Goal: Information Seeking & Learning: Learn about a topic

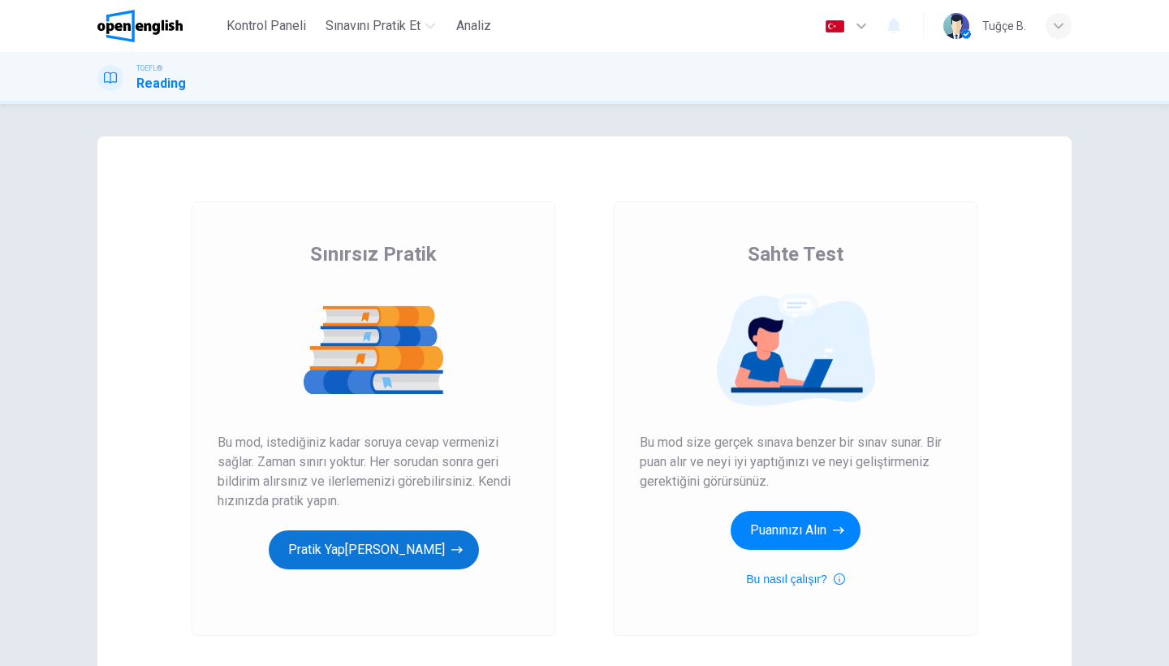
click at [338, 548] on button "Pratik Yap[PERSON_NAME]" at bounding box center [374, 549] width 210 height 39
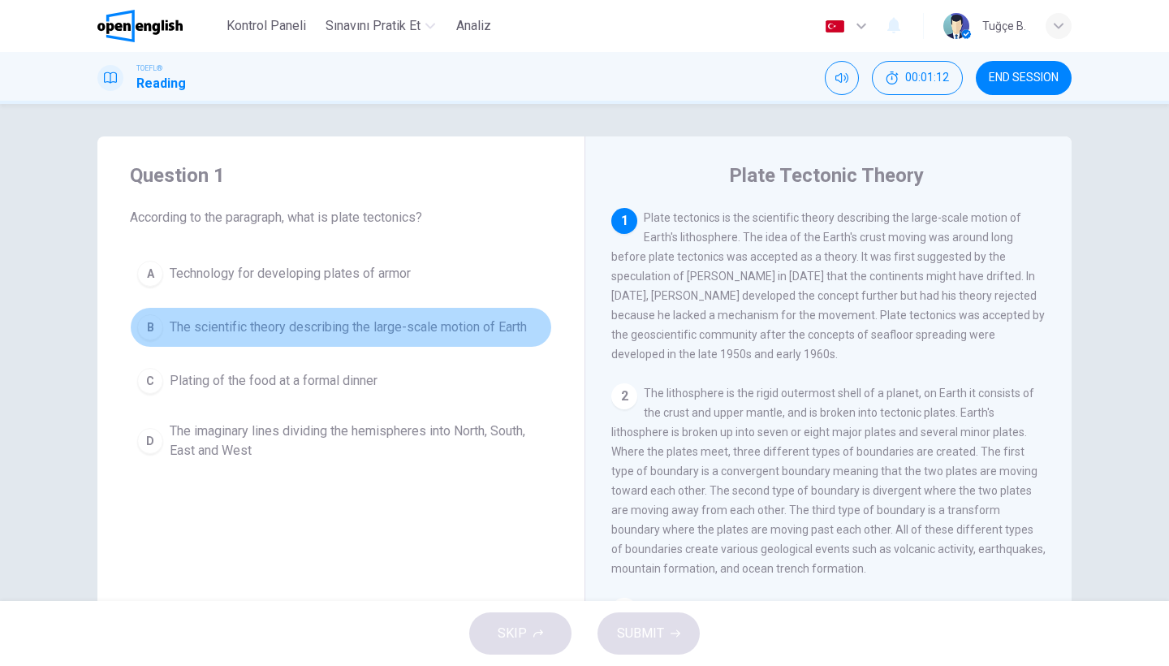
click at [156, 310] on button "B The scientific theory describing the large-scale motion of Earth" at bounding box center [341, 327] width 422 height 41
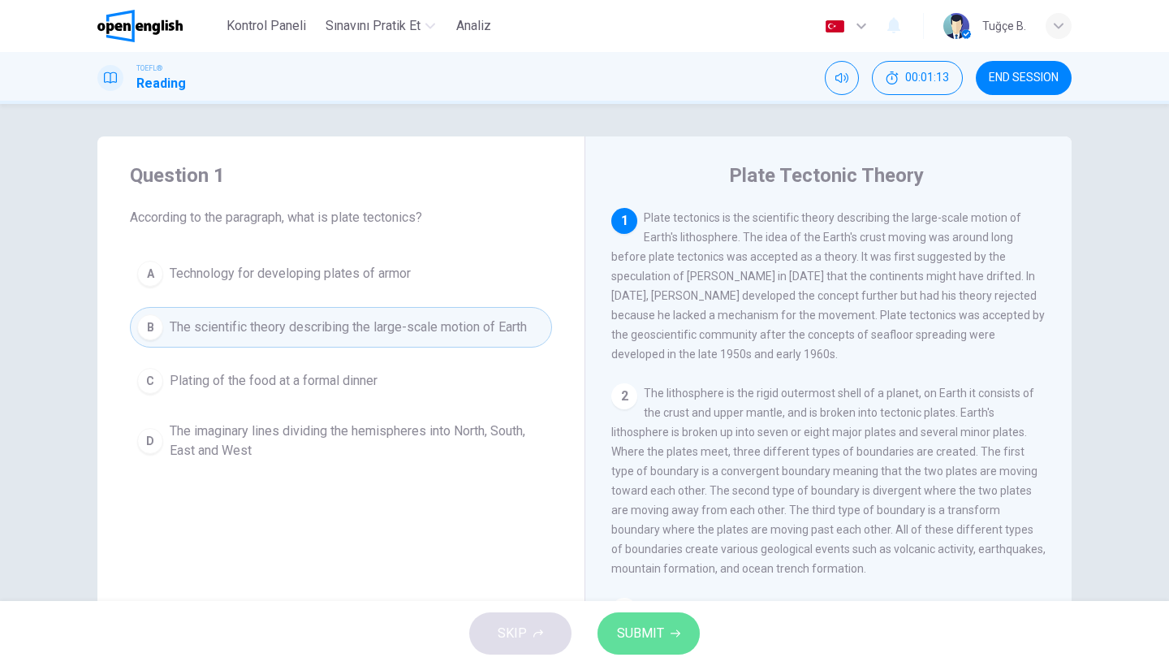
click at [656, 624] on span "SUBMIT" at bounding box center [640, 633] width 47 height 23
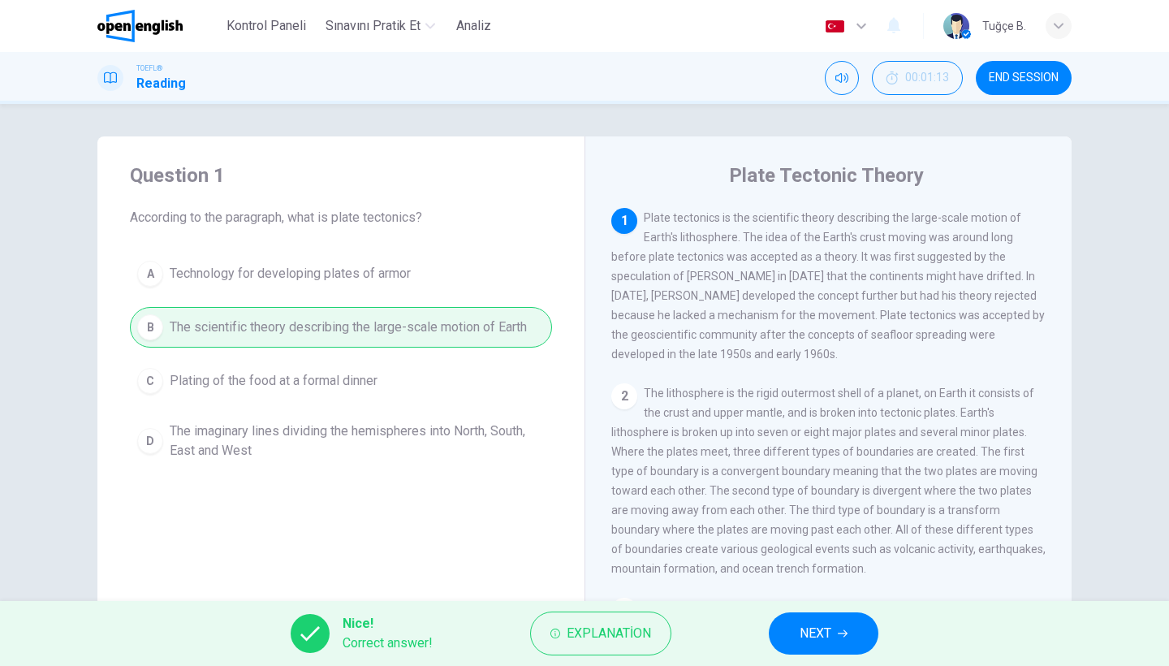
click at [807, 628] on span "NEXT" at bounding box center [815, 633] width 32 height 23
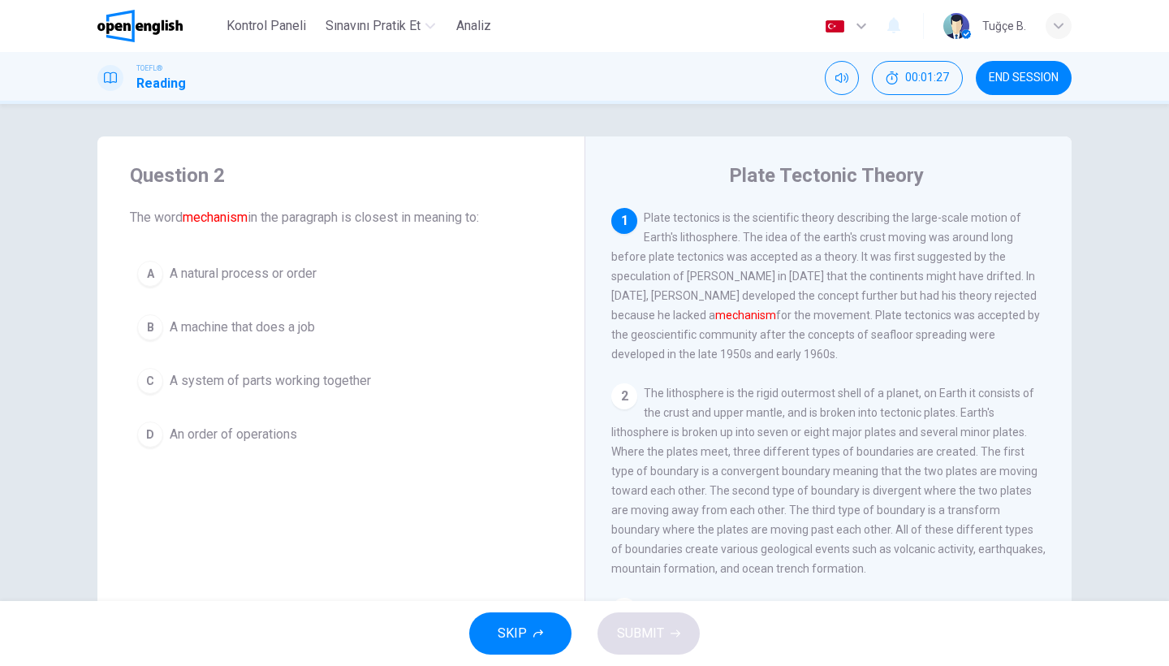
click at [151, 373] on div "C" at bounding box center [150, 381] width 26 height 26
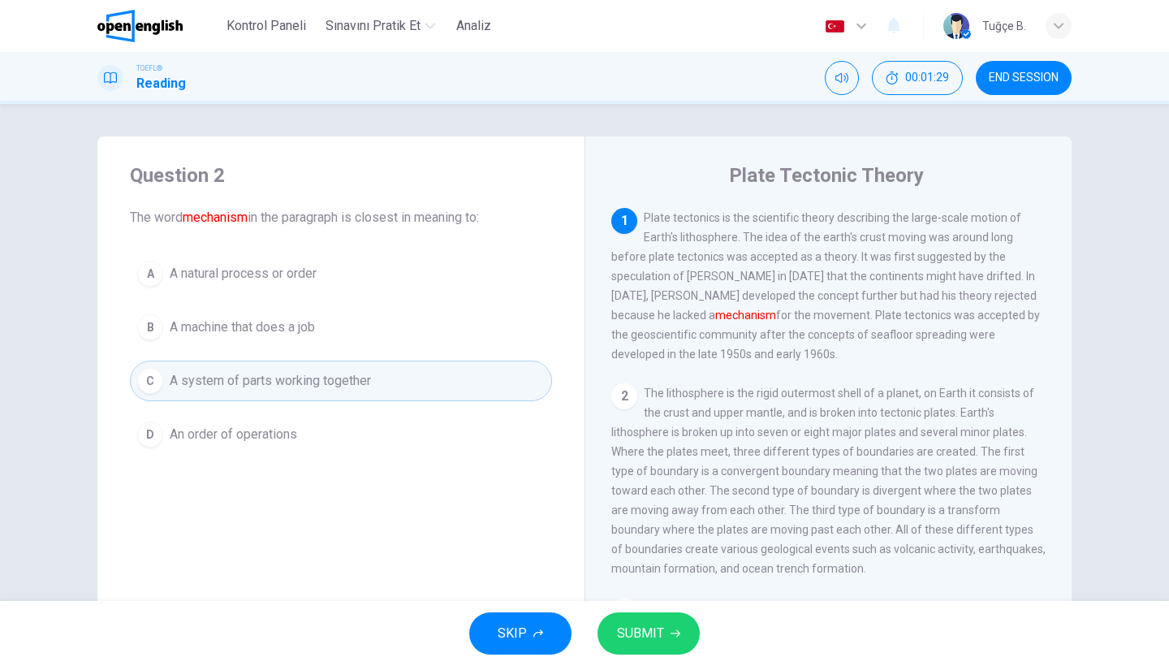
click at [656, 631] on span "SUBMIT" at bounding box center [640, 633] width 47 height 23
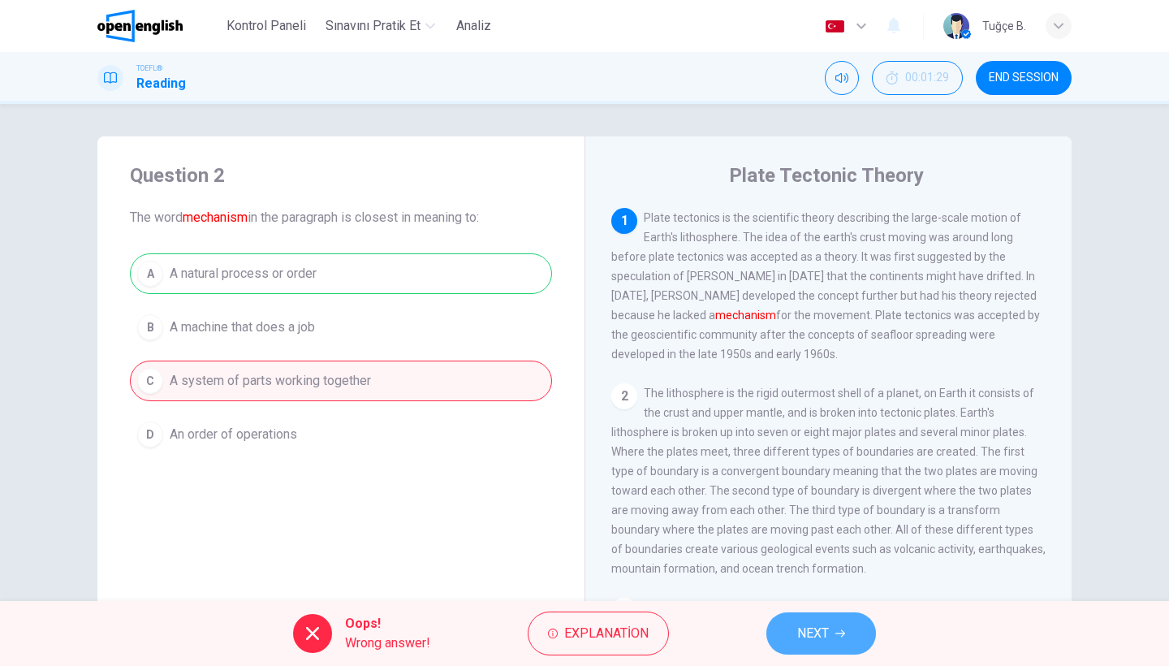
click at [810, 626] on span "NEXT" at bounding box center [813, 633] width 32 height 23
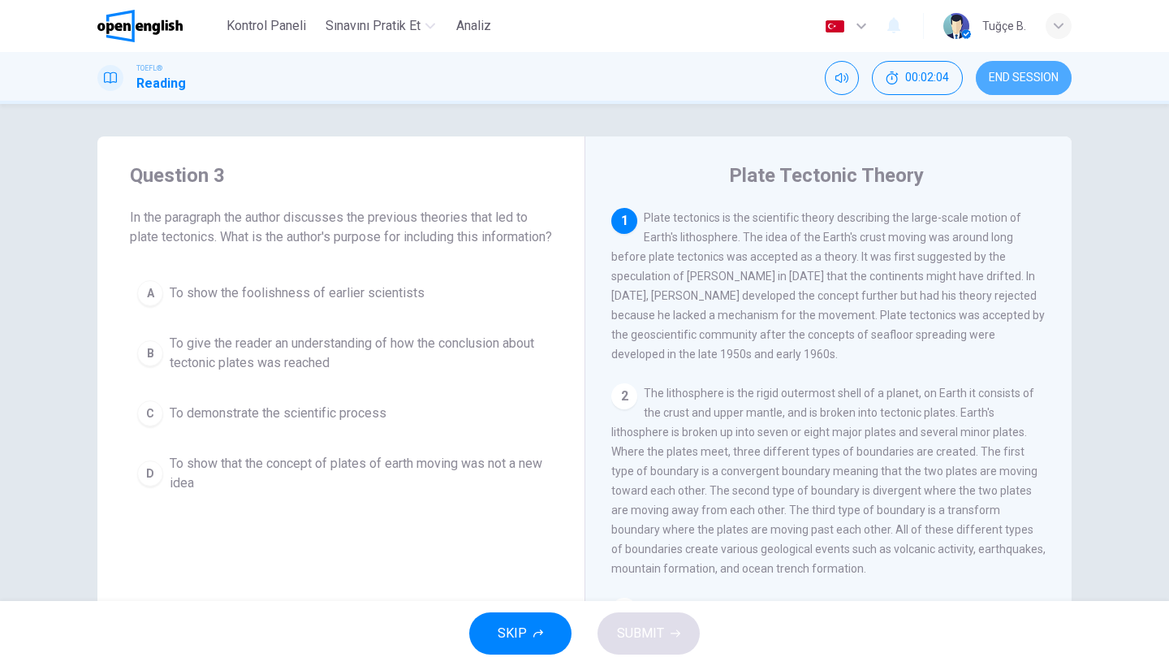
click at [1033, 71] on span "END SESSION" at bounding box center [1024, 77] width 70 height 13
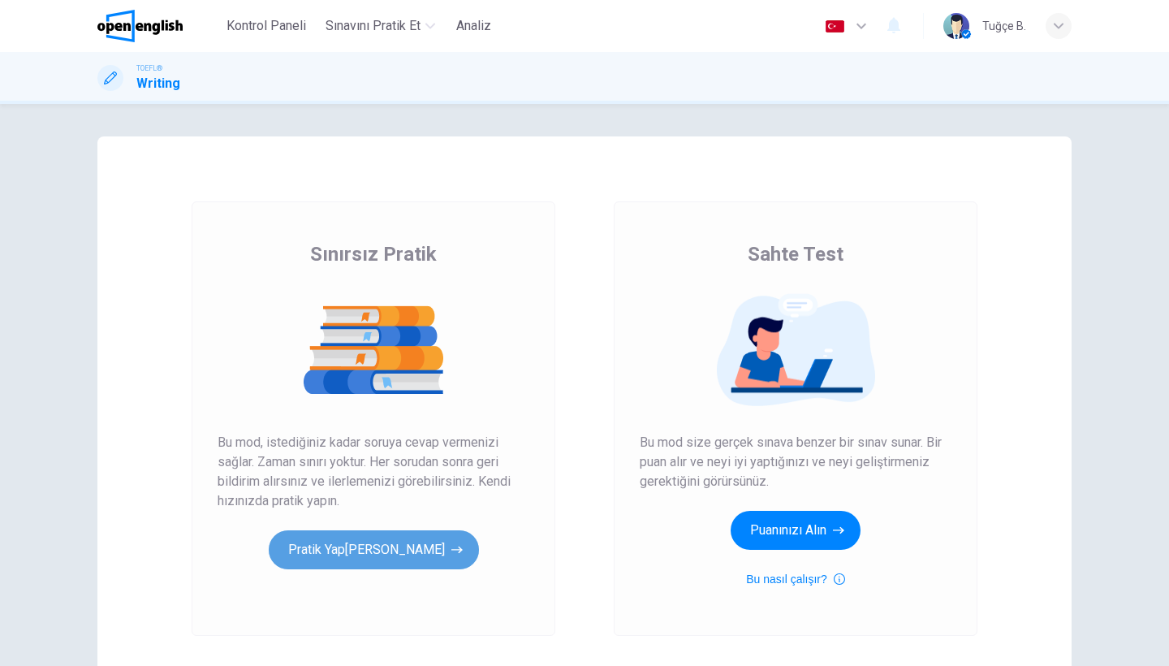
click at [390, 545] on button "Pratik Yap[PERSON_NAME]" at bounding box center [374, 549] width 210 height 39
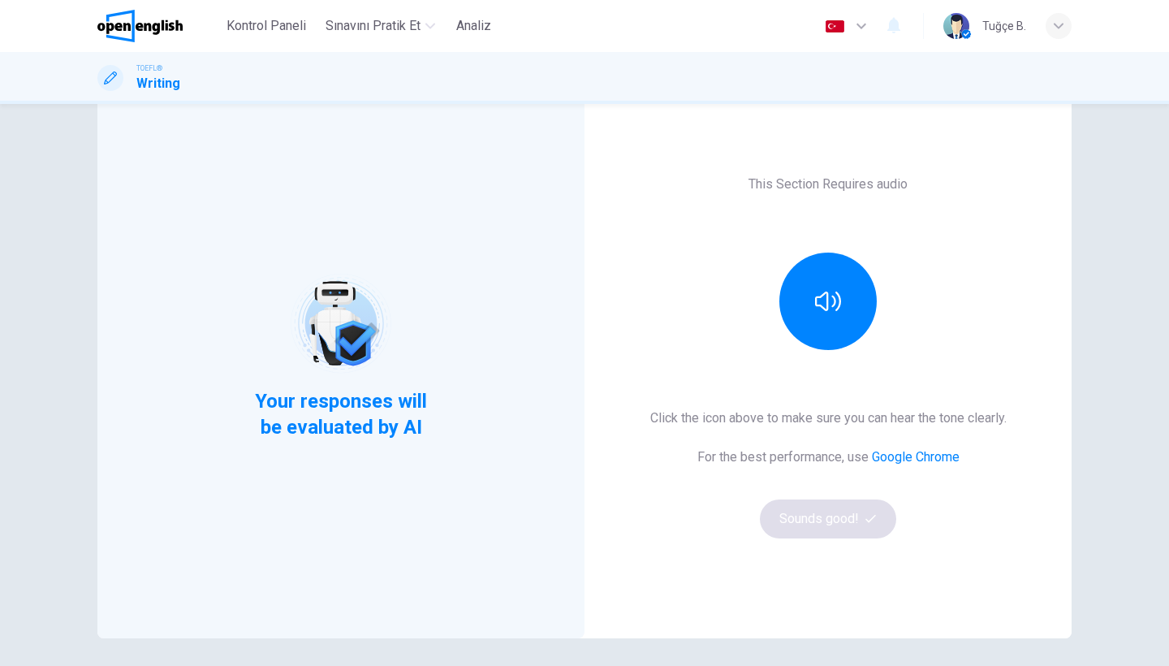
scroll to position [71, 0]
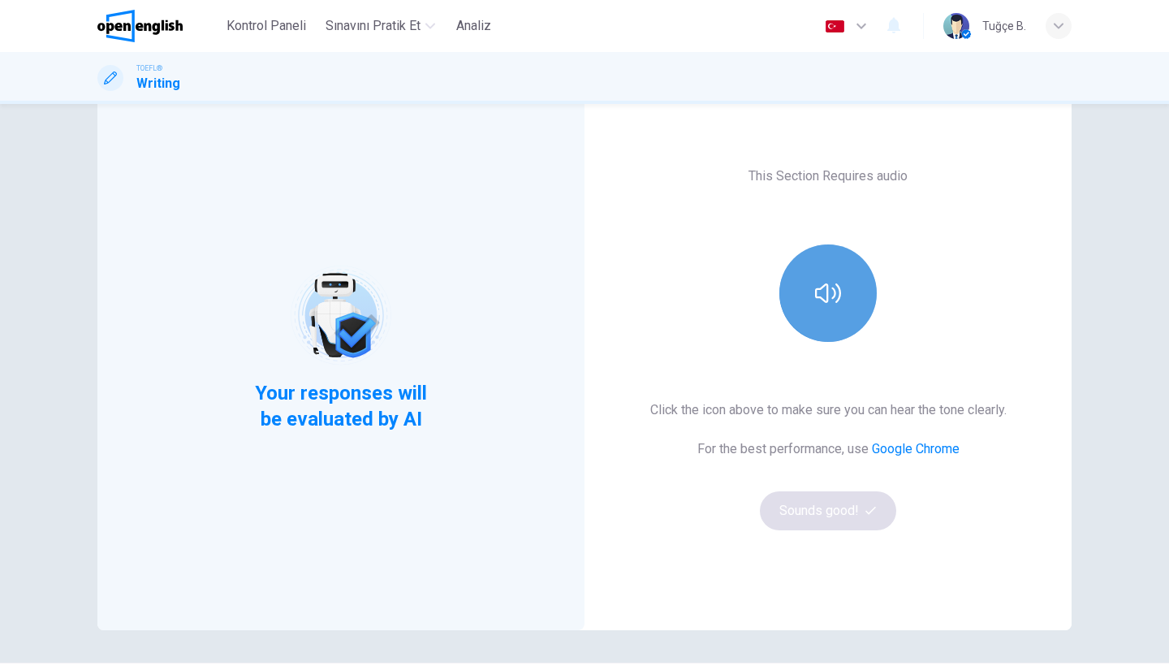
click at [844, 299] on button "button" at bounding box center [827, 292] width 97 height 97
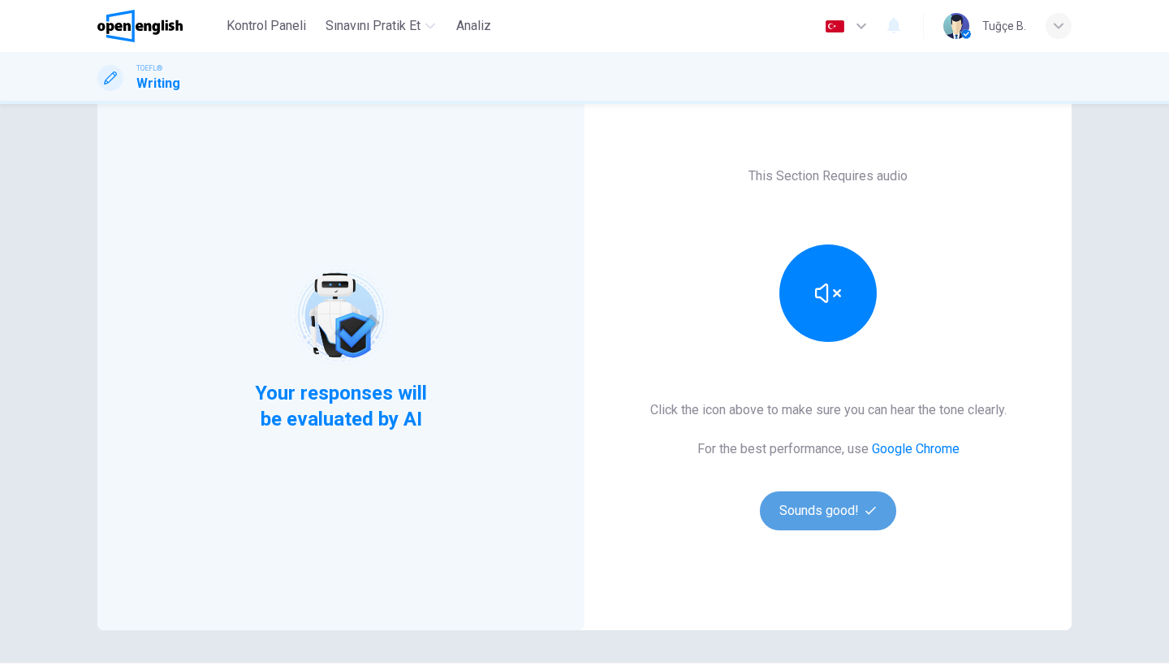
click at [842, 519] on button "Sounds good!" at bounding box center [828, 510] width 136 height 39
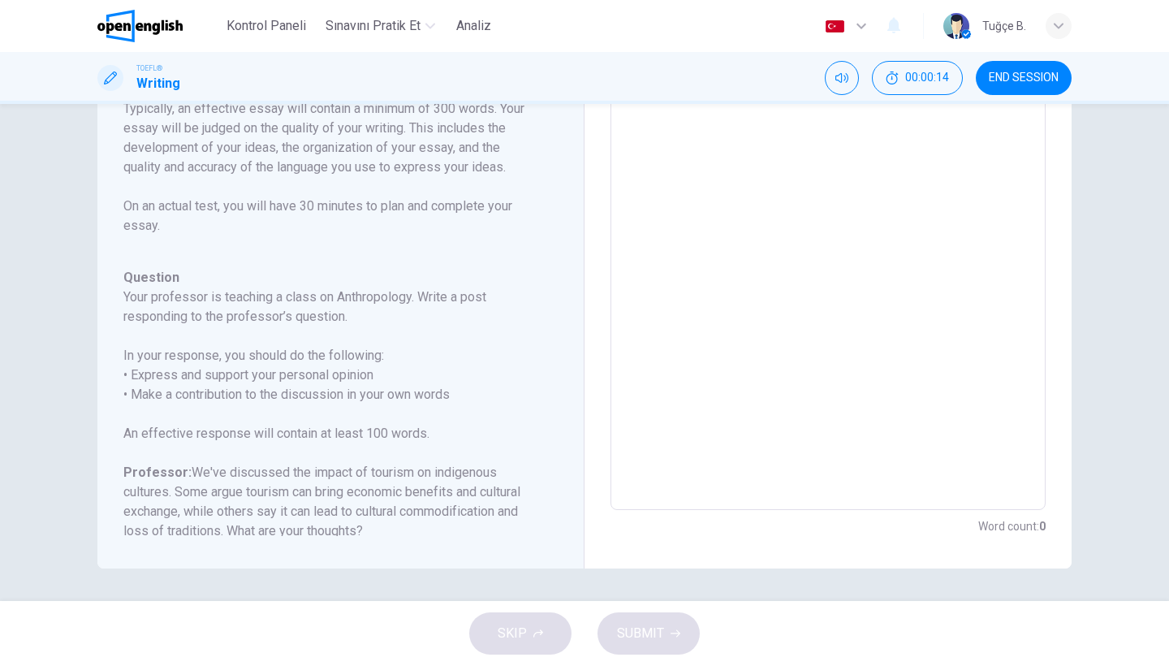
scroll to position [0, 0]
click at [522, 635] on div "SKIP SUBMIT" at bounding box center [584, 633] width 1169 height 65
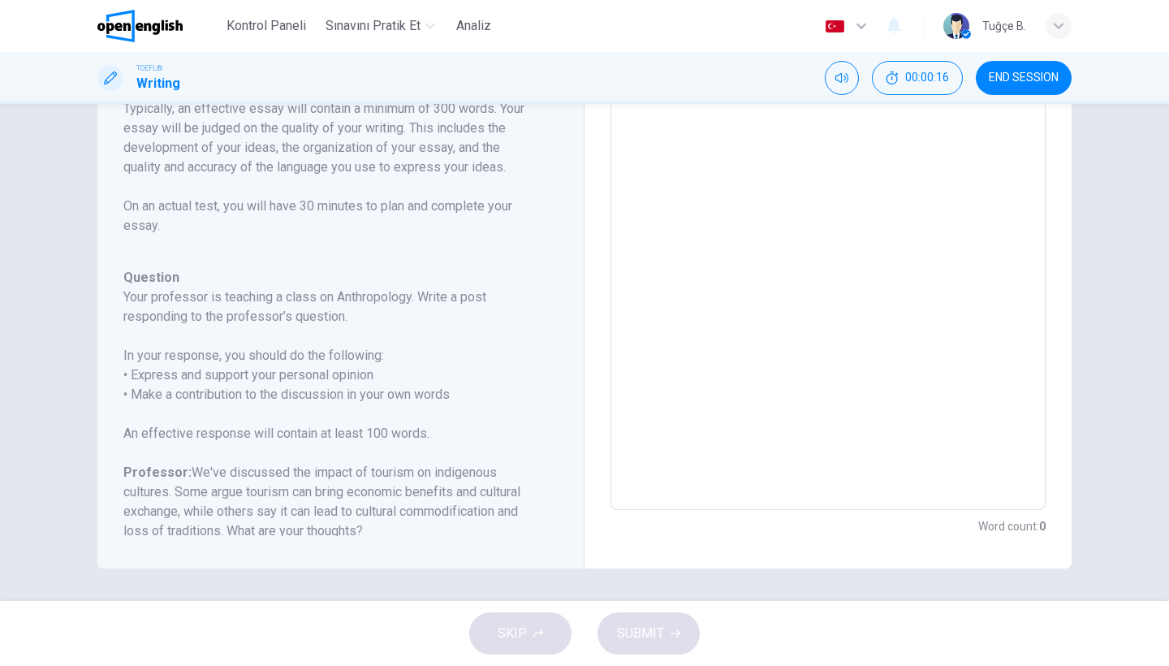
click at [522, 635] on div "SKIP SUBMIT" at bounding box center [584, 633] width 1169 height 65
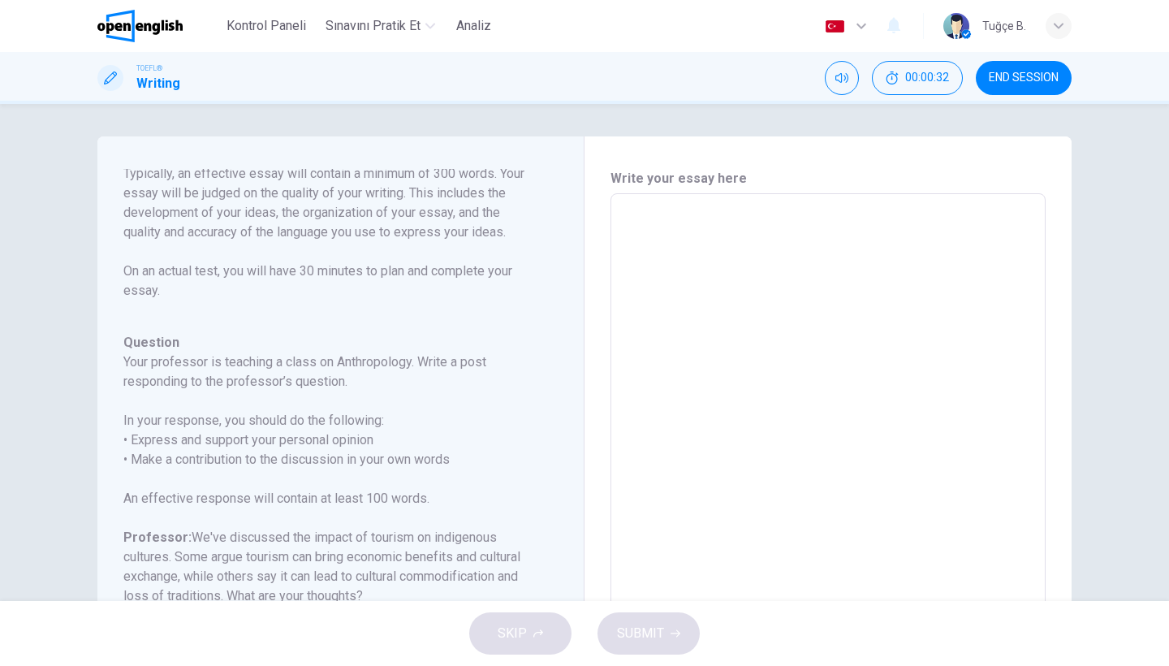
scroll to position [180, 0]
click at [1015, 73] on span "END SESSION" at bounding box center [1024, 77] width 70 height 13
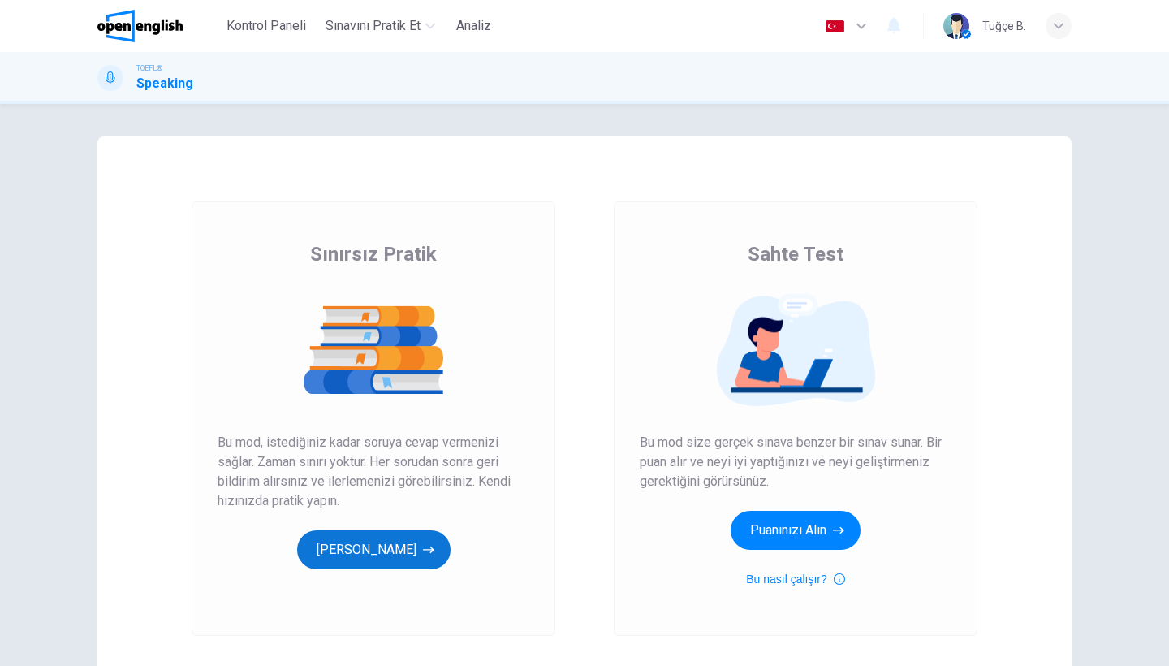
click at [433, 555] on button "[PERSON_NAME]" at bounding box center [373, 549] width 153 height 39
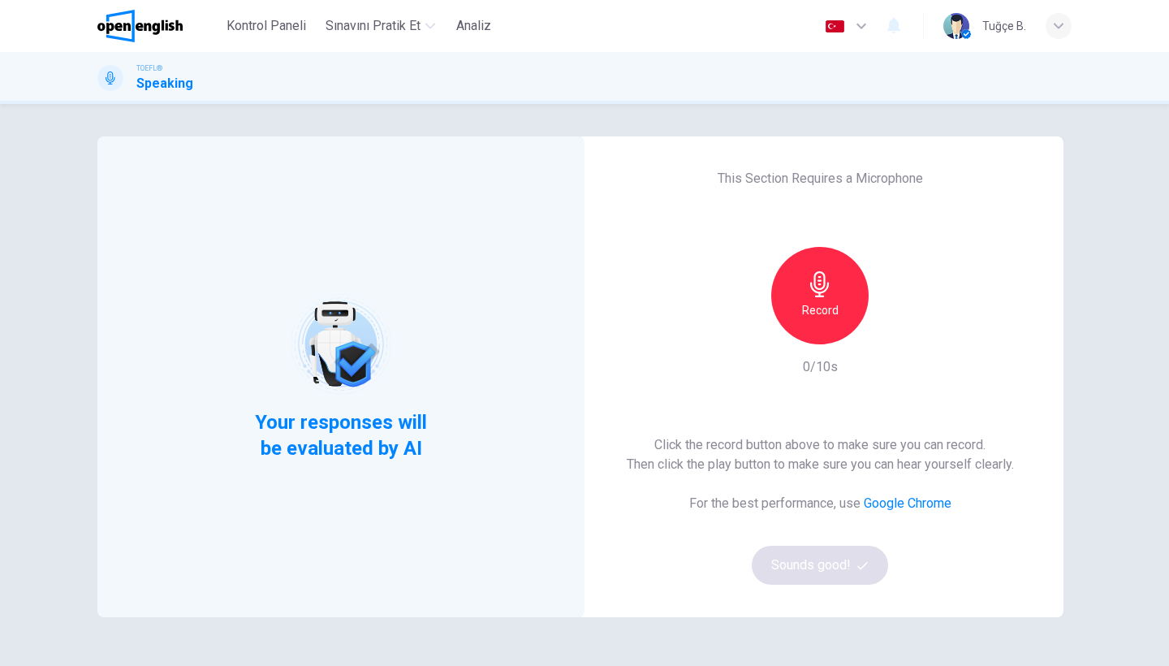
click at [831, 306] on h6 "Record" at bounding box center [820, 309] width 37 height 19
click at [896, 334] on icon "button" at bounding box center [894, 331] width 16 height 16
click at [894, 335] on icon "button" at bounding box center [894, 331] width 16 height 16
click at [805, 567] on button "Sounds good!" at bounding box center [820, 564] width 136 height 39
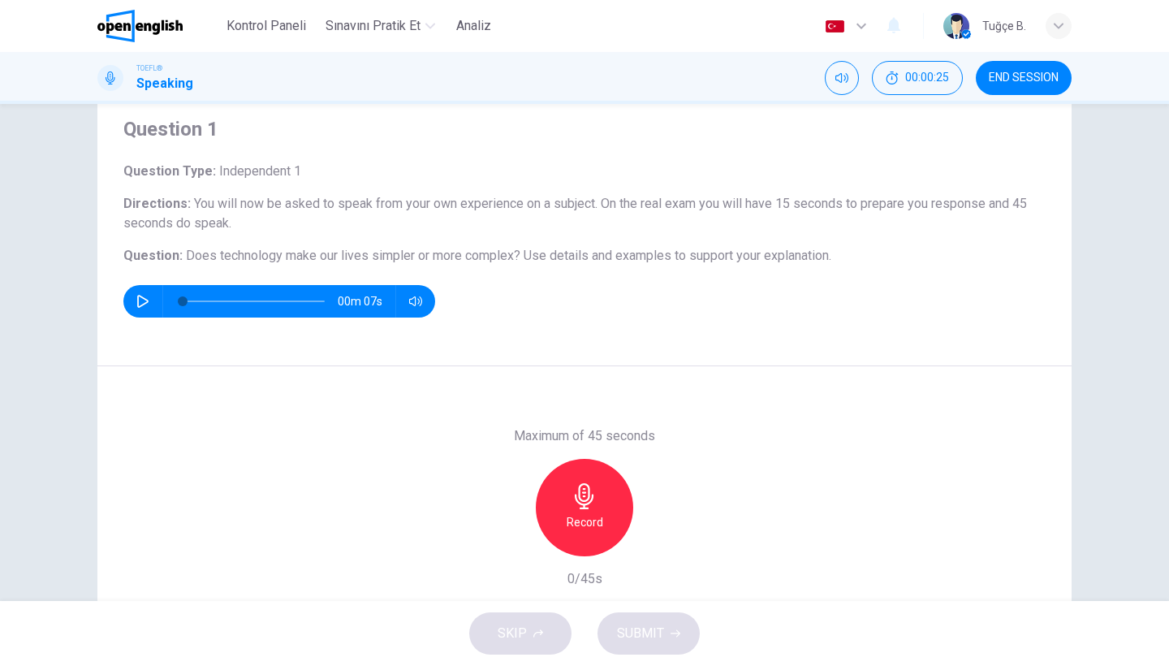
scroll to position [87, 0]
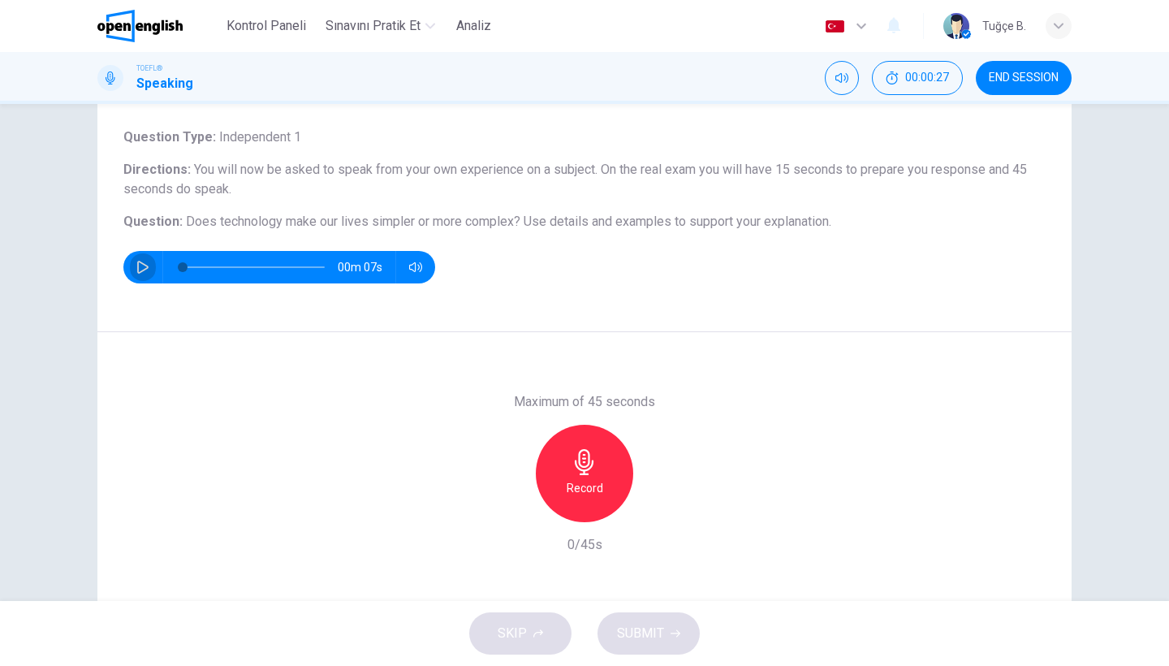
click at [141, 267] on icon "button" at bounding box center [142, 267] width 13 height 13
type input "*"
click at [593, 502] on div "Record" at bounding box center [584, 472] width 97 height 97
click at [661, 629] on span "SUBMIT" at bounding box center [640, 633] width 47 height 23
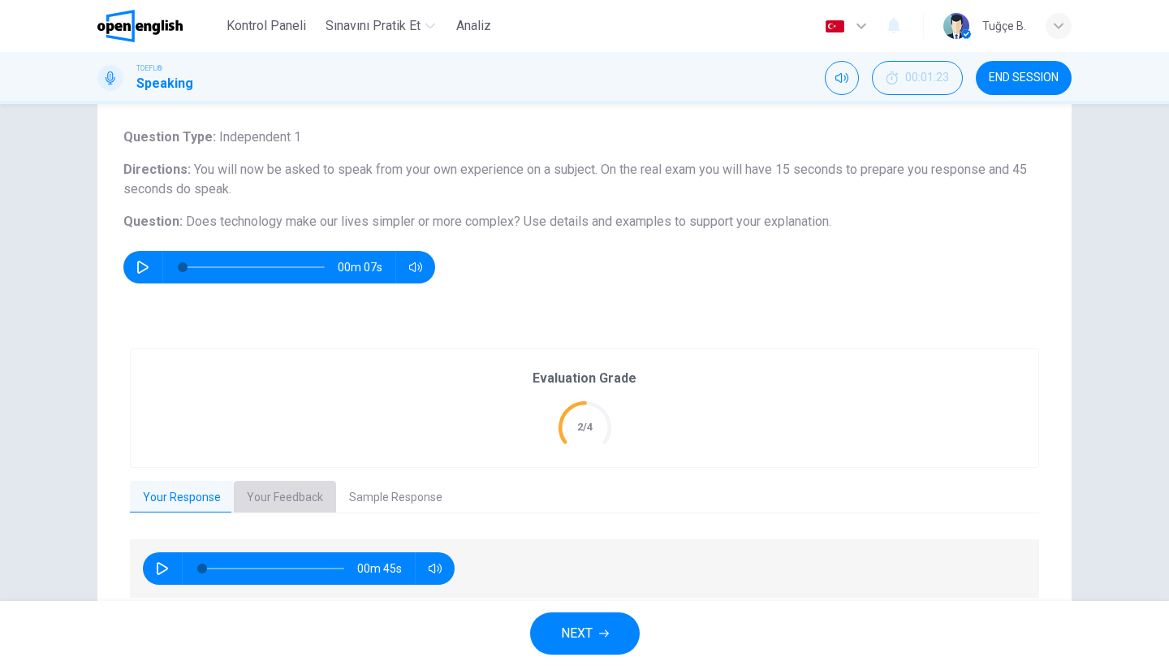
click at [266, 498] on button "Your Feedback" at bounding box center [285, 497] width 102 height 34
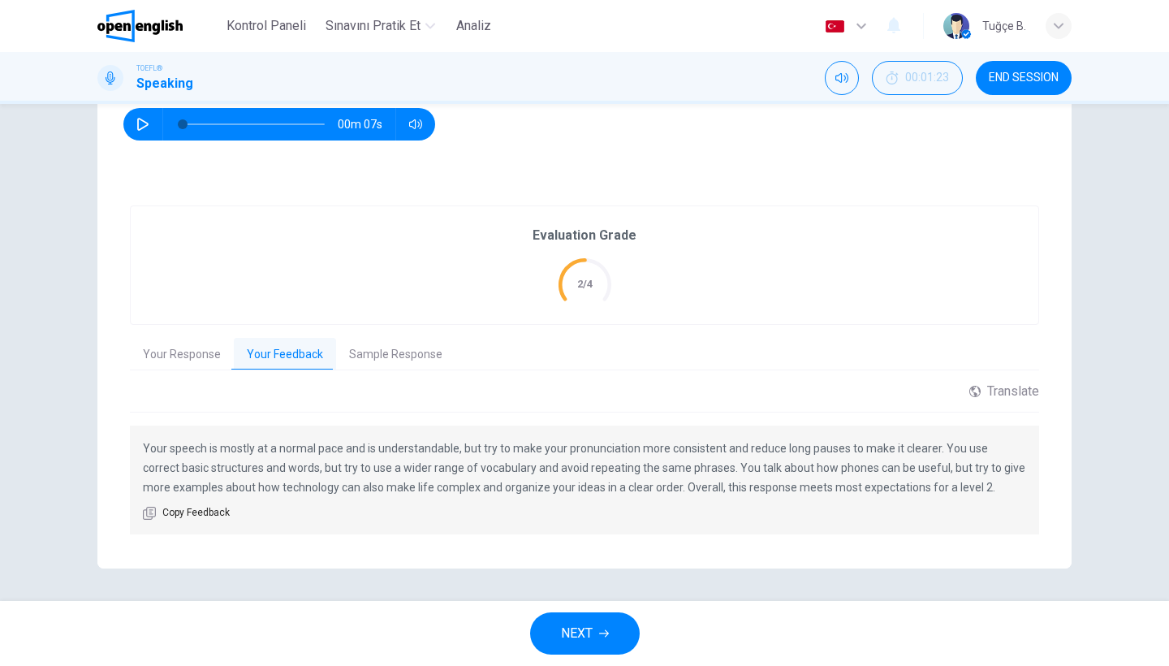
scroll to position [229, 0]
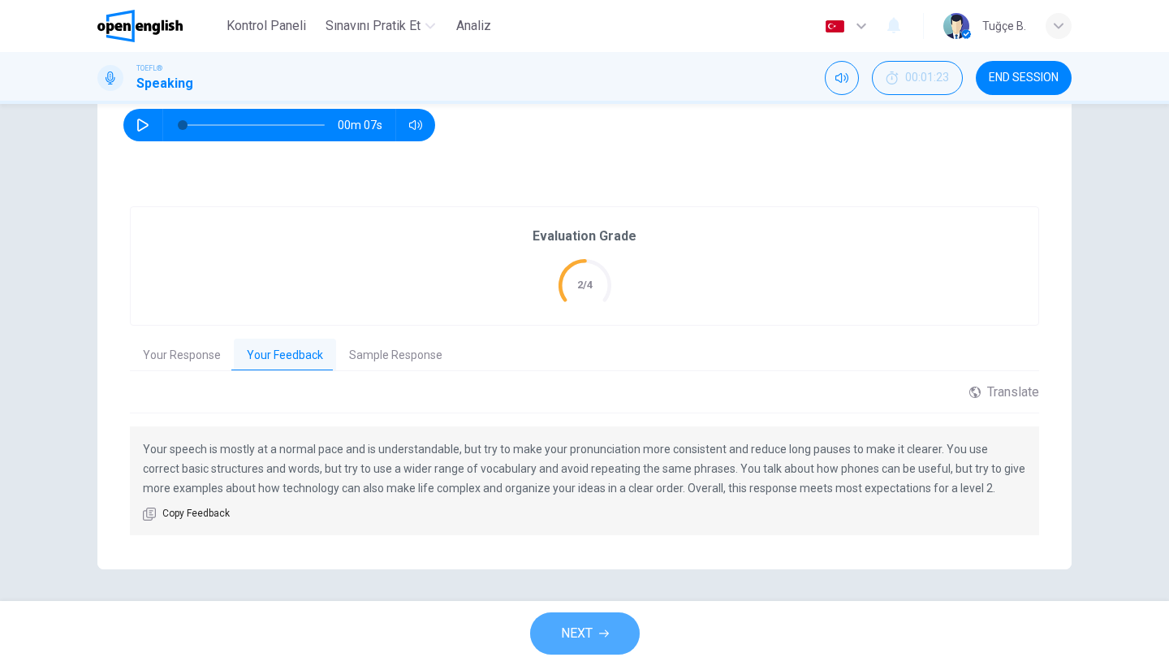
click at [597, 632] on button "NEXT" at bounding box center [585, 633] width 110 height 42
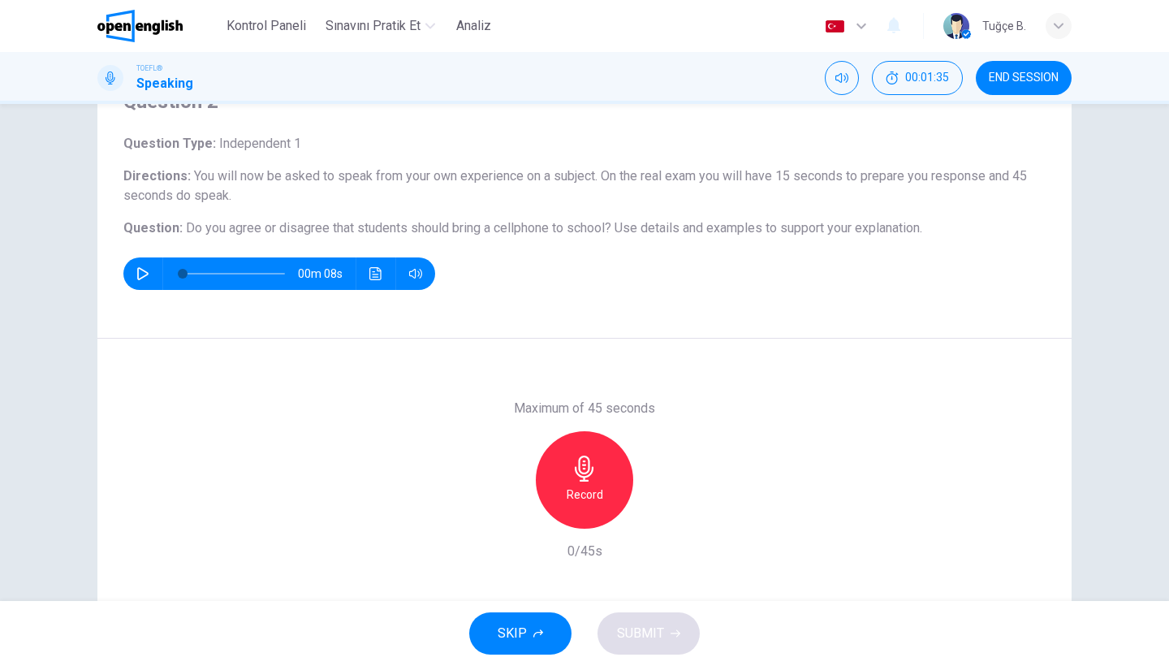
scroll to position [86, 0]
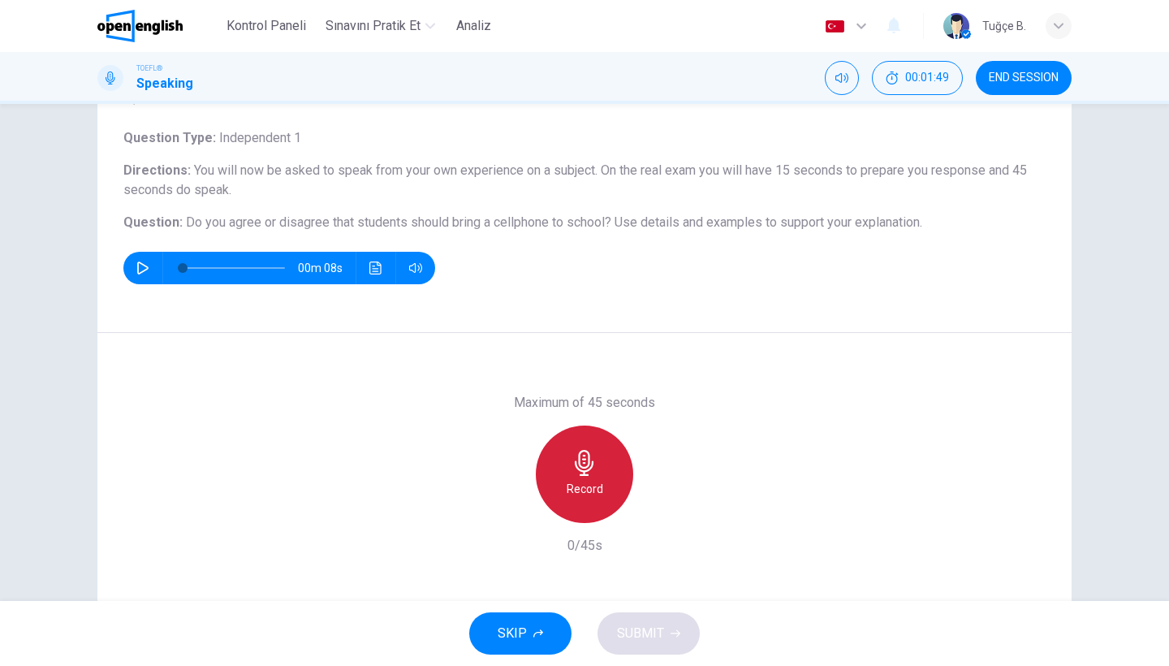
click at [584, 462] on icon "button" at bounding box center [584, 463] width 19 height 26
click at [609, 469] on div "Stop" at bounding box center [584, 473] width 97 height 97
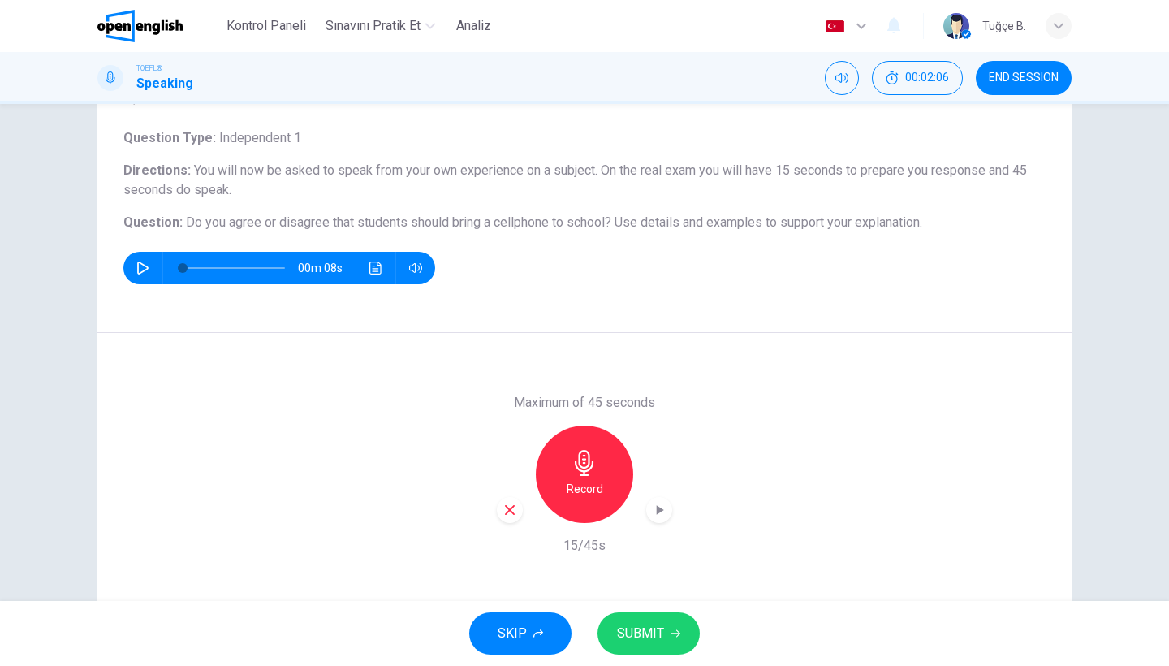
click at [508, 507] on icon "button" at bounding box center [510, 510] width 10 height 10
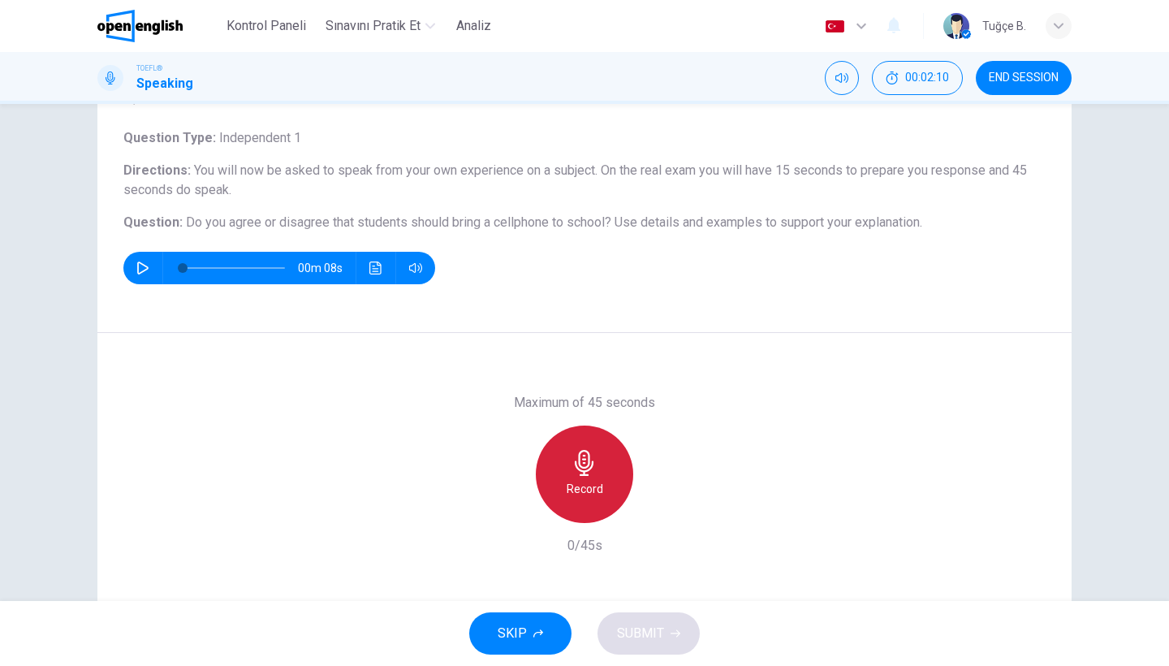
click at [598, 480] on h6 "Record" at bounding box center [584, 488] width 37 height 19
click at [580, 494] on h6 "Stop" at bounding box center [584, 488] width 24 height 19
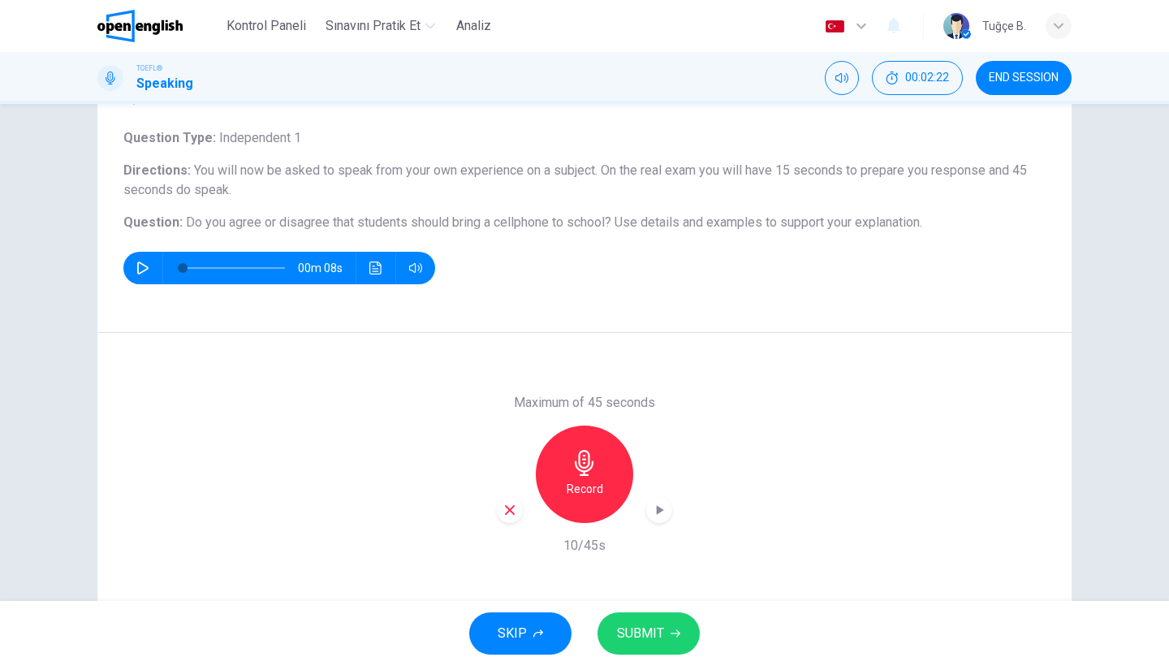
click at [506, 514] on icon "button" at bounding box center [509, 509] width 15 height 15
click at [594, 488] on h6 "Record" at bounding box center [584, 488] width 37 height 19
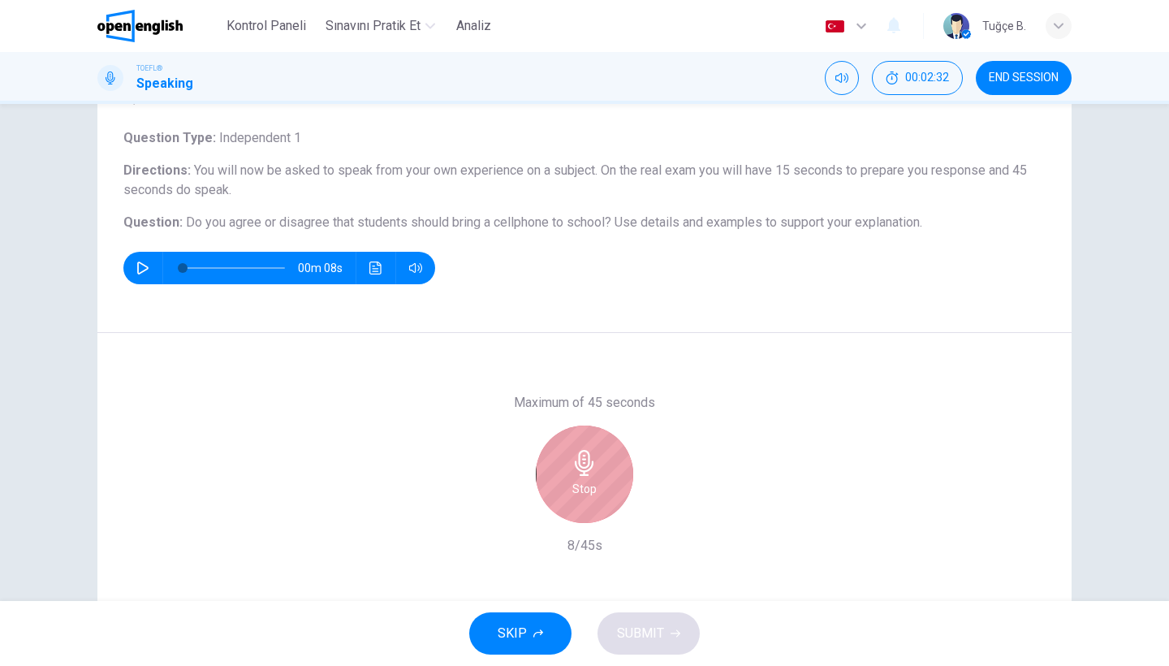
click at [594, 488] on h6 "Stop" at bounding box center [584, 488] width 24 height 19
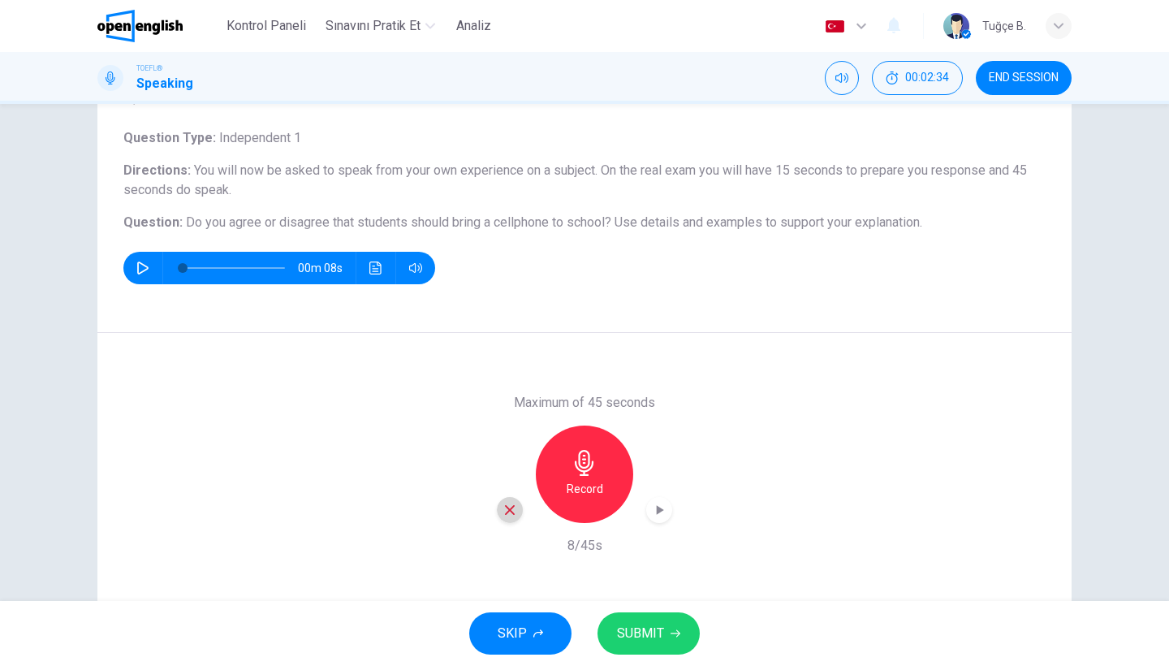
click at [506, 512] on icon "button" at bounding box center [510, 510] width 10 height 10
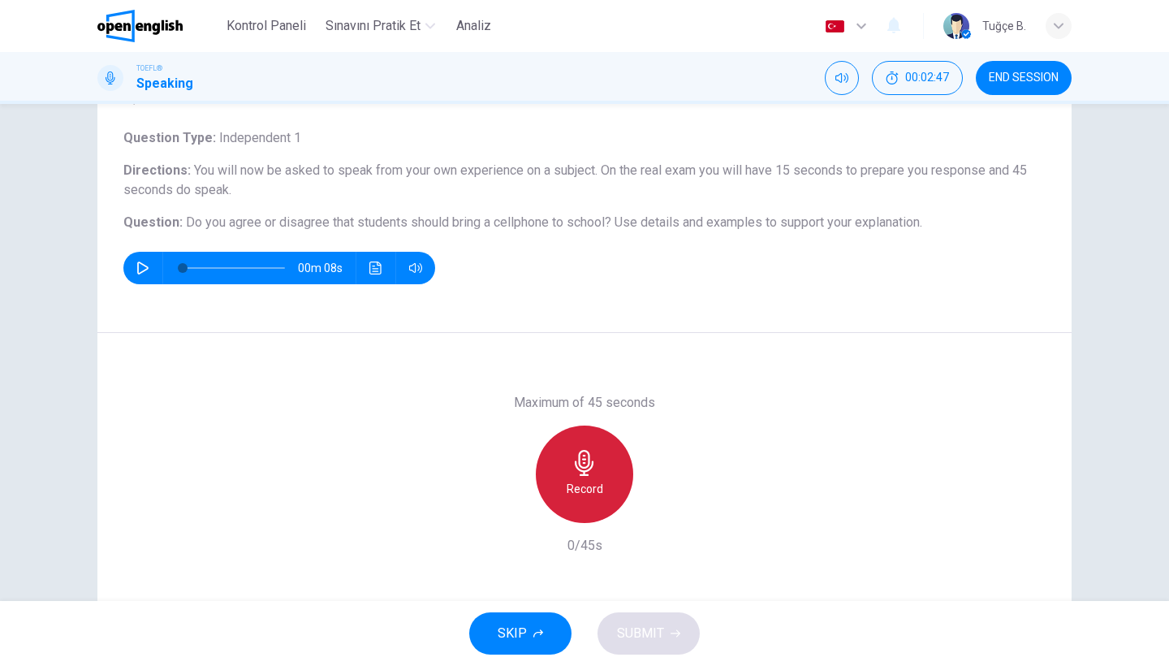
click at [579, 504] on div "Record" at bounding box center [584, 473] width 97 height 97
click at [579, 504] on div "Stop" at bounding box center [584, 473] width 97 height 97
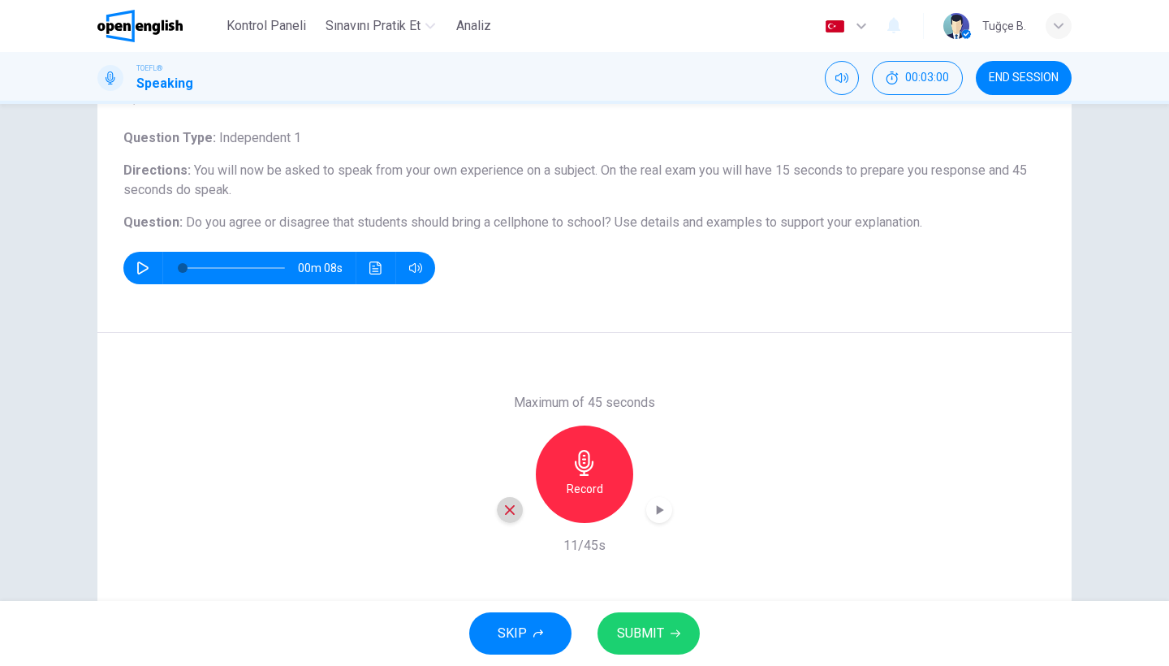
click at [510, 518] on div "button" at bounding box center [510, 510] width 26 height 26
click at [597, 475] on icon "button" at bounding box center [584, 463] width 26 height 26
click at [656, 627] on span "SUBMIT" at bounding box center [640, 633] width 47 height 23
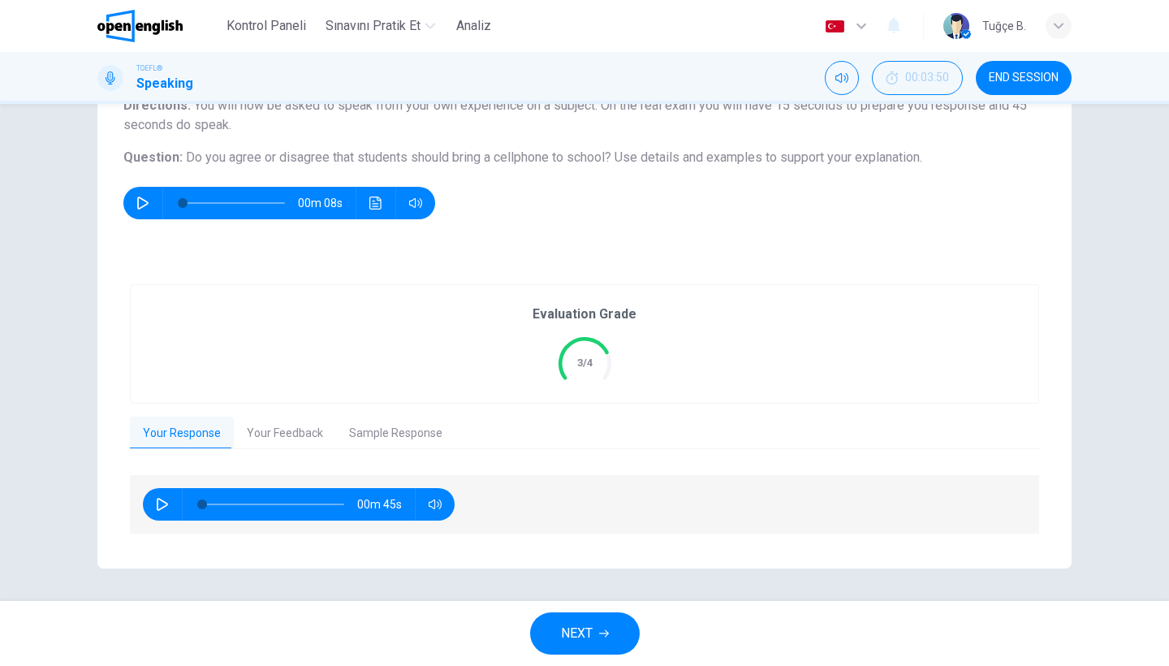
scroll to position [150, 0]
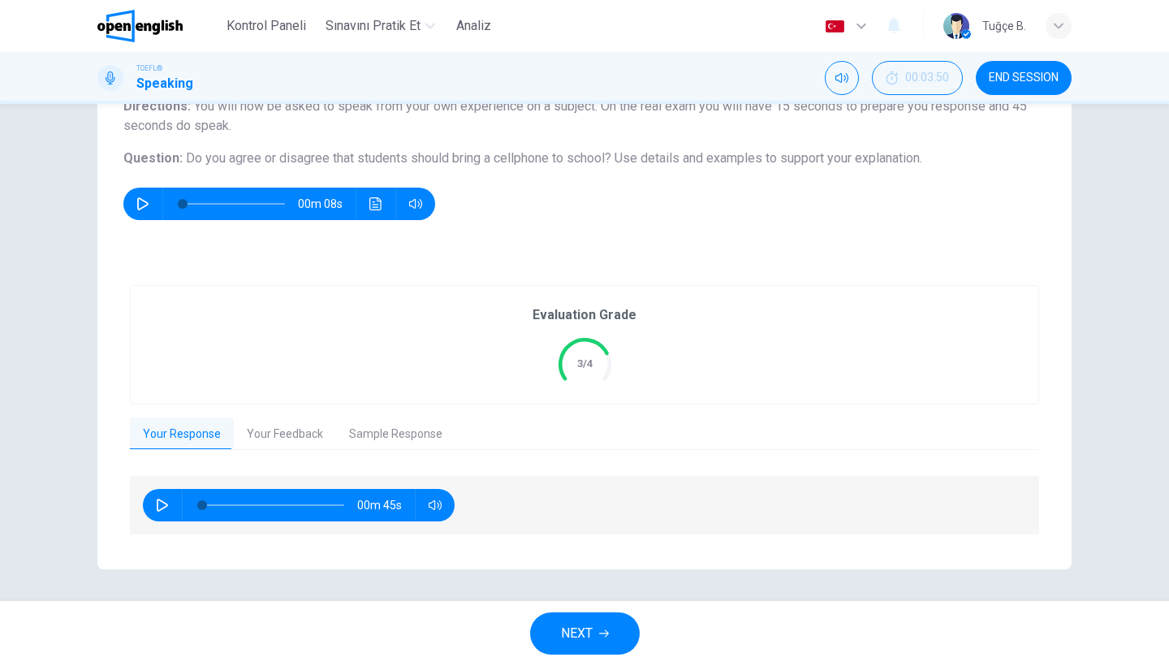
click at [313, 434] on button "Your Feedback" at bounding box center [285, 434] width 102 height 34
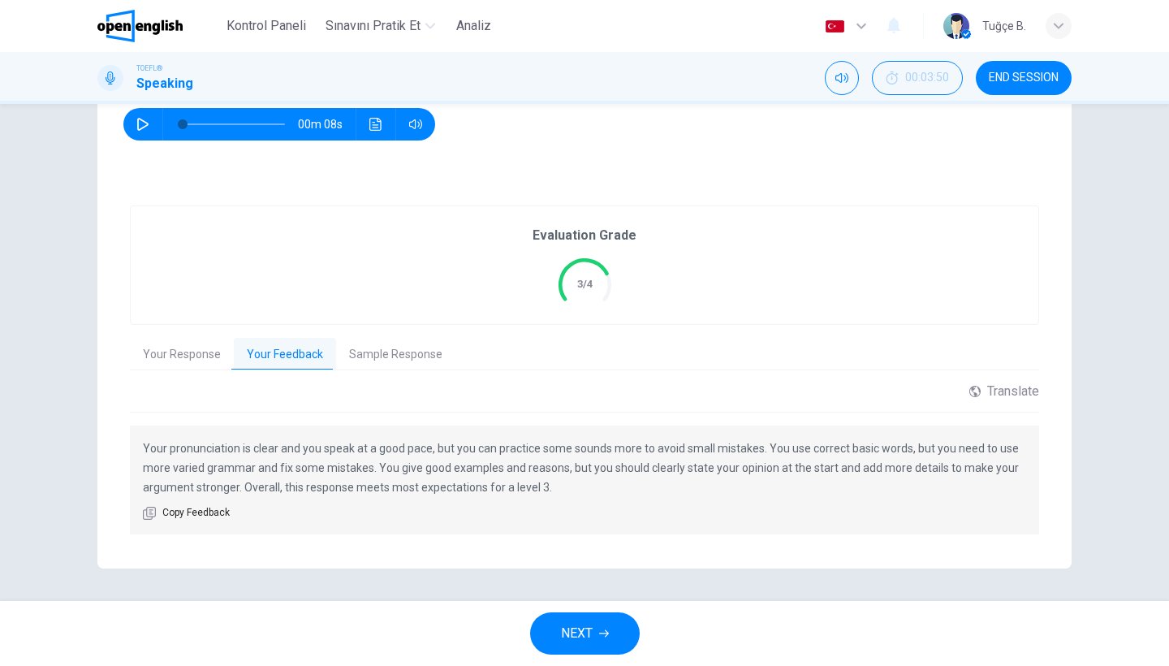
scroll to position [229, 0]
click at [382, 350] on button "Sample Response" at bounding box center [395, 355] width 119 height 34
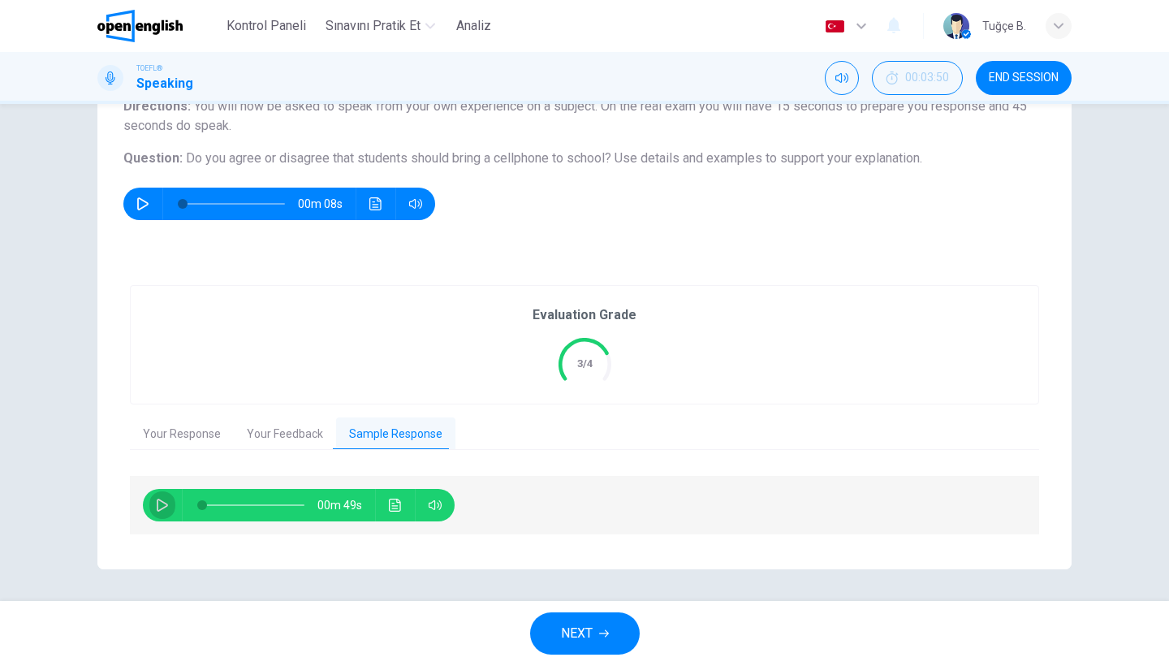
click at [162, 503] on icon "button" at bounding box center [162, 504] width 13 height 13
click at [160, 504] on icon "button" at bounding box center [162, 504] width 13 height 13
type input "**"
click at [274, 432] on button "Your Feedback" at bounding box center [285, 434] width 102 height 34
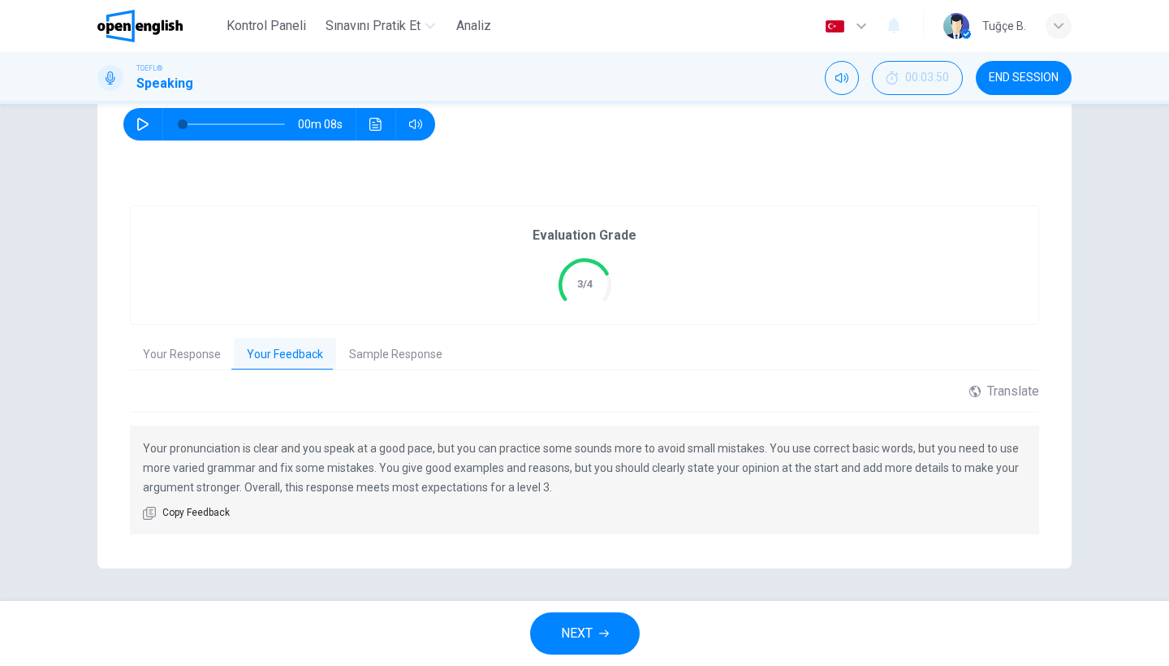
scroll to position [229, 0]
click at [592, 627] on span "NEXT" at bounding box center [577, 633] width 32 height 23
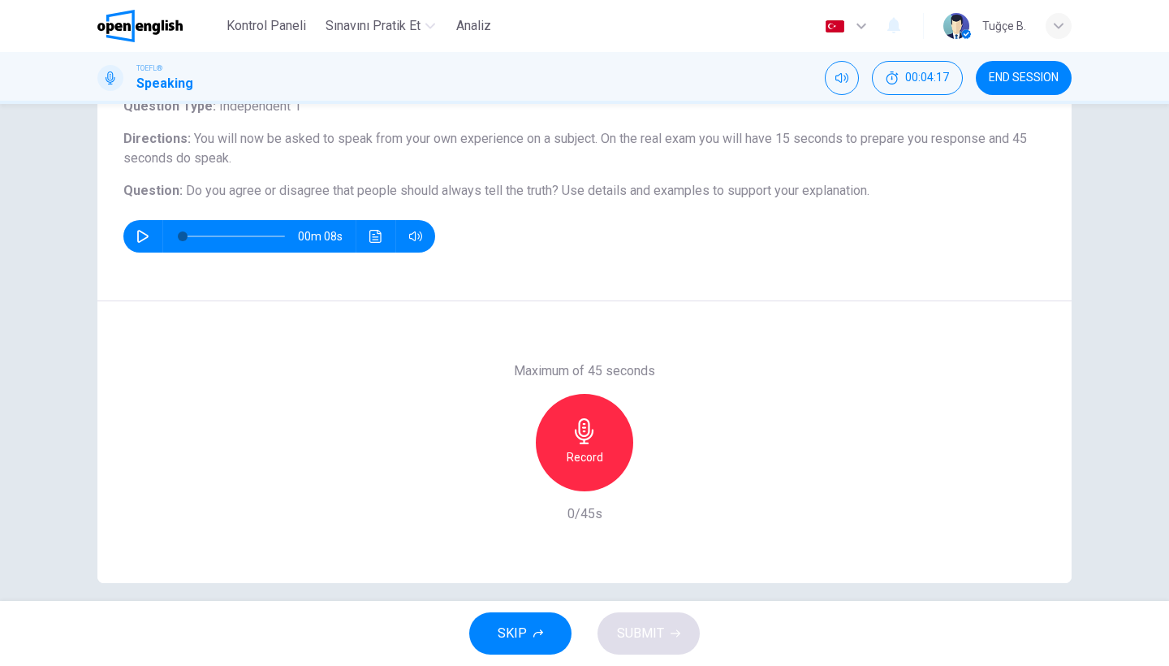
scroll to position [118, 0]
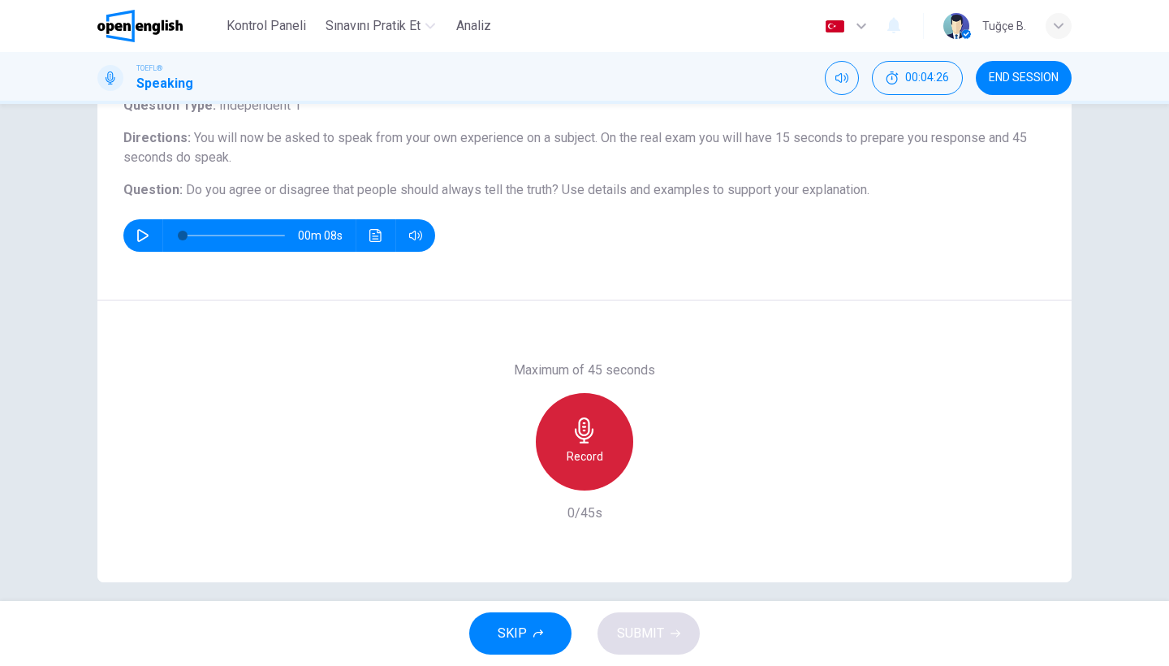
click at [599, 456] on h6 "Record" at bounding box center [584, 455] width 37 height 19
click at [599, 456] on div "Stop" at bounding box center [584, 441] width 97 height 97
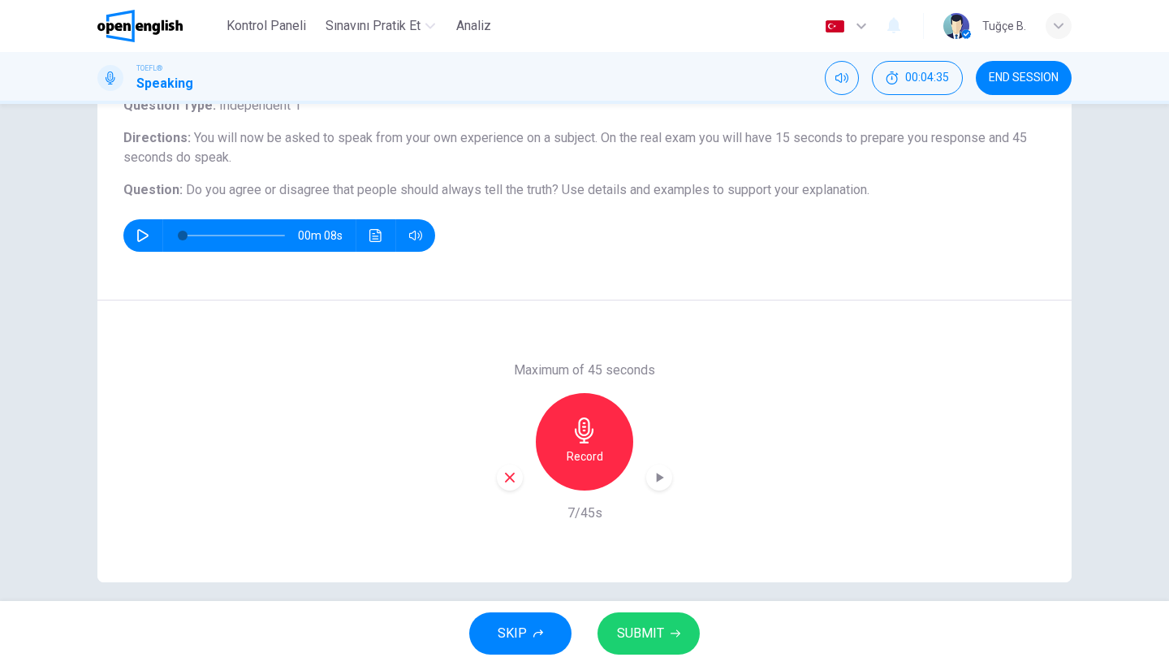
click at [509, 480] on icon "button" at bounding box center [509, 477] width 15 height 15
click at [574, 449] on h6 "Record" at bounding box center [584, 455] width 37 height 19
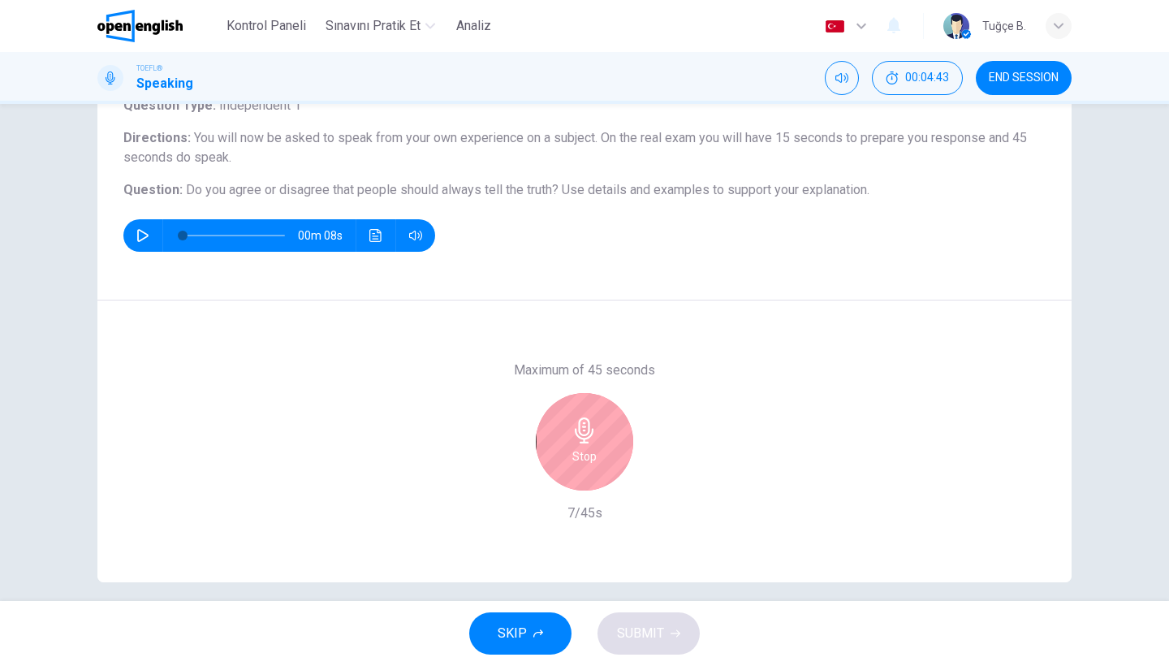
click at [574, 449] on h6 "Stop" at bounding box center [584, 455] width 24 height 19
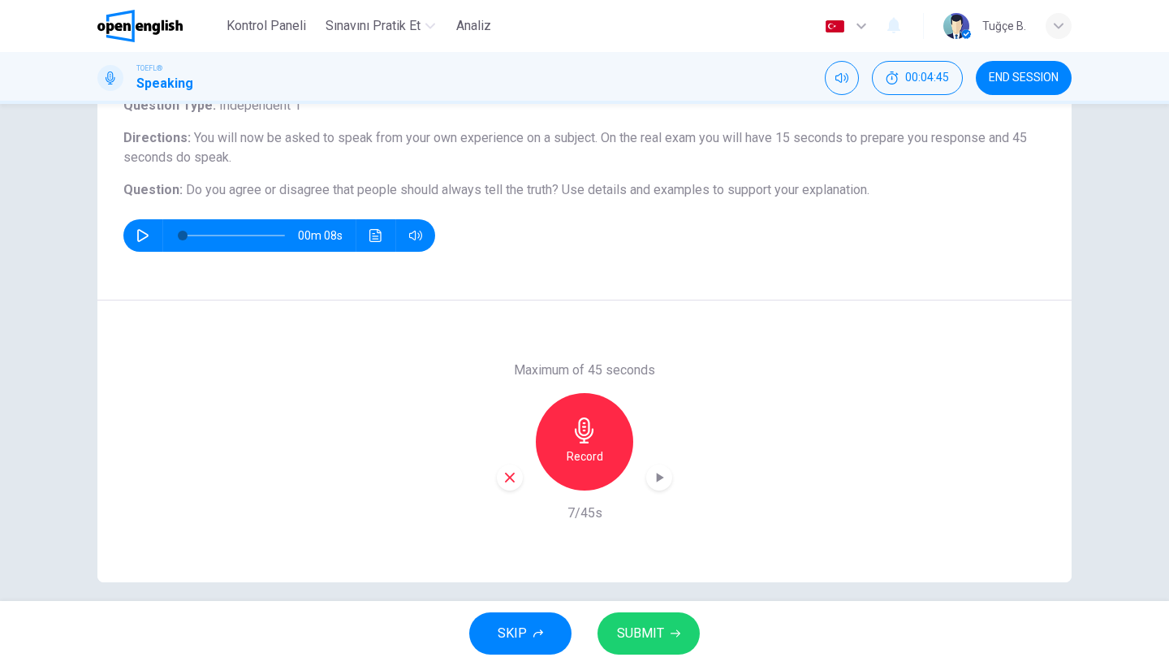
click at [514, 479] on icon "button" at bounding box center [509, 477] width 15 height 15
click at [574, 458] on h6 "Record" at bounding box center [584, 455] width 37 height 19
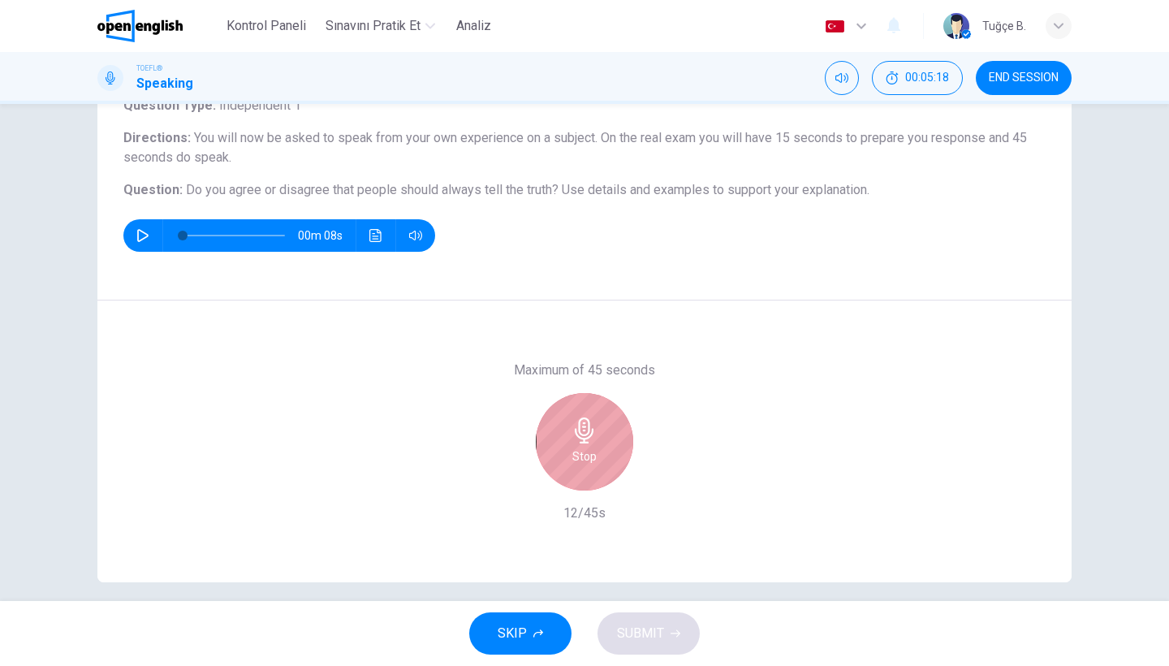
click at [574, 458] on h6 "Stop" at bounding box center [584, 455] width 24 height 19
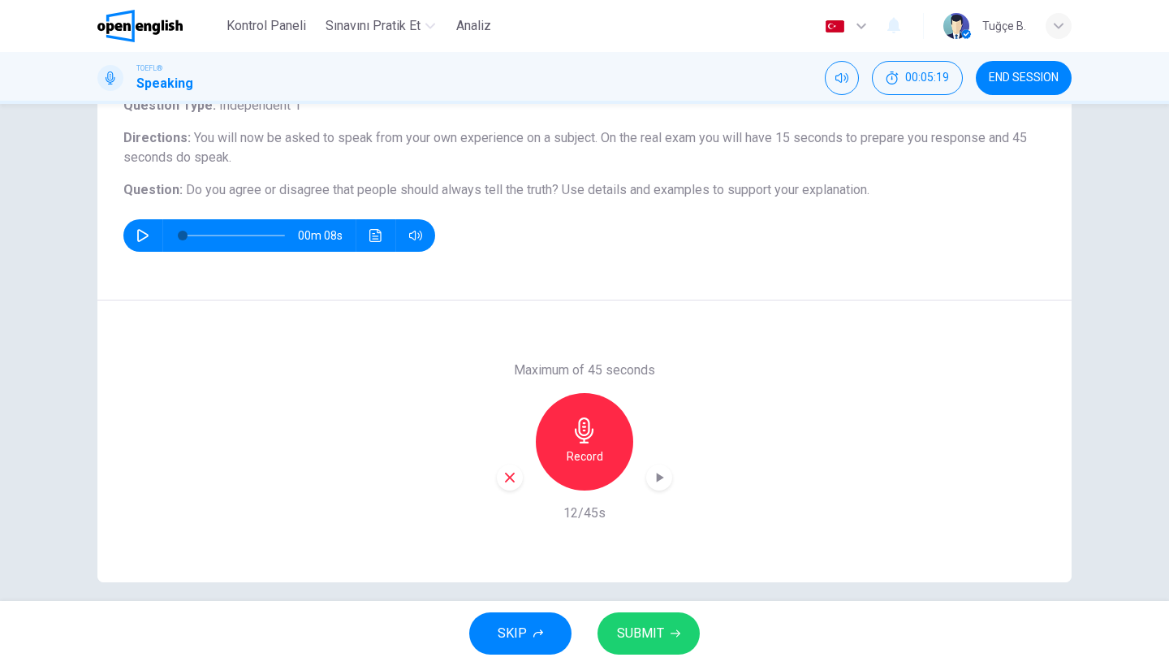
click at [508, 476] on icon "button" at bounding box center [510, 477] width 10 height 10
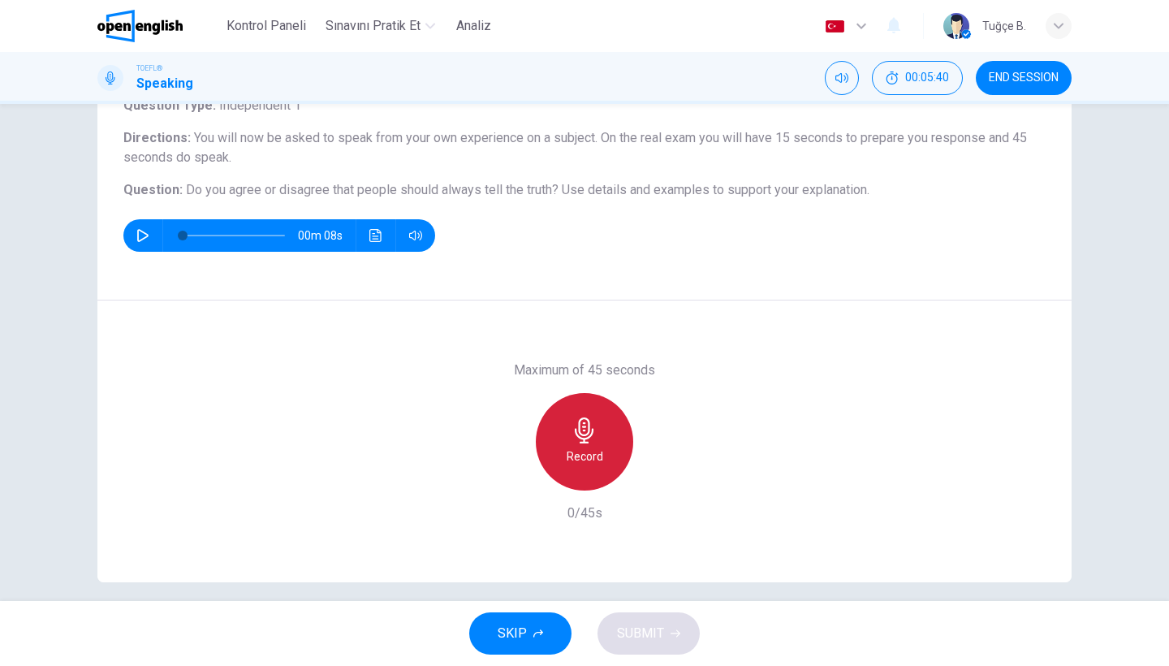
click at [601, 452] on h6 "Record" at bounding box center [584, 455] width 37 height 19
click at [601, 452] on div "Stop" at bounding box center [584, 441] width 97 height 97
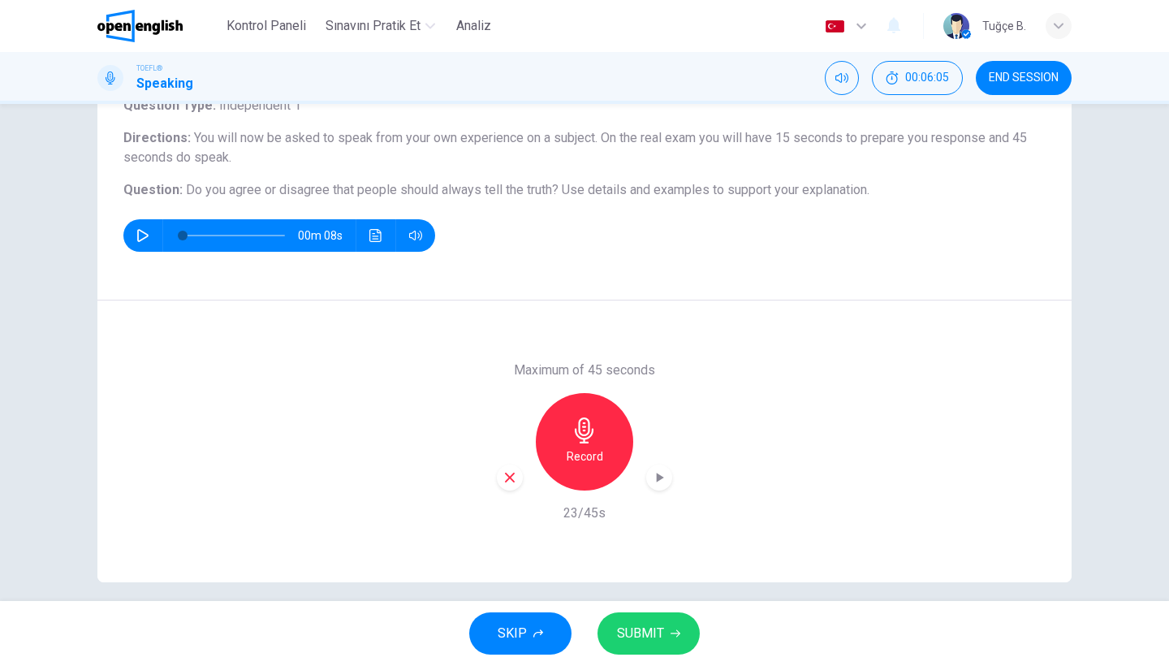
click at [508, 475] on icon "button" at bounding box center [510, 477] width 10 height 10
click at [618, 447] on div "Record" at bounding box center [584, 441] width 97 height 97
click at [644, 635] on span "SUBMIT" at bounding box center [640, 633] width 47 height 23
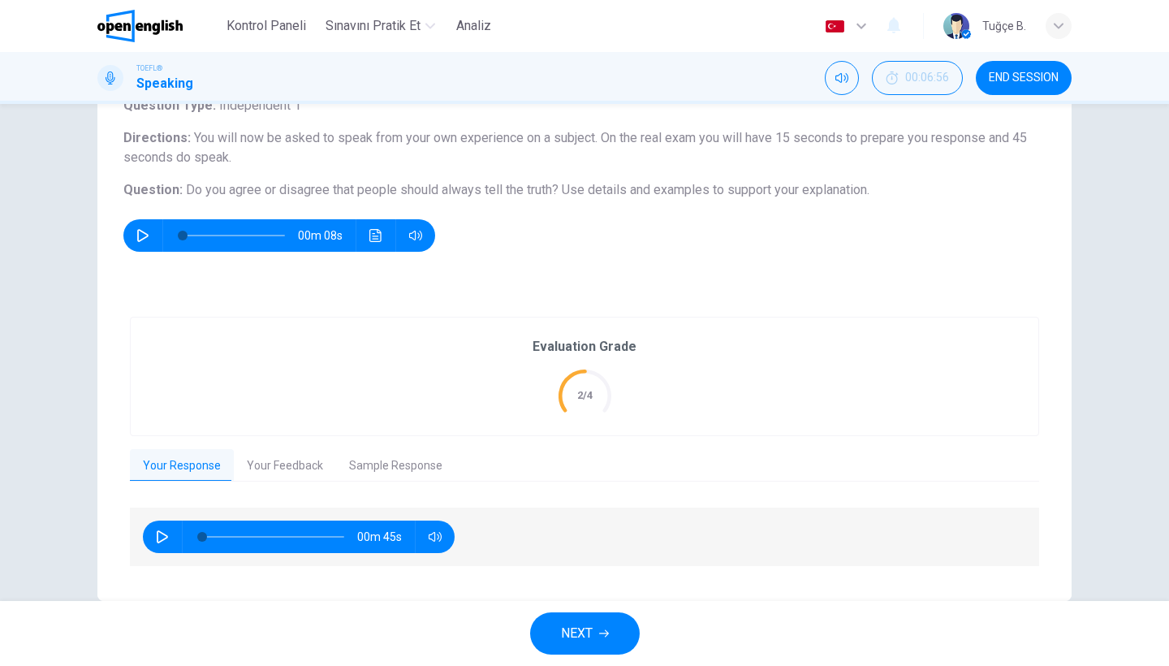
click at [279, 462] on button "Your Feedback" at bounding box center [285, 466] width 102 height 34
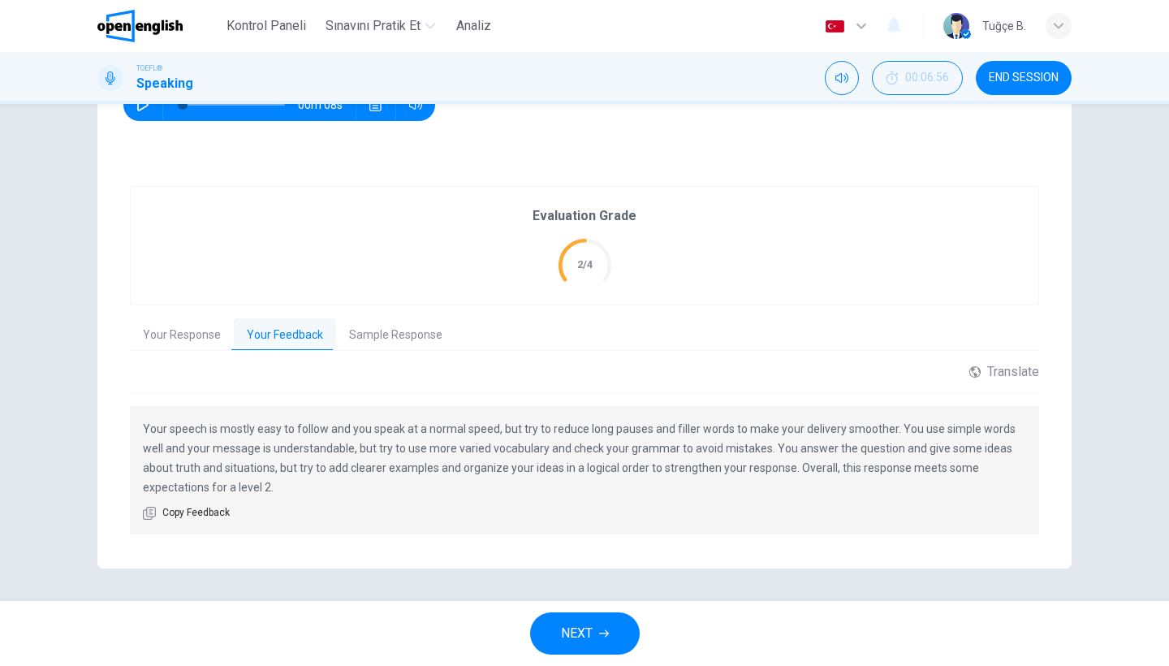
scroll to position [248, 0]
click at [584, 627] on span "NEXT" at bounding box center [577, 633] width 32 height 23
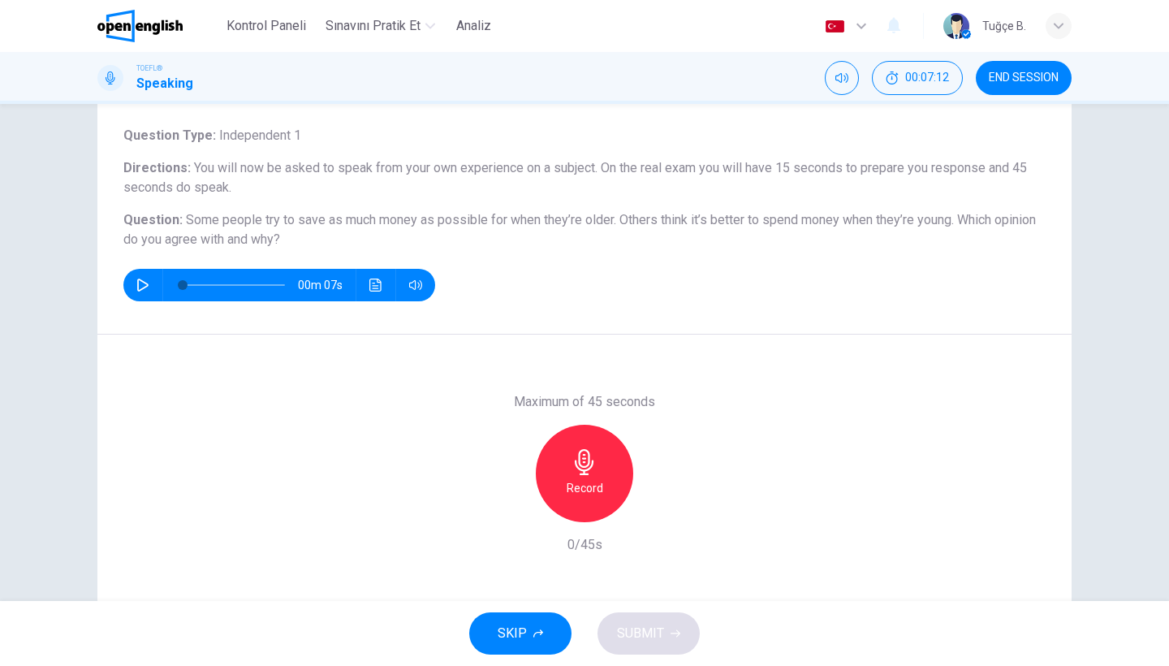
scroll to position [90, 0]
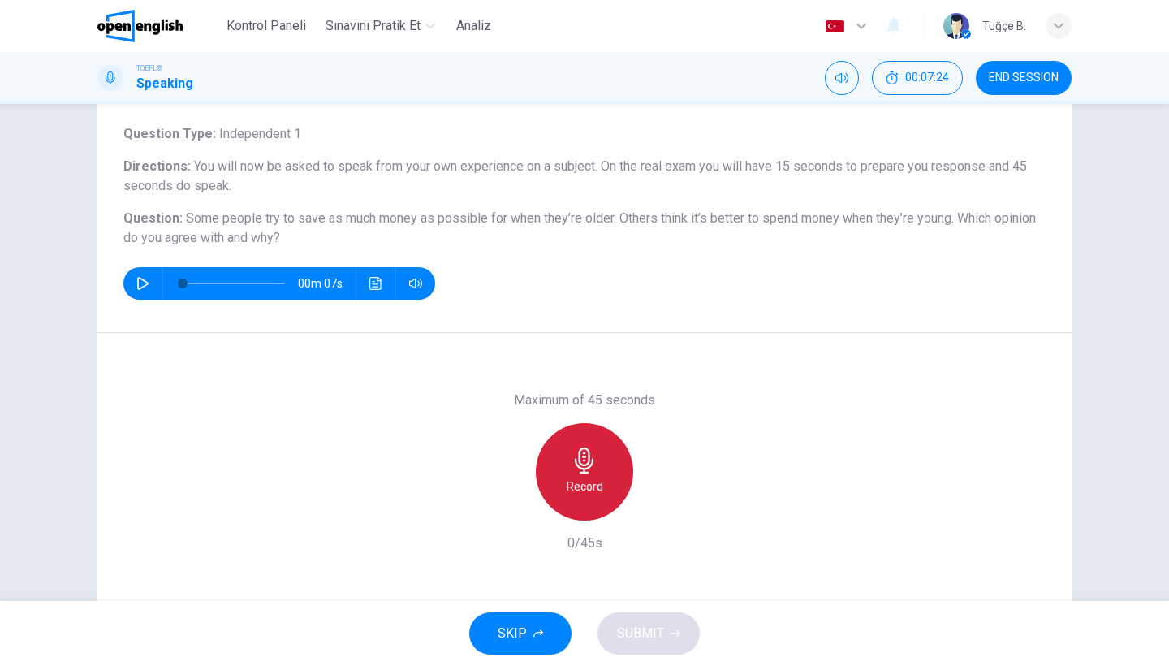
click at [584, 485] on h6 "Record" at bounding box center [584, 485] width 37 height 19
click at [584, 485] on h6 "Stop" at bounding box center [584, 485] width 24 height 19
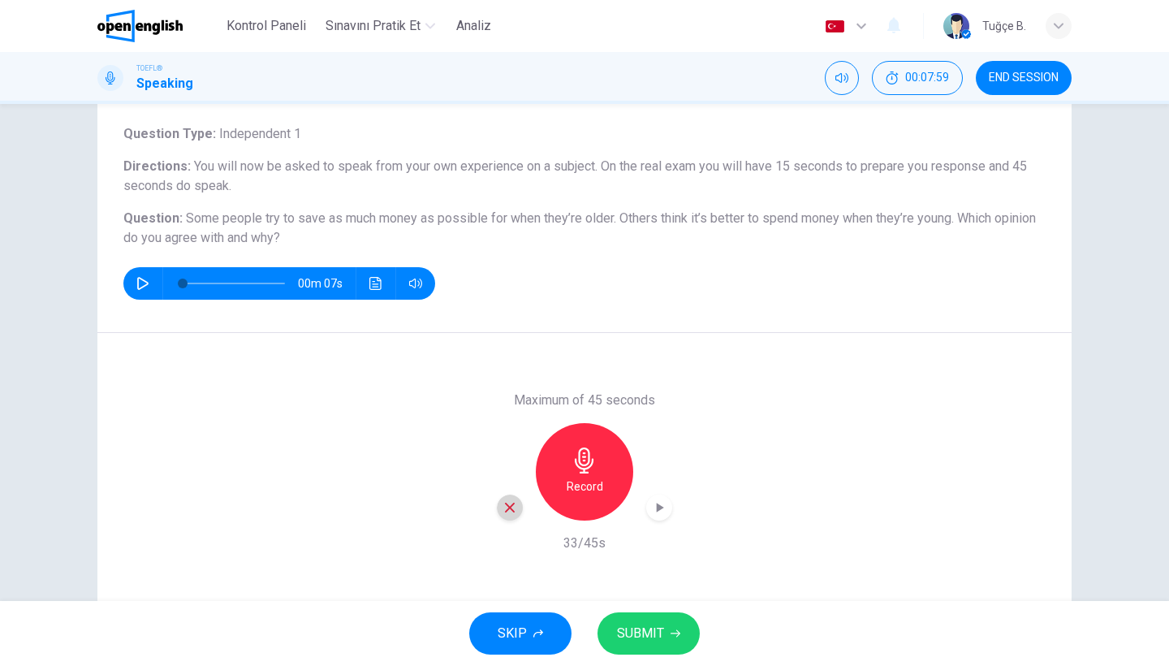
click at [508, 509] on icon "button" at bounding box center [510, 507] width 10 height 10
click at [588, 478] on h6 "Record" at bounding box center [584, 485] width 37 height 19
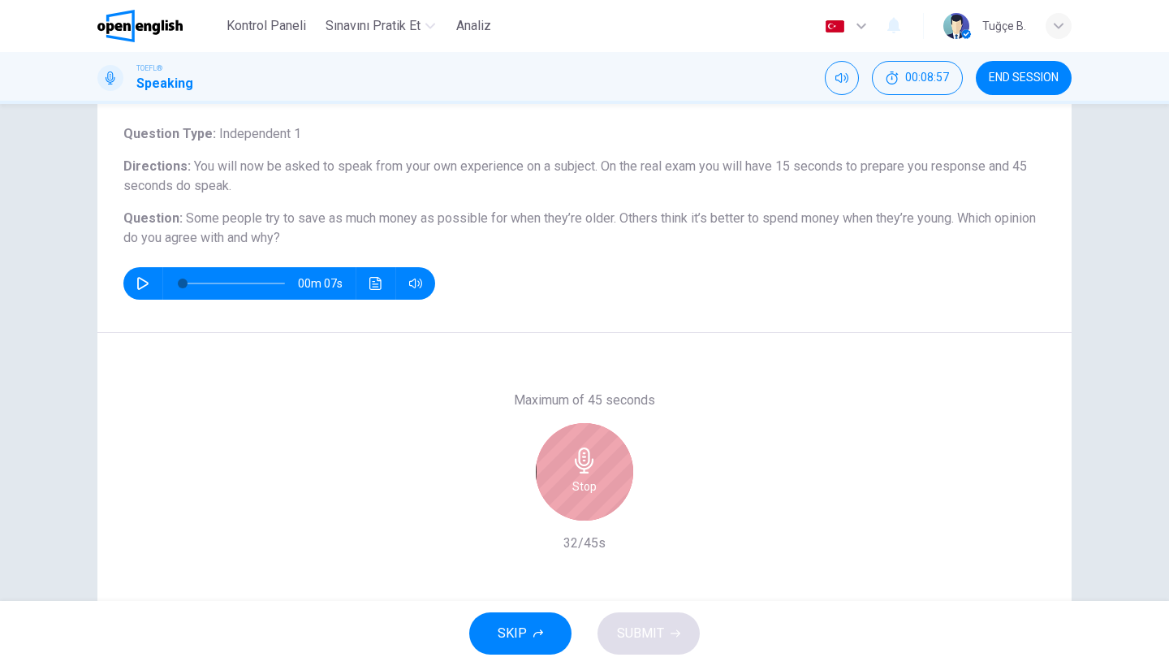
click at [588, 478] on h6 "Stop" at bounding box center [584, 485] width 24 height 19
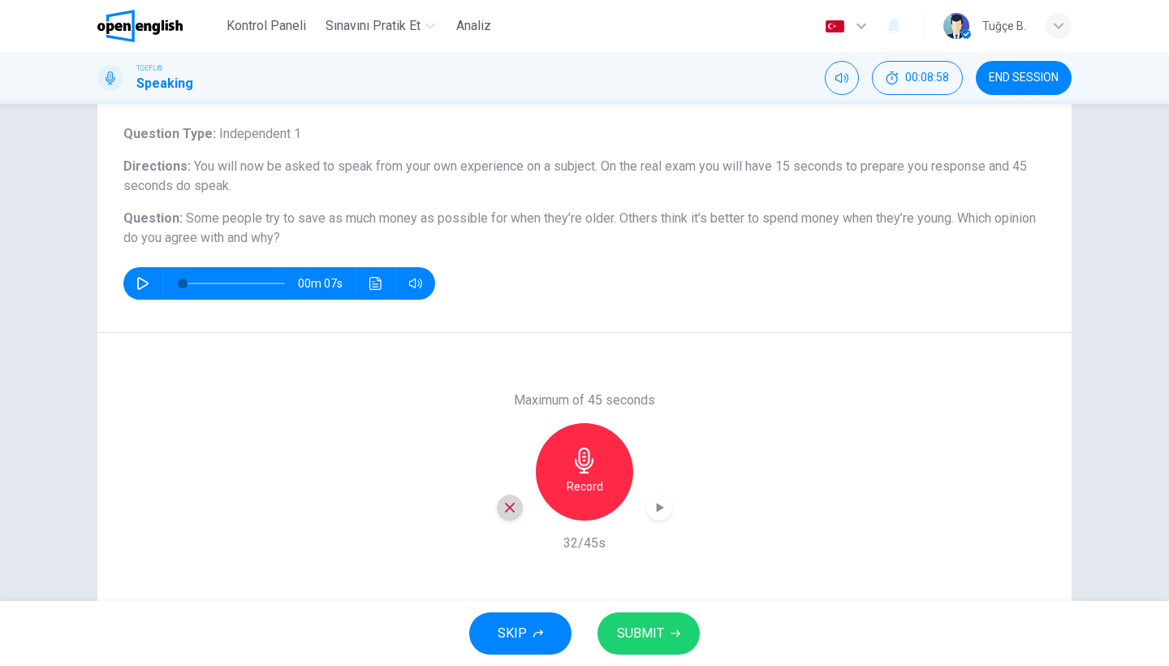
click at [511, 508] on icon "button" at bounding box center [510, 507] width 10 height 10
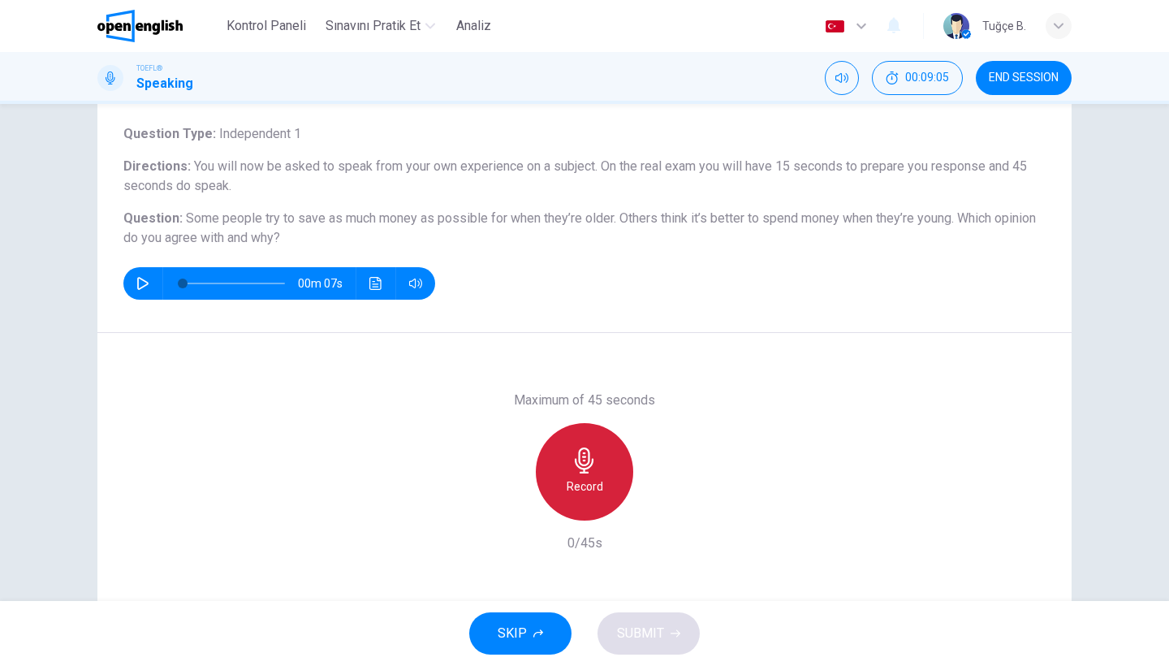
click at [566, 479] on h6 "Record" at bounding box center [584, 485] width 37 height 19
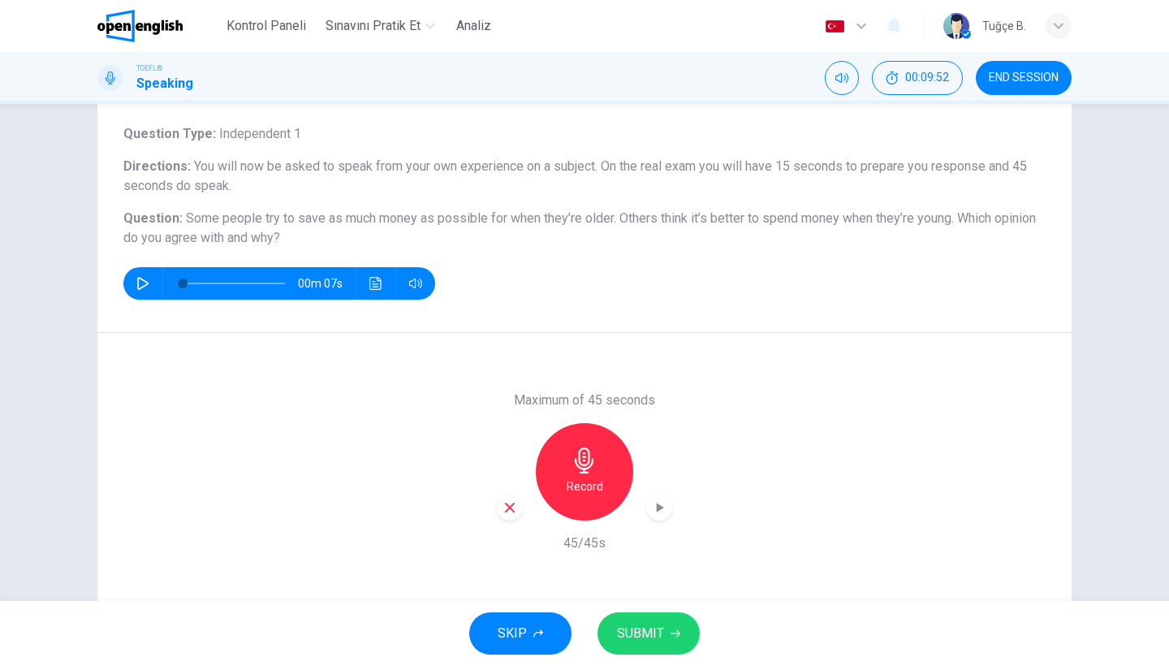
click at [653, 634] on span "SUBMIT" at bounding box center [640, 633] width 47 height 23
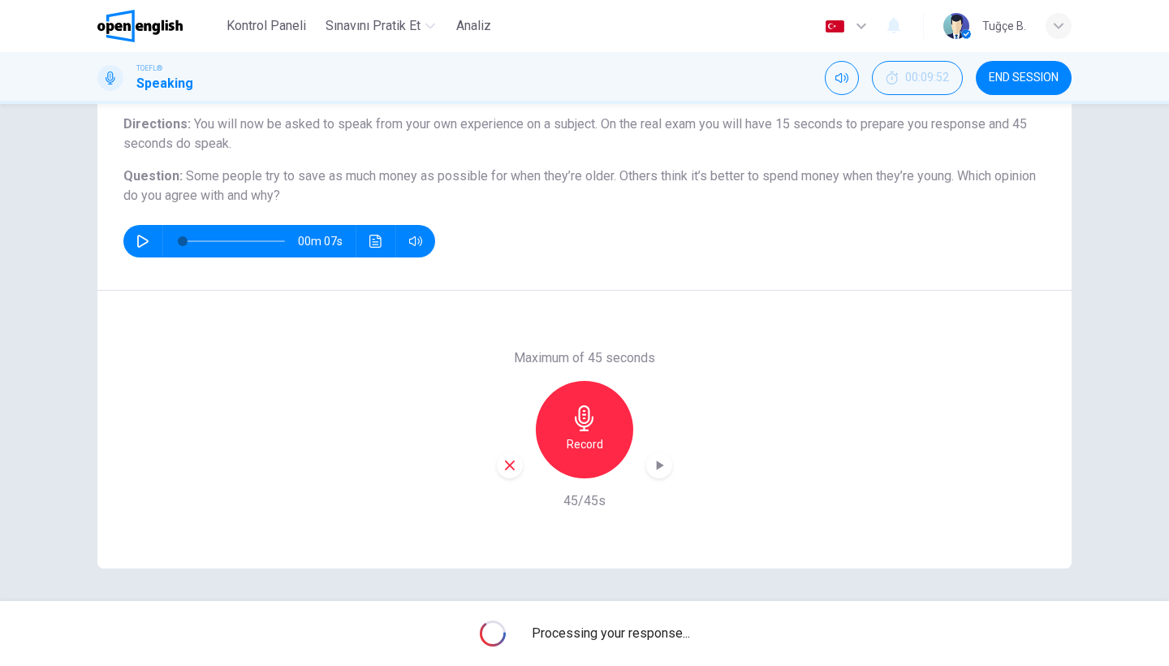
scroll to position [132, 0]
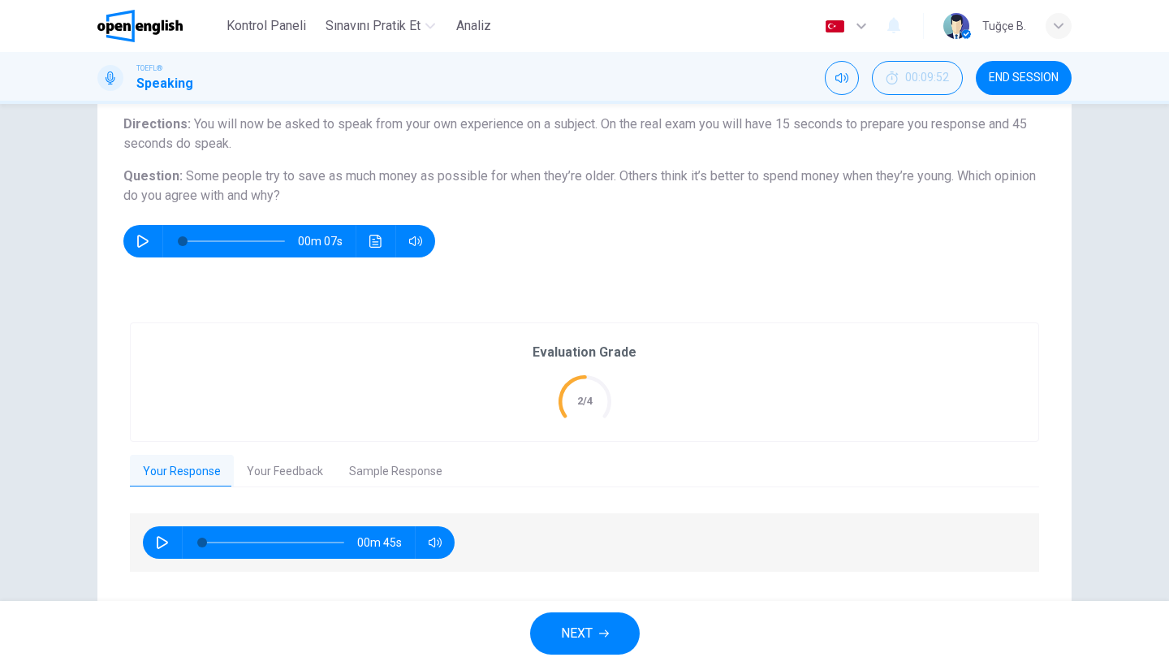
click at [278, 470] on button "Your Feedback" at bounding box center [285, 471] width 102 height 34
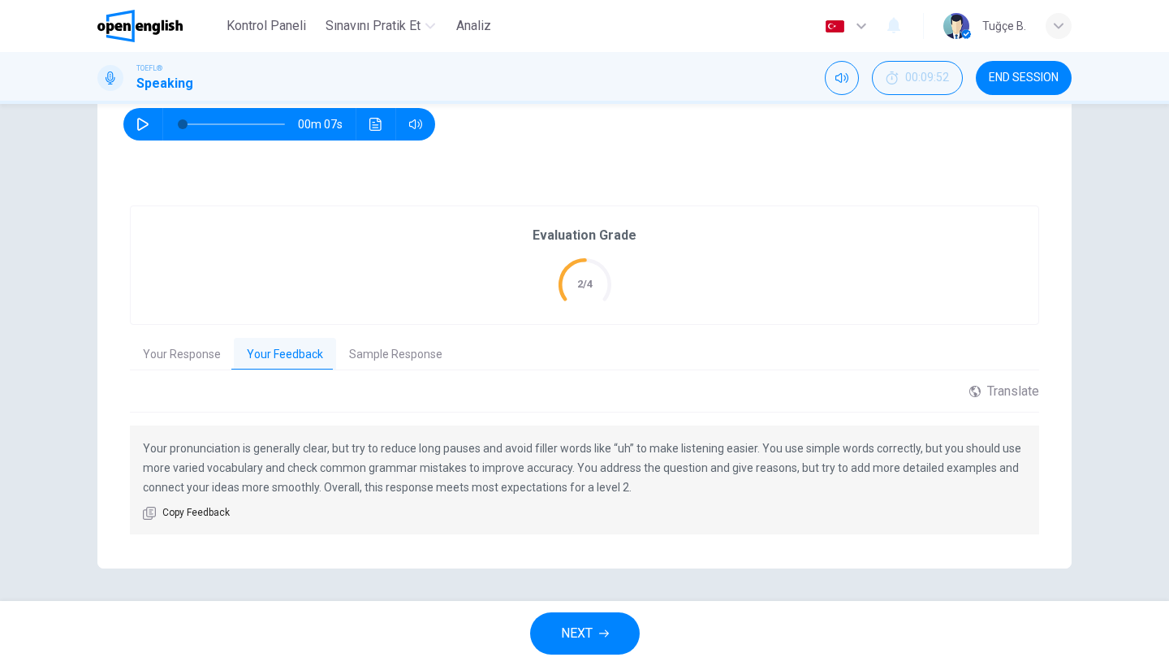
scroll to position [248, 0]
click at [584, 625] on span "NEXT" at bounding box center [577, 633] width 32 height 23
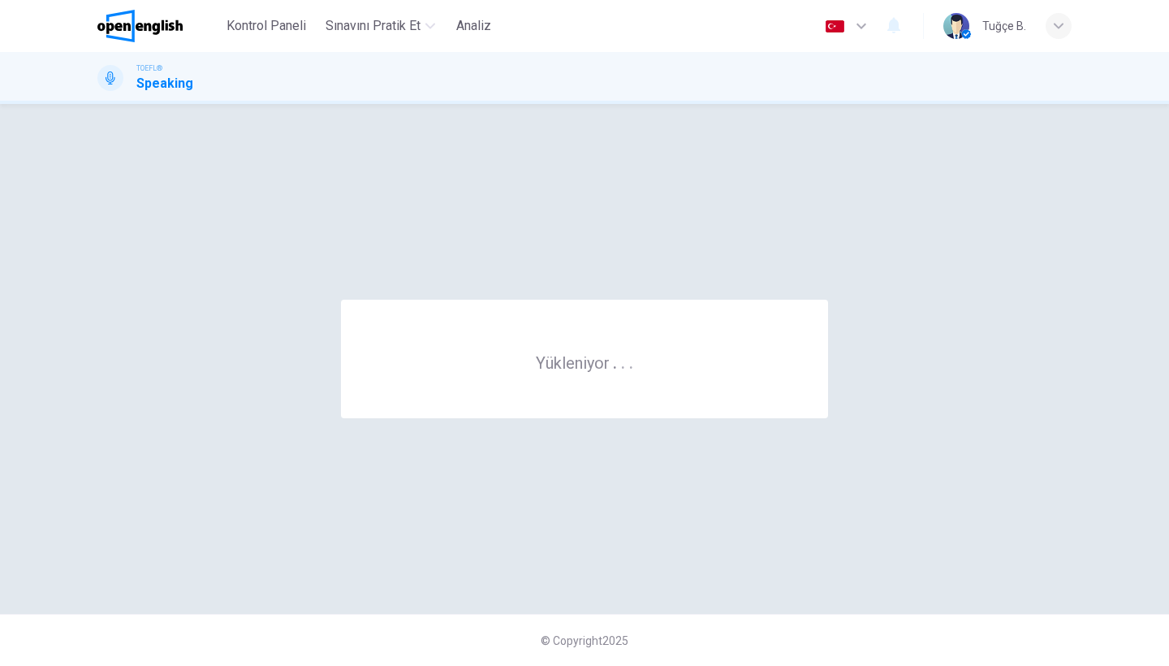
scroll to position [0, 0]
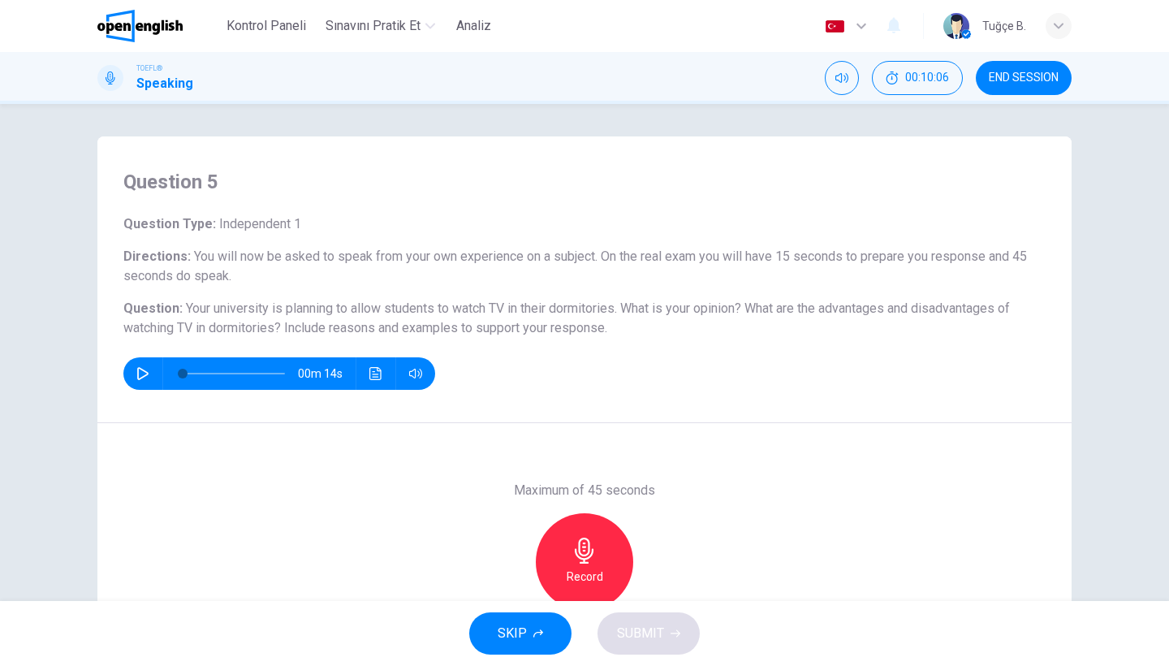
click at [528, 635] on button "SKIP" at bounding box center [520, 633] width 102 height 42
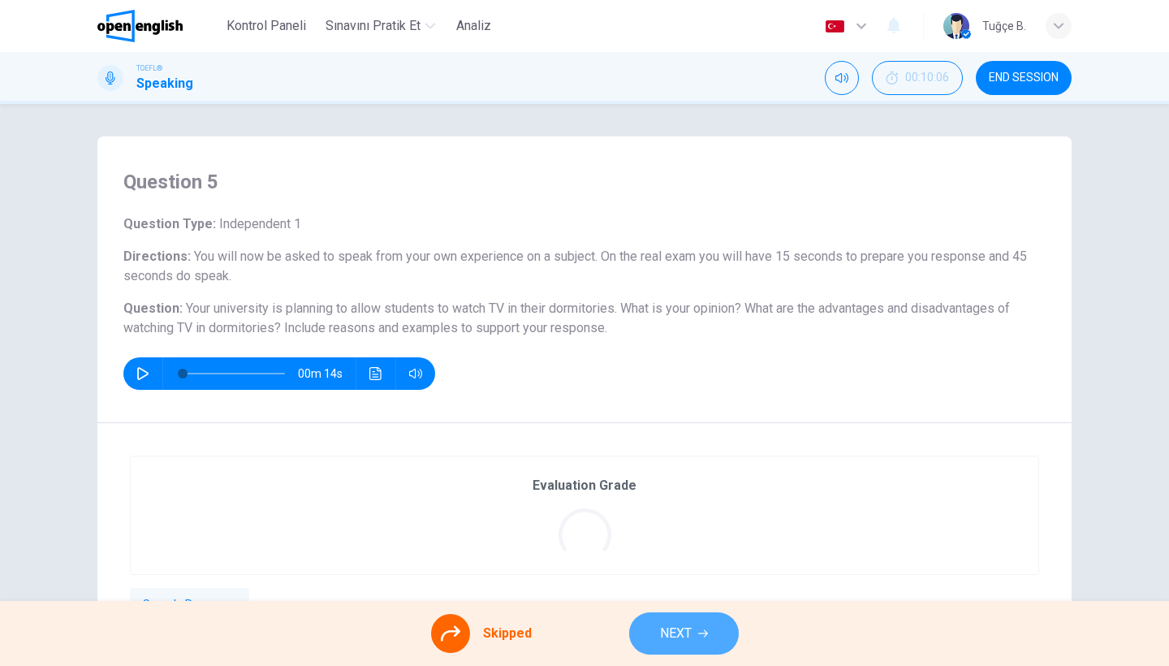
click at [661, 633] on span "NEXT" at bounding box center [676, 633] width 32 height 23
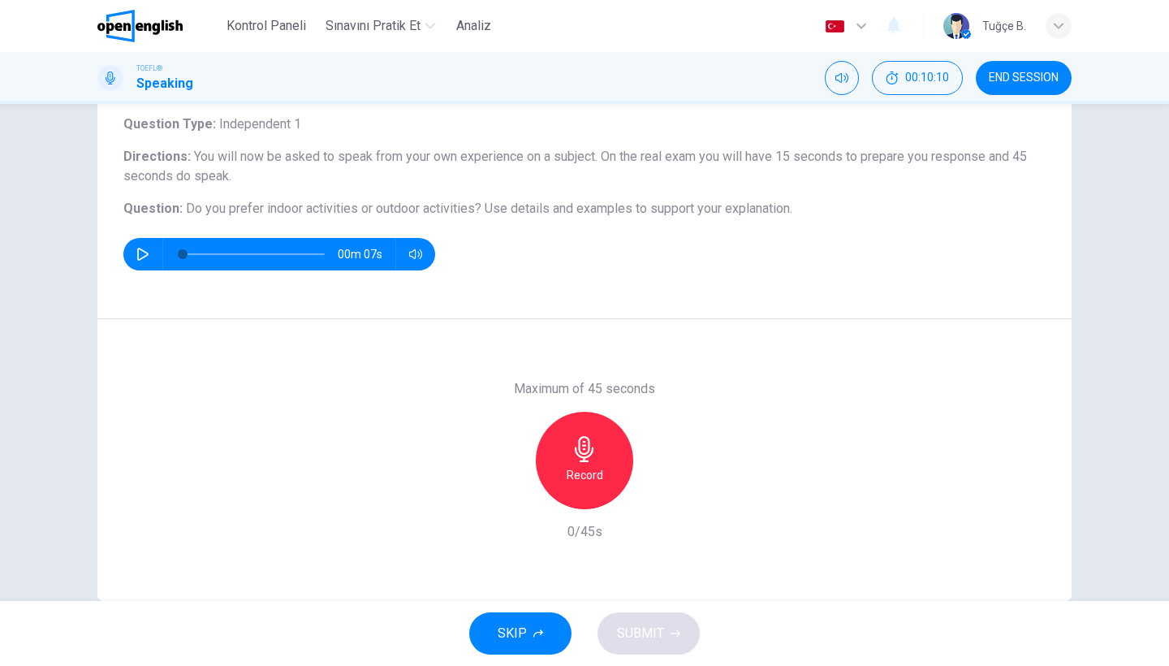
scroll to position [111, 0]
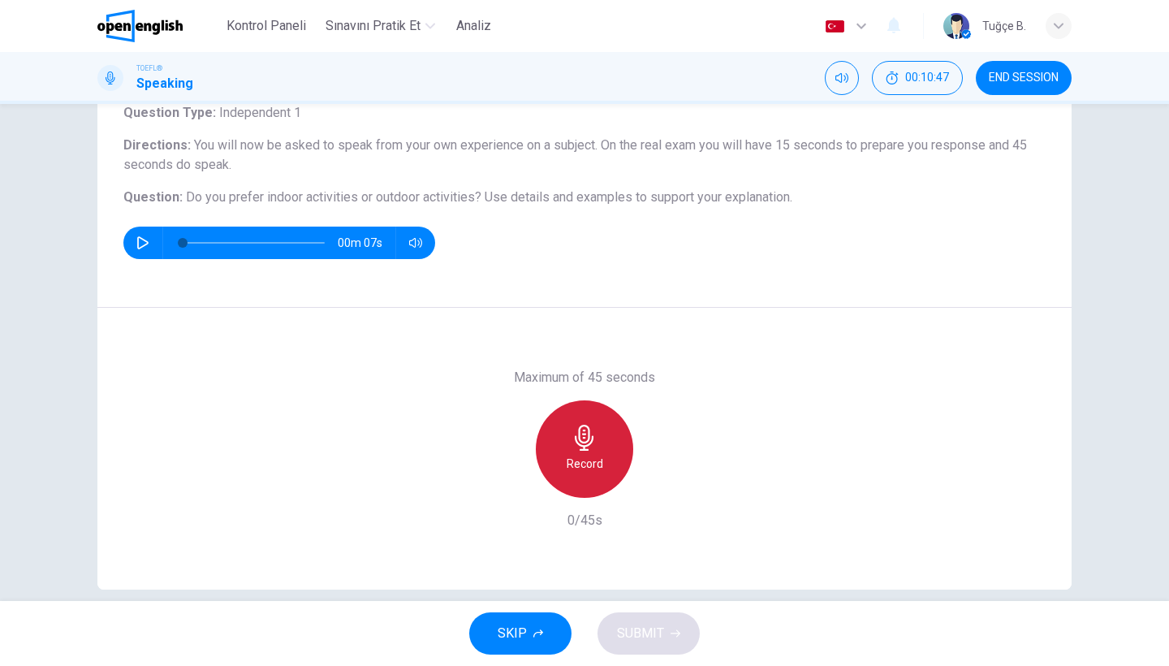
click at [579, 455] on h6 "Record" at bounding box center [584, 463] width 37 height 19
click at [579, 455] on h6 "Stop" at bounding box center [584, 463] width 24 height 19
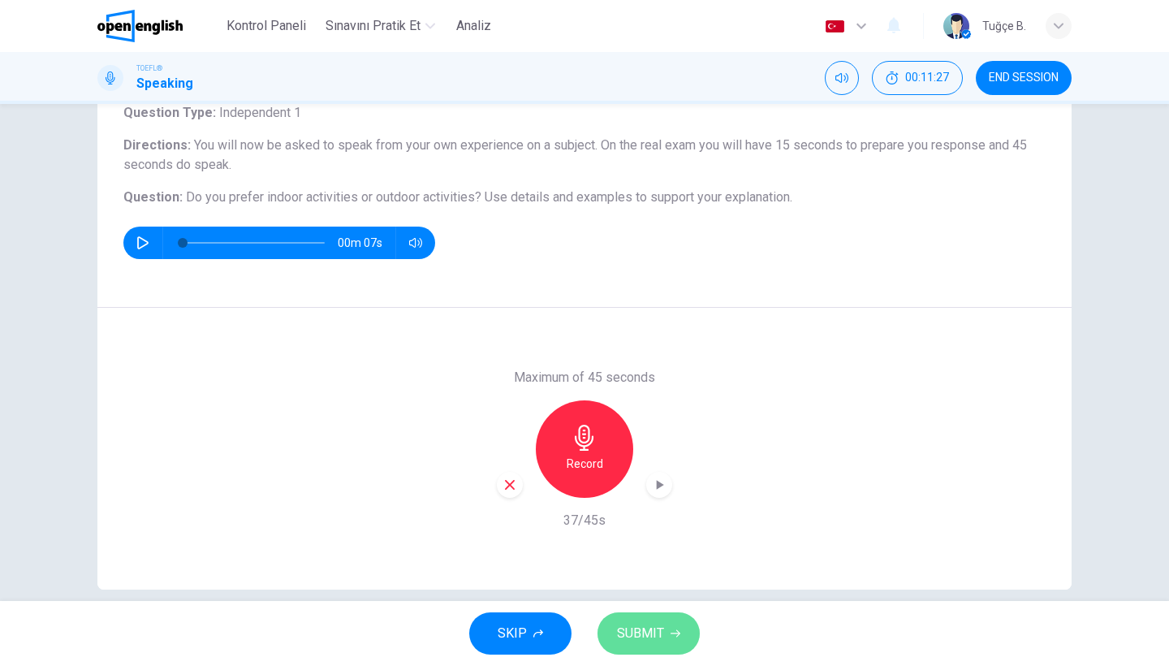
click at [641, 636] on span "SUBMIT" at bounding box center [640, 633] width 47 height 23
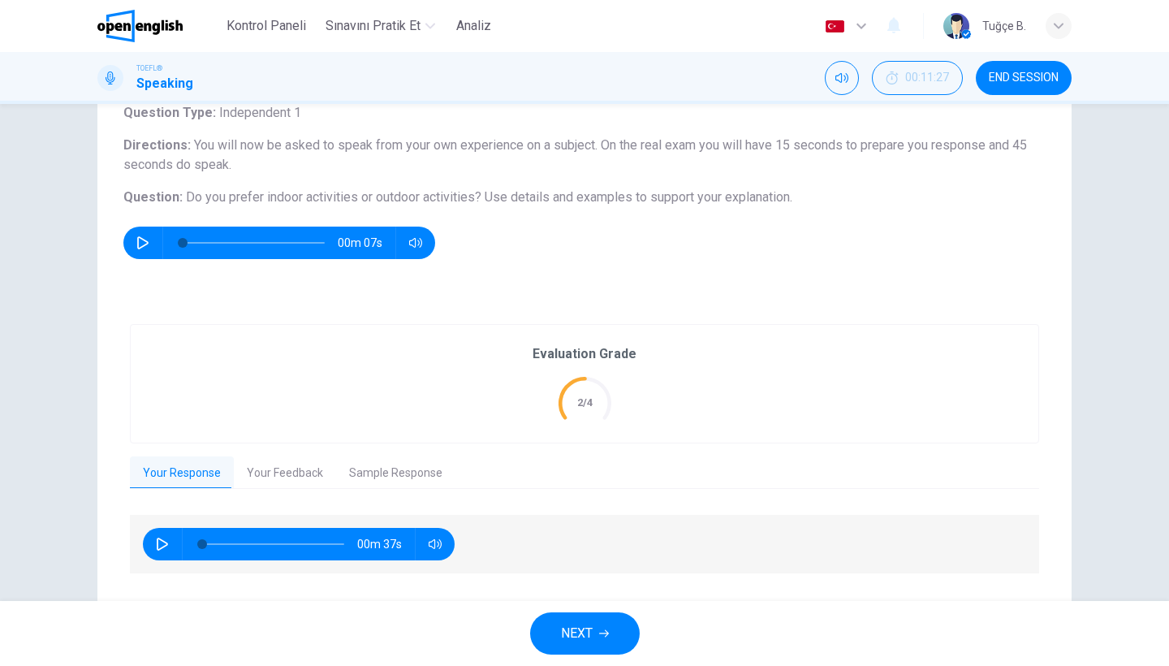
click at [302, 472] on button "Your Feedback" at bounding box center [285, 473] width 102 height 34
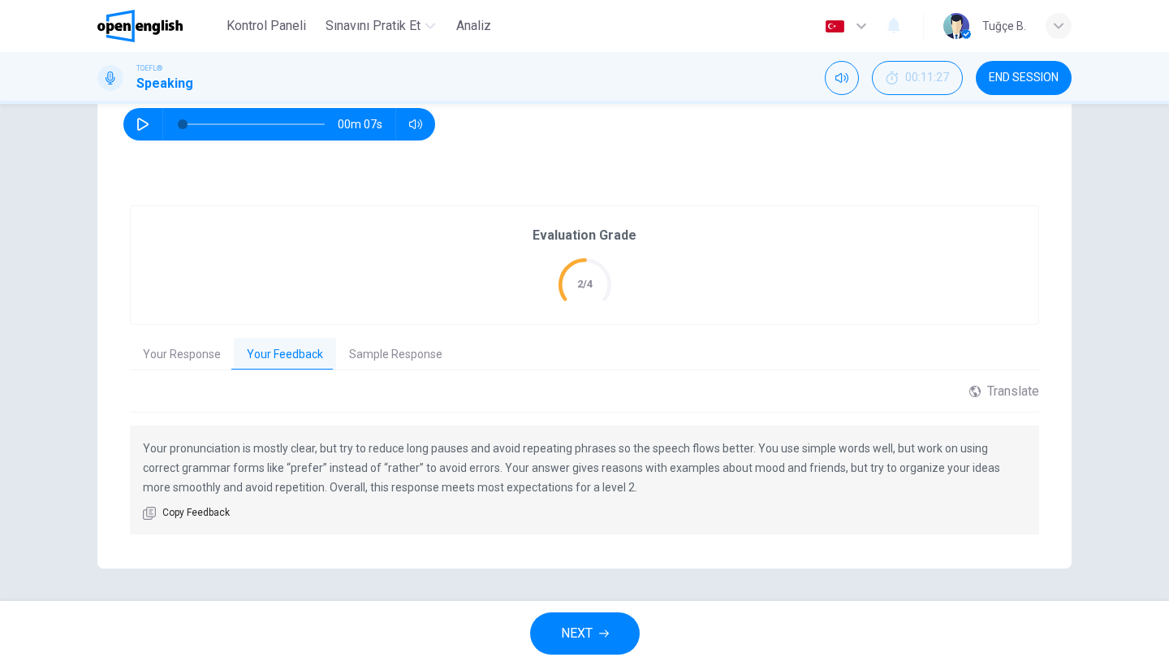
scroll to position [229, 0]
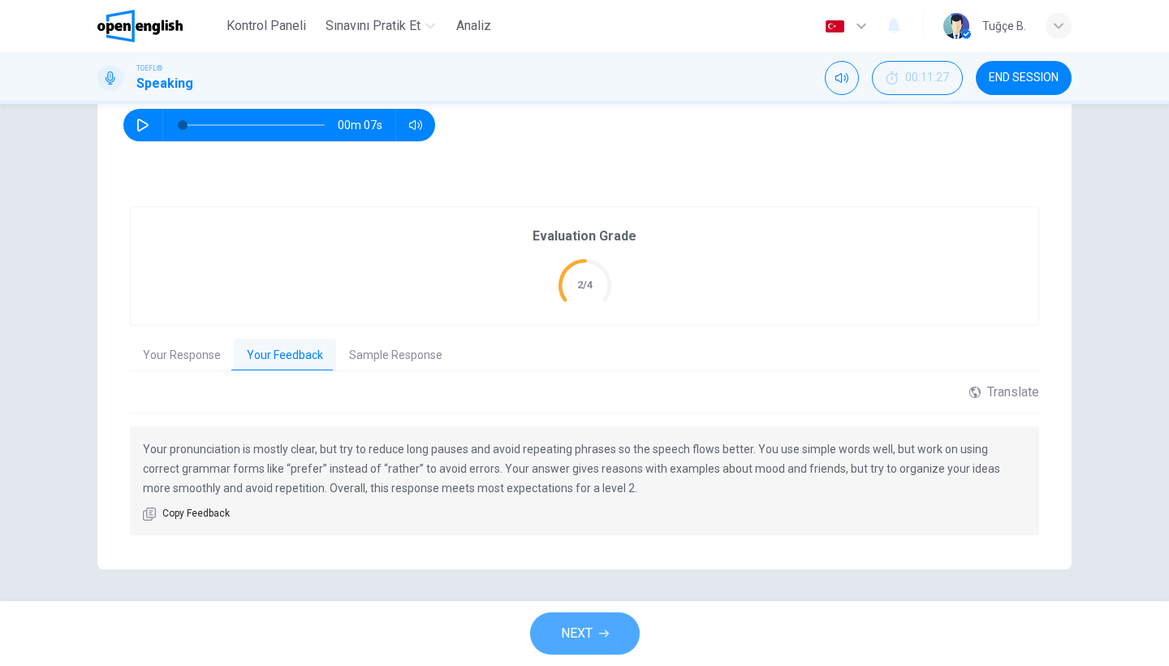
click at [583, 630] on span "NEXT" at bounding box center [577, 633] width 32 height 23
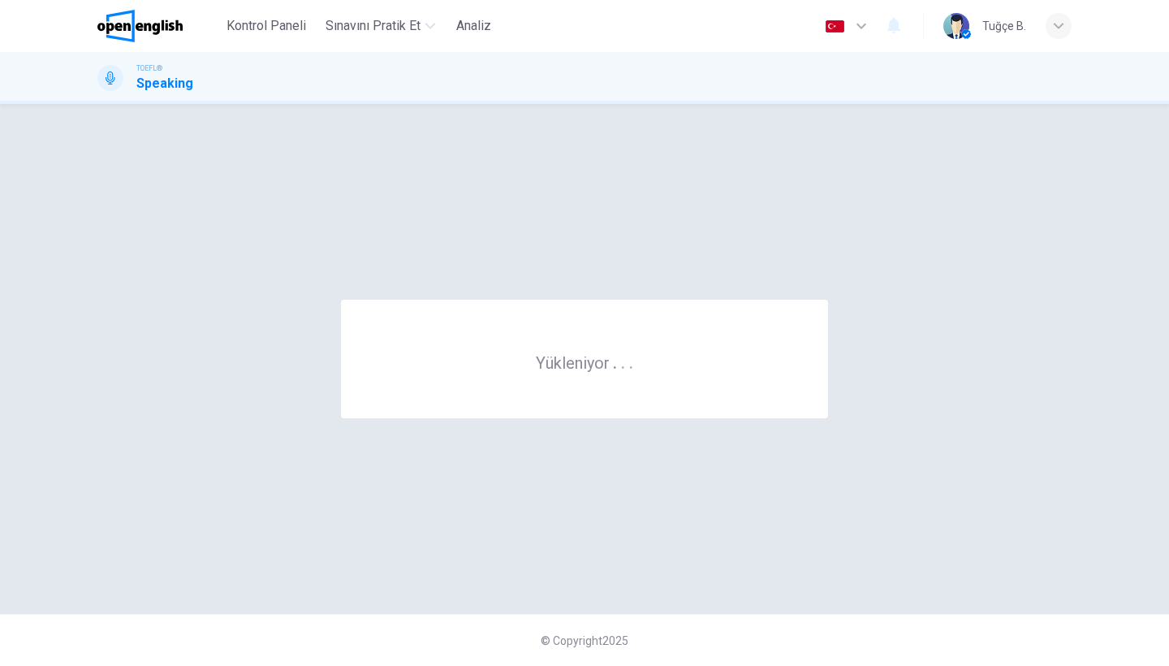
scroll to position [0, 0]
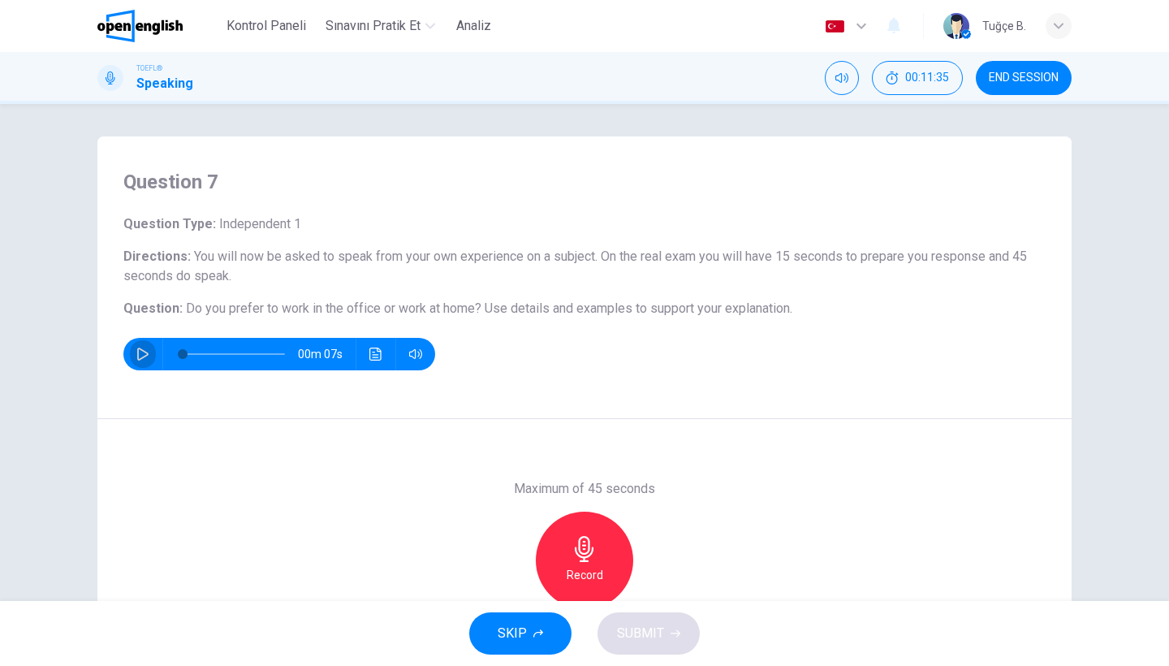
click at [141, 350] on icon "button" at bounding box center [142, 353] width 11 height 13
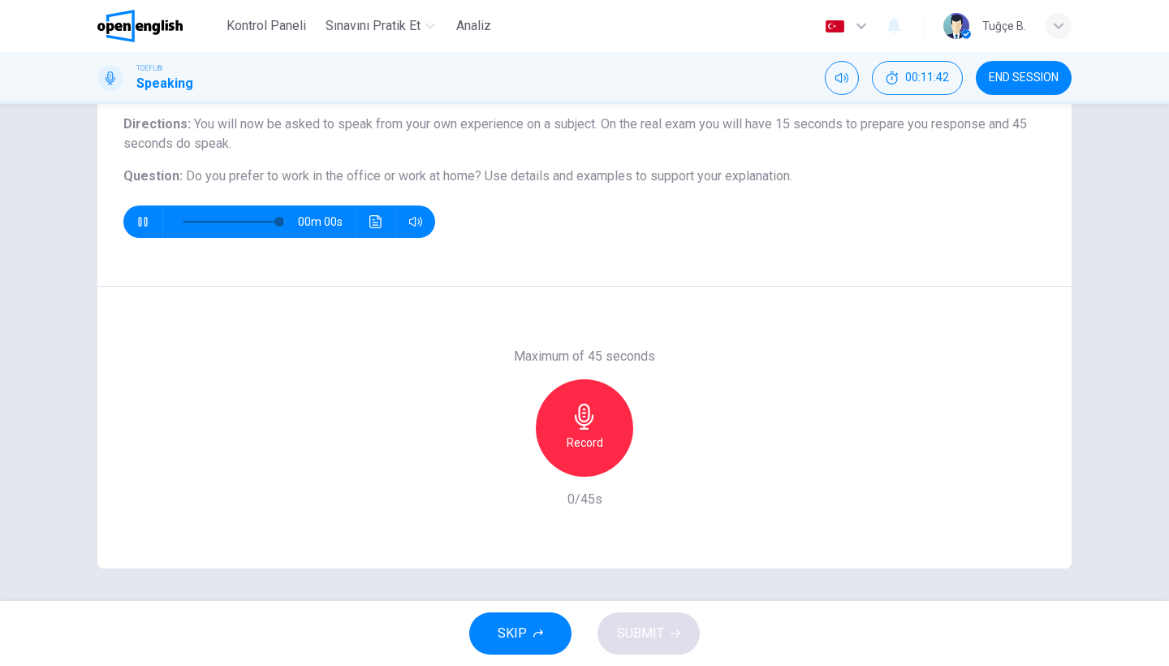
scroll to position [132, 0]
type input "*"
click at [584, 450] on h6 "Record" at bounding box center [584, 442] width 37 height 19
click at [584, 450] on h6 "Stop" at bounding box center [584, 442] width 24 height 19
click at [653, 634] on span "SUBMIT" at bounding box center [640, 633] width 47 height 23
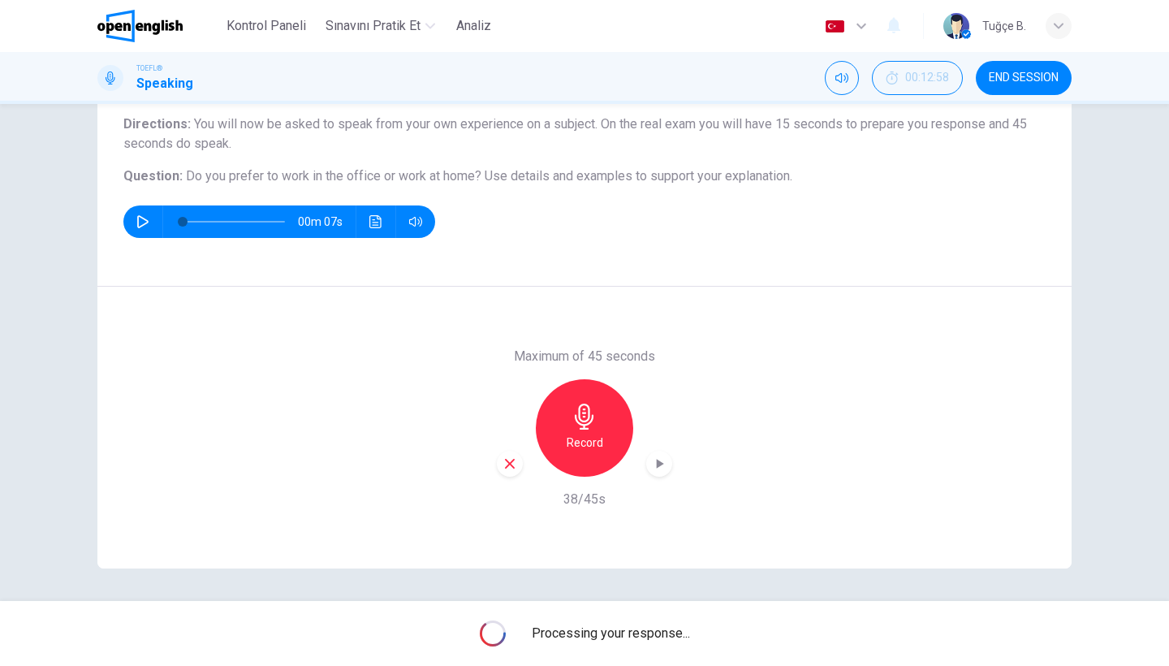
scroll to position [0, 0]
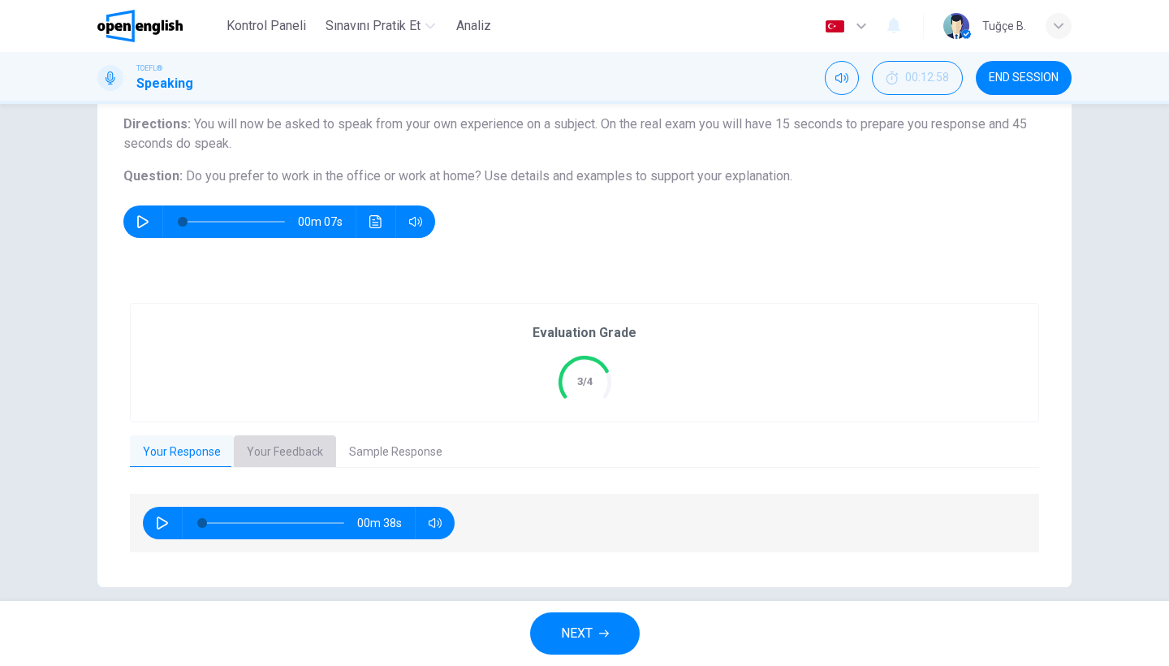
click at [295, 452] on button "Your Feedback" at bounding box center [285, 452] width 102 height 34
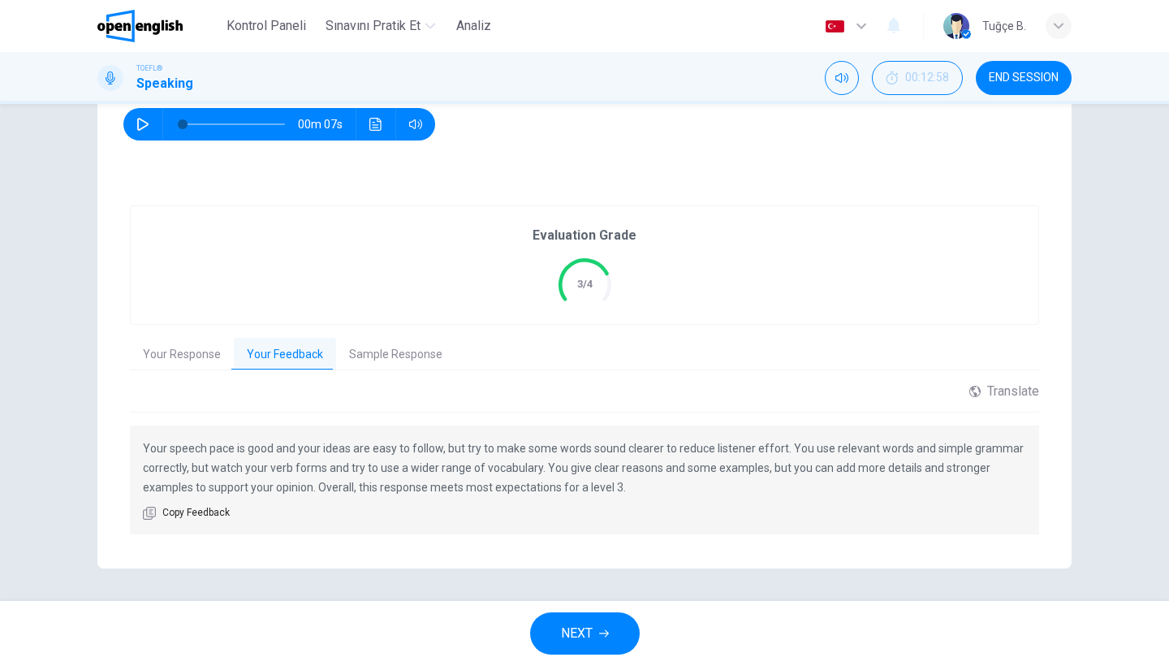
scroll to position [229, 0]
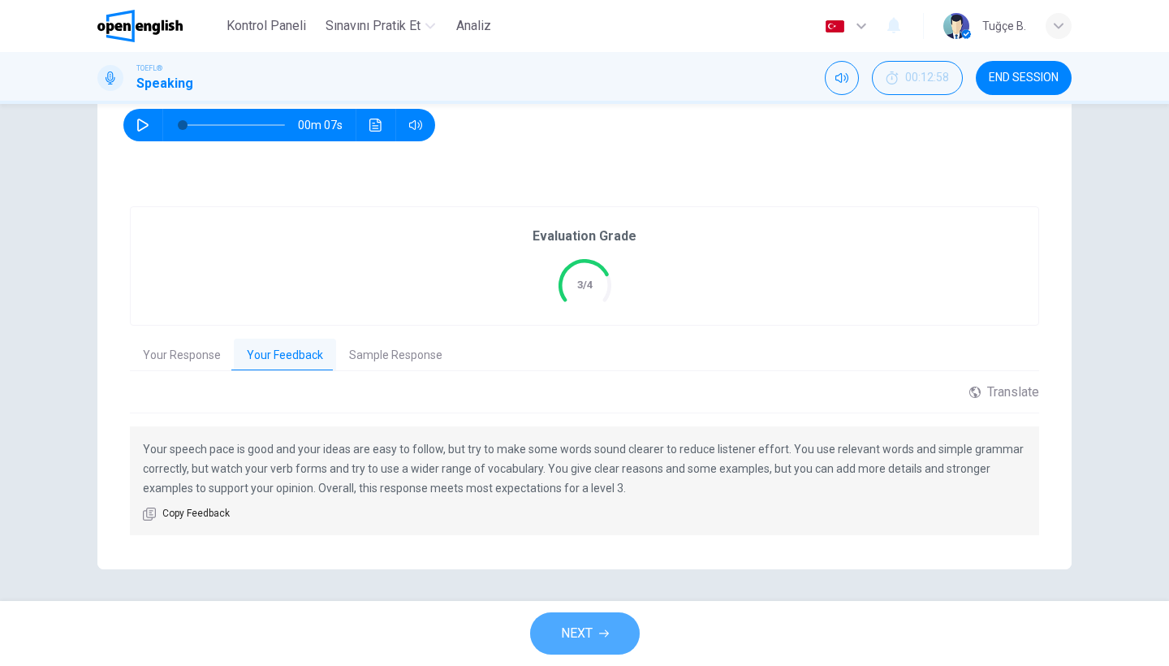
click at [596, 627] on button "NEXT" at bounding box center [585, 633] width 110 height 42
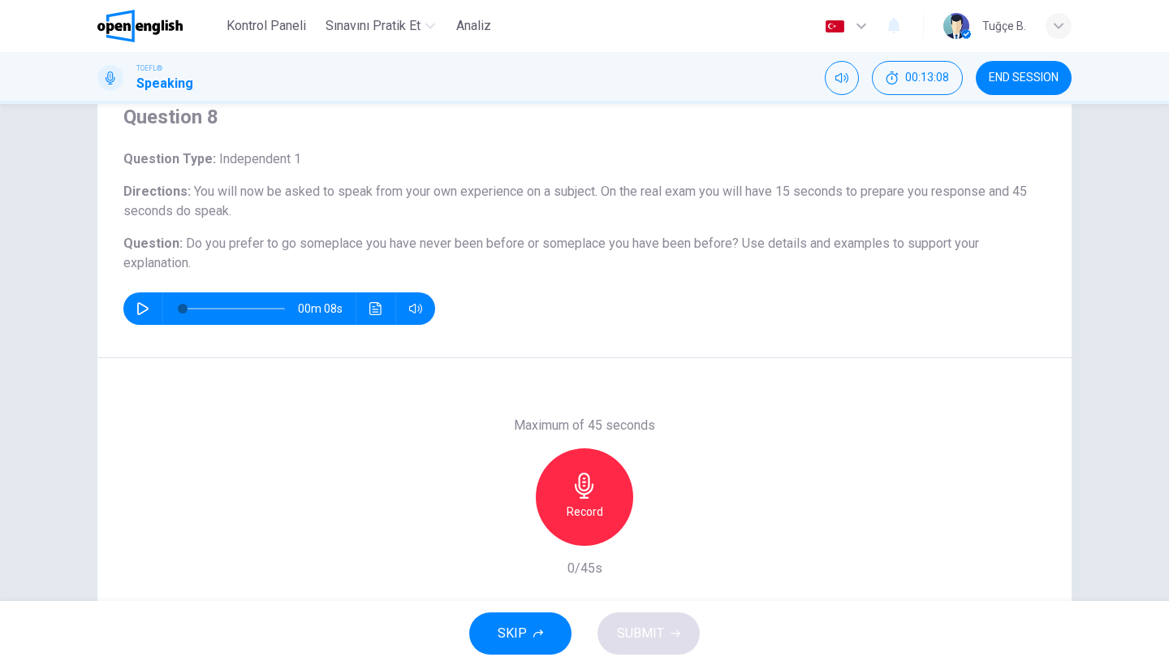
scroll to position [64, 0]
click at [597, 477] on div "Record" at bounding box center [584, 497] width 97 height 97
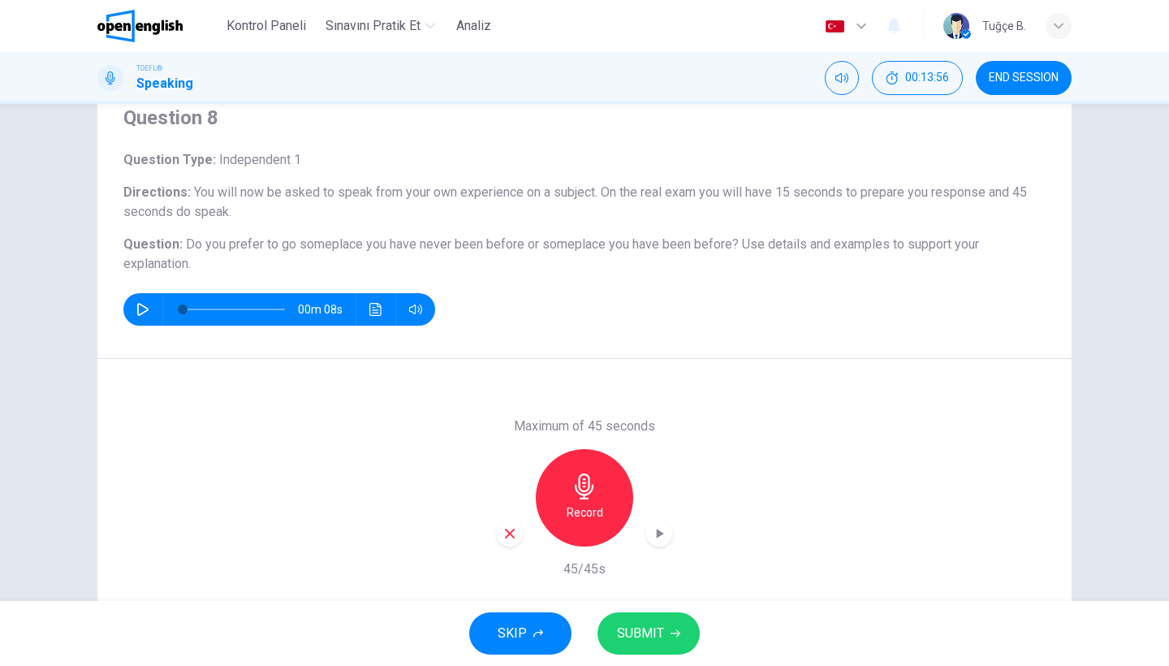
click at [645, 632] on span "SUBMIT" at bounding box center [640, 633] width 47 height 23
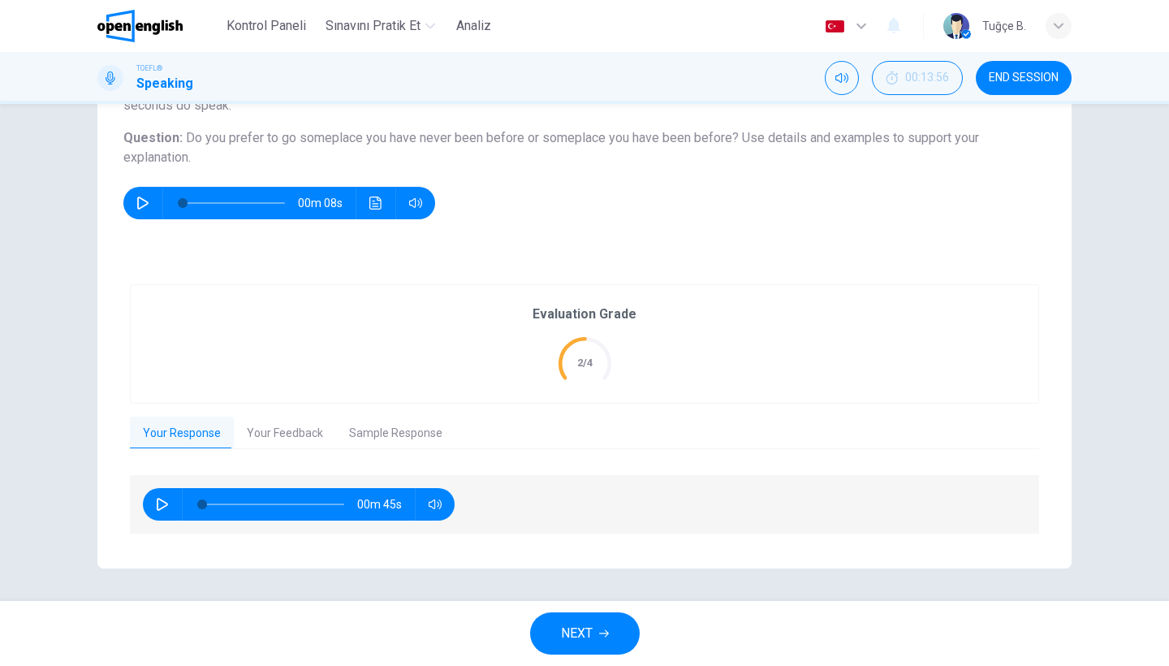
scroll to position [170, 0]
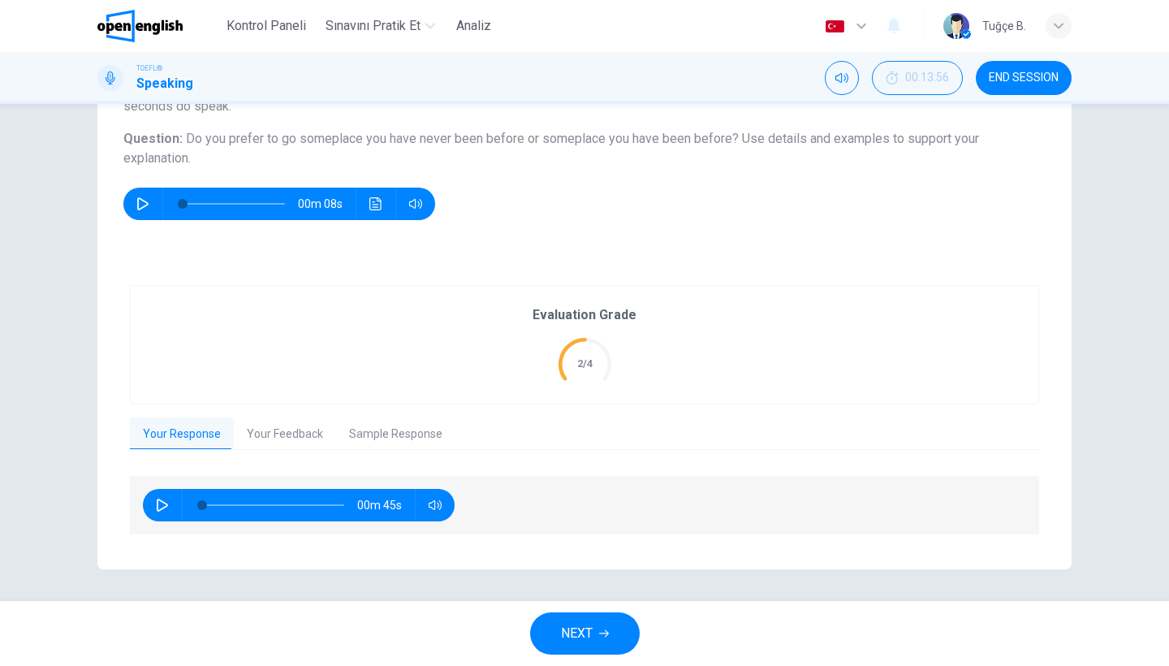
click at [321, 429] on button "Your Feedback" at bounding box center [285, 434] width 102 height 34
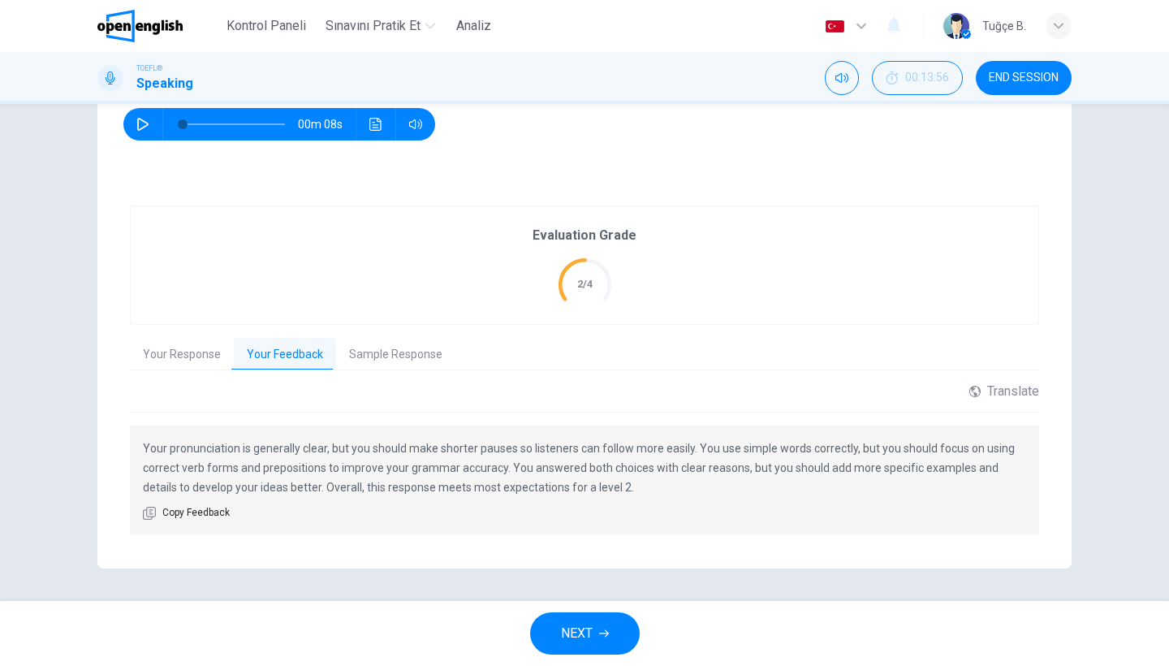
scroll to position [248, 0]
click at [601, 631] on icon "button" at bounding box center [604, 633] width 10 height 10
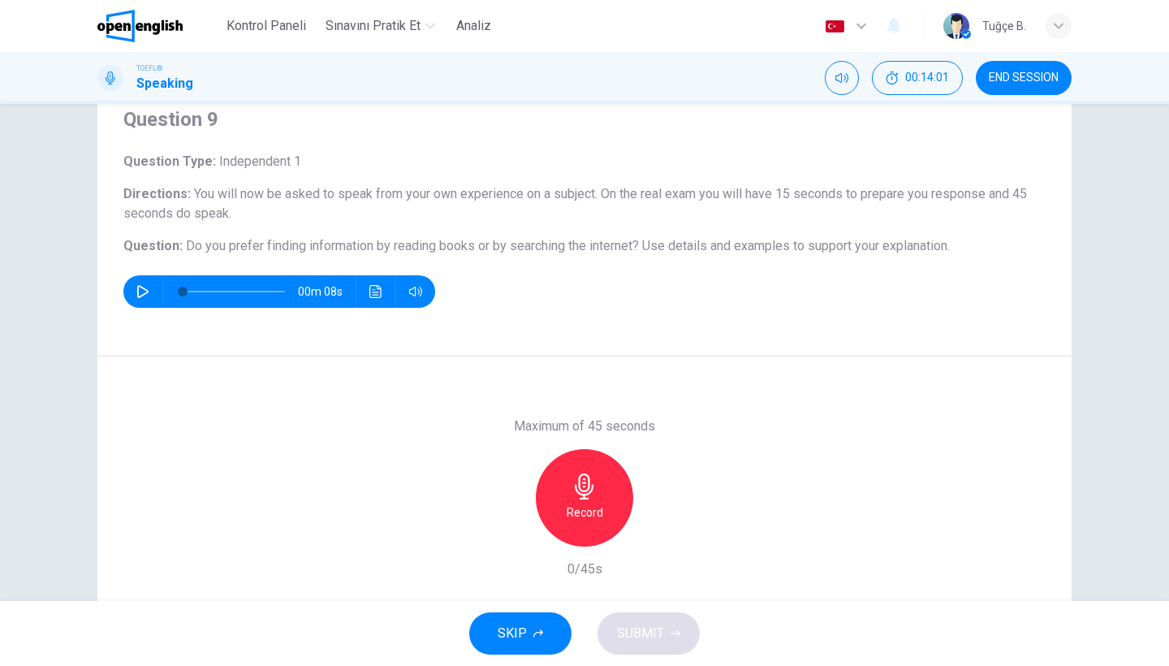
scroll to position [66, 0]
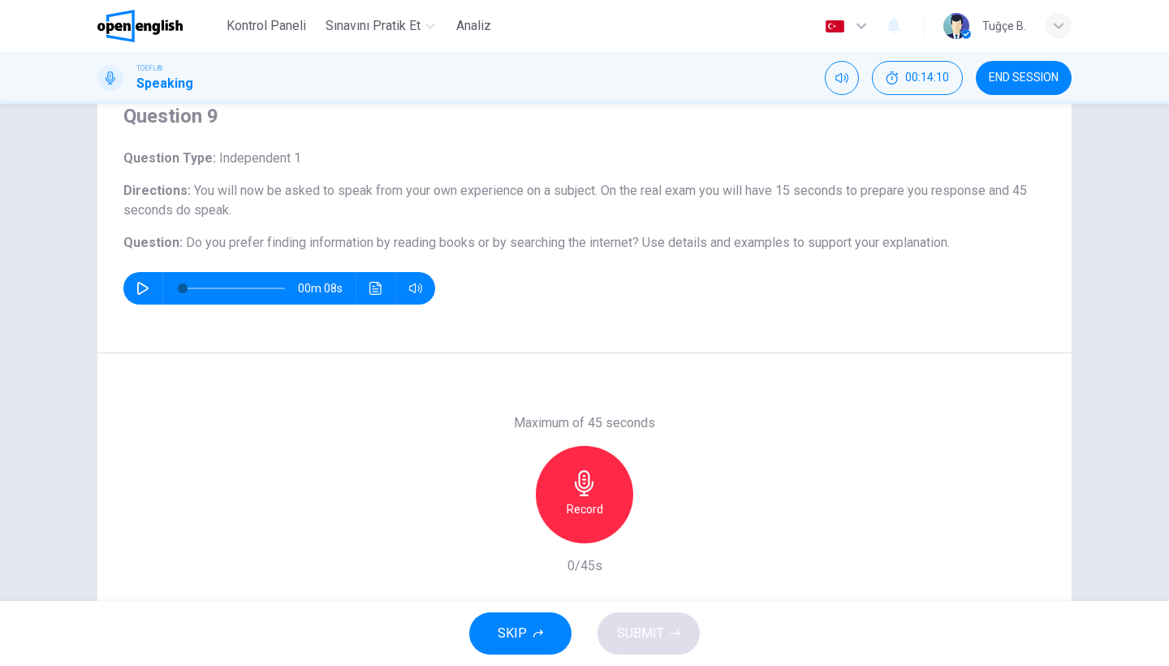
click at [592, 494] on icon "button" at bounding box center [584, 483] width 26 height 26
click at [601, 506] on div "Stop" at bounding box center [584, 494] width 97 height 97
click at [498, 528] on div "button" at bounding box center [510, 530] width 26 height 26
click at [583, 506] on h6 "Record" at bounding box center [584, 508] width 37 height 19
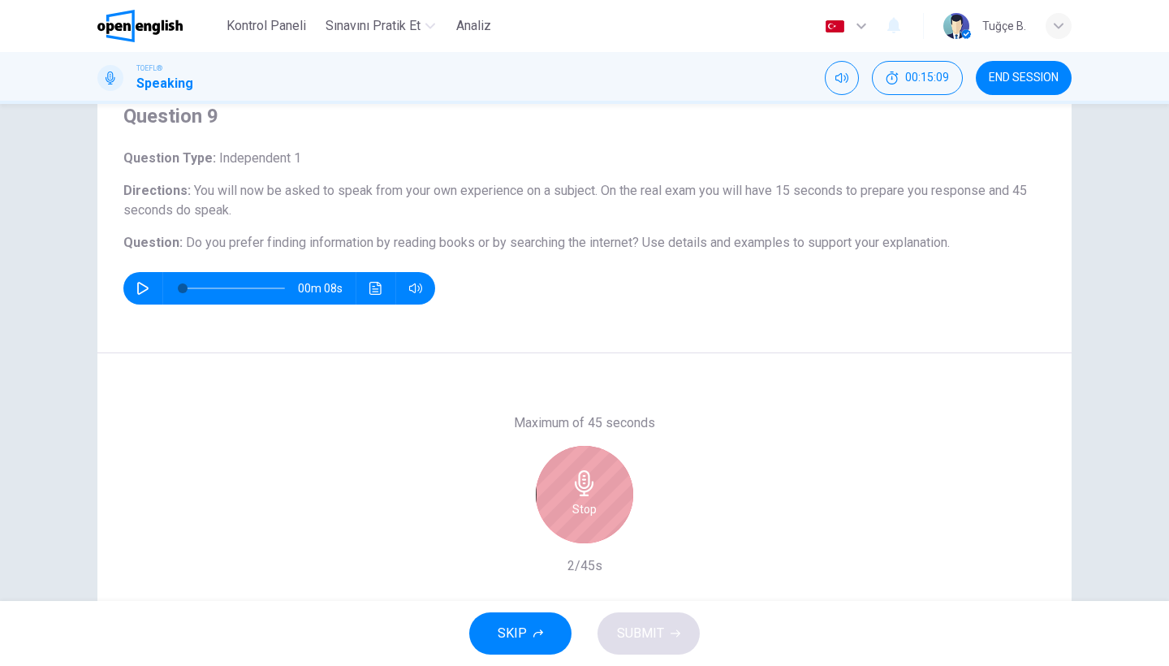
click at [583, 506] on h6 "Stop" at bounding box center [584, 508] width 24 height 19
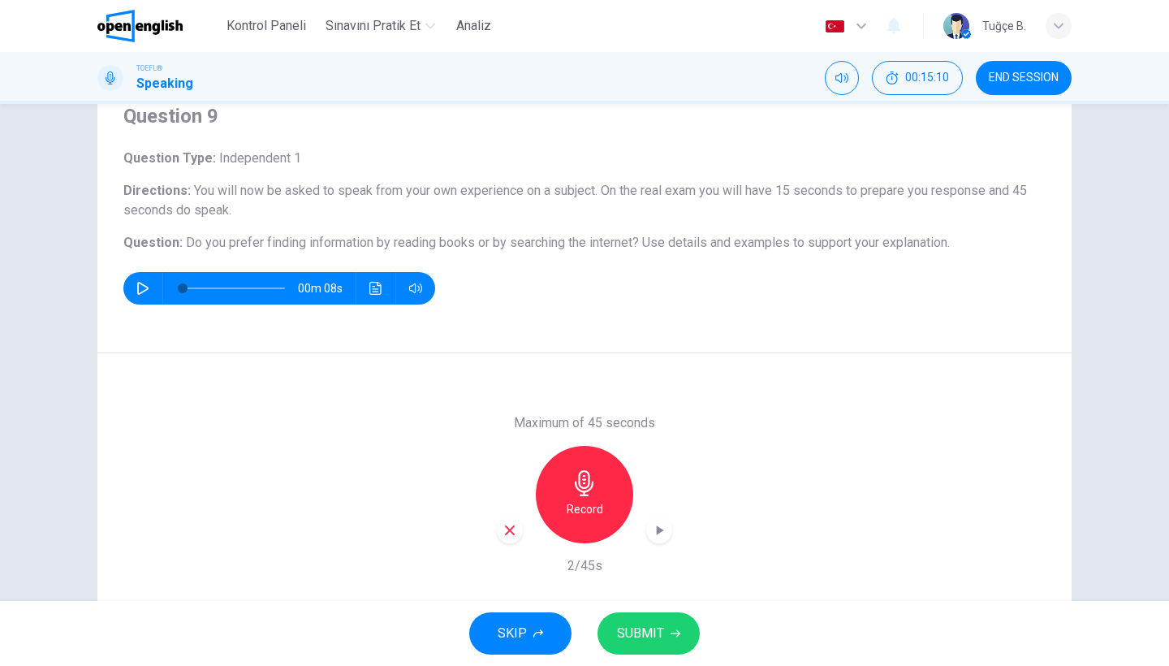
click at [501, 530] on div "button" at bounding box center [510, 530] width 26 height 26
click at [570, 506] on h6 "Record" at bounding box center [584, 508] width 37 height 19
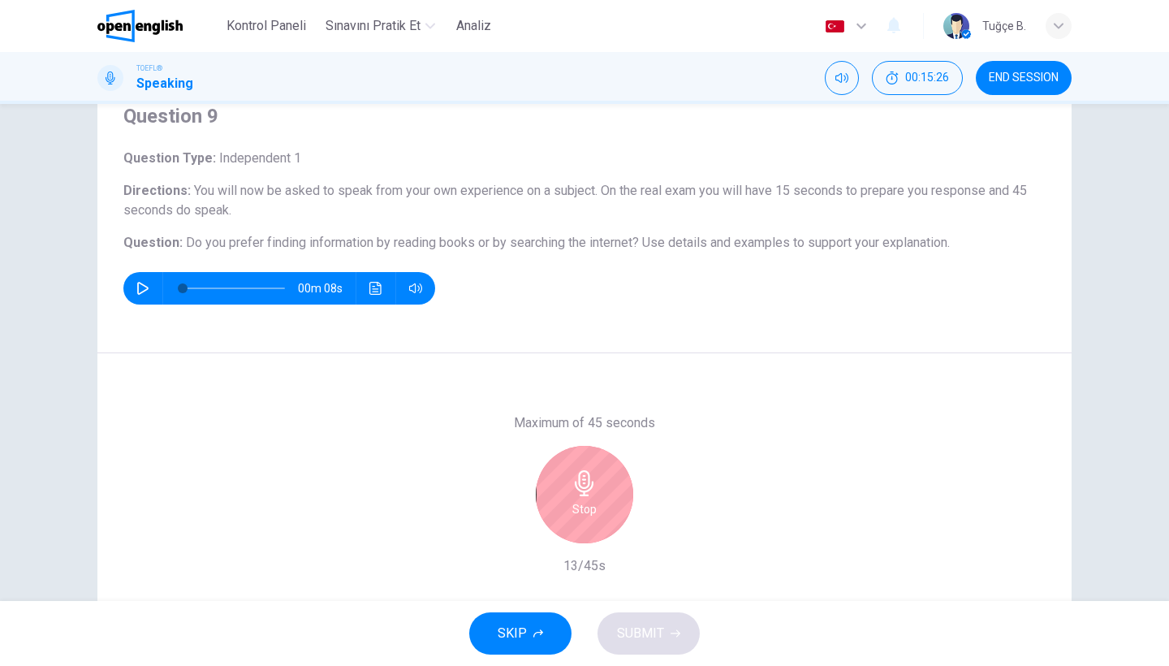
click at [570, 506] on div "Stop" at bounding box center [584, 494] width 97 height 97
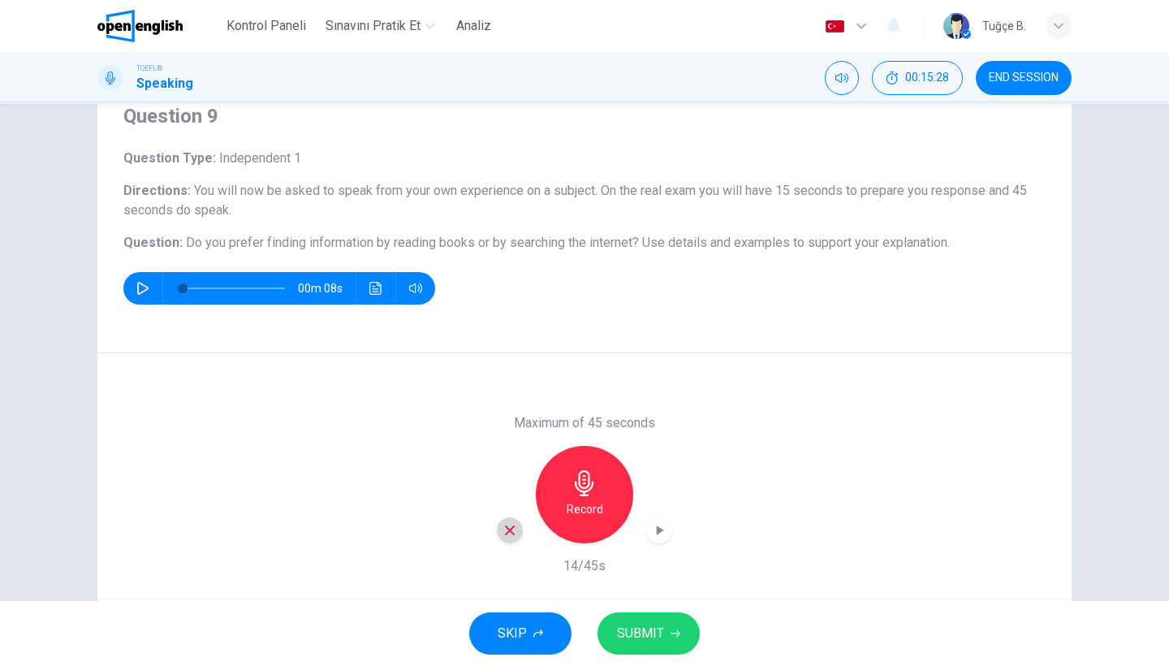
click at [510, 536] on icon "button" at bounding box center [509, 530] width 15 height 15
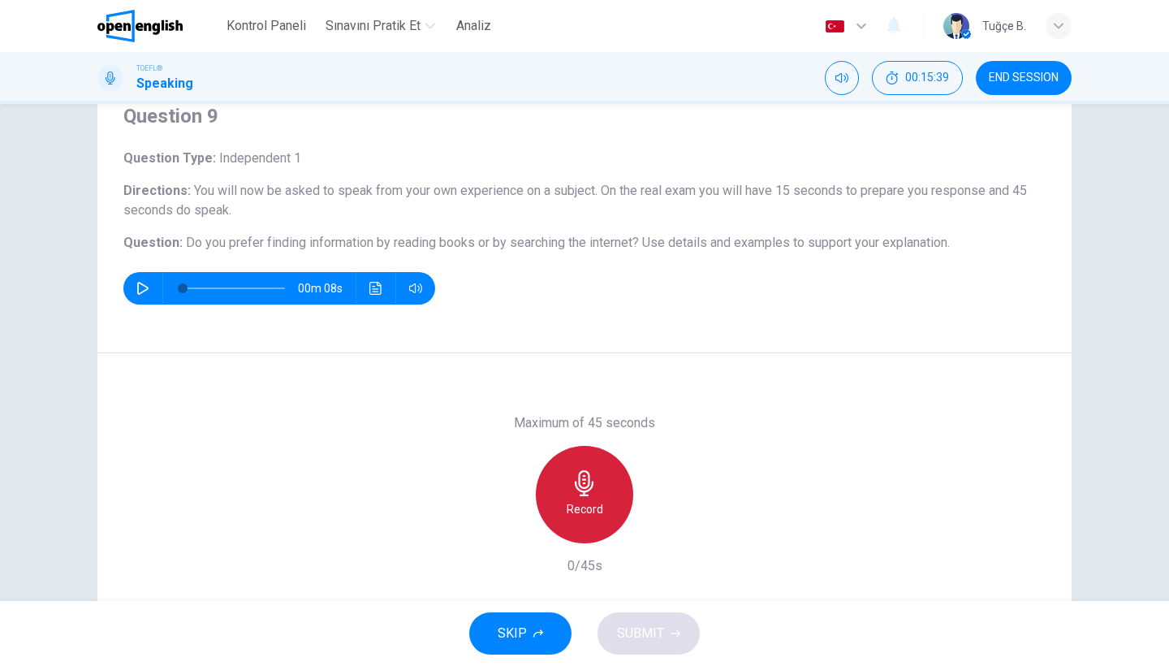
click at [608, 502] on div "Record" at bounding box center [584, 494] width 97 height 97
click at [608, 502] on div "Stop" at bounding box center [584, 494] width 97 height 97
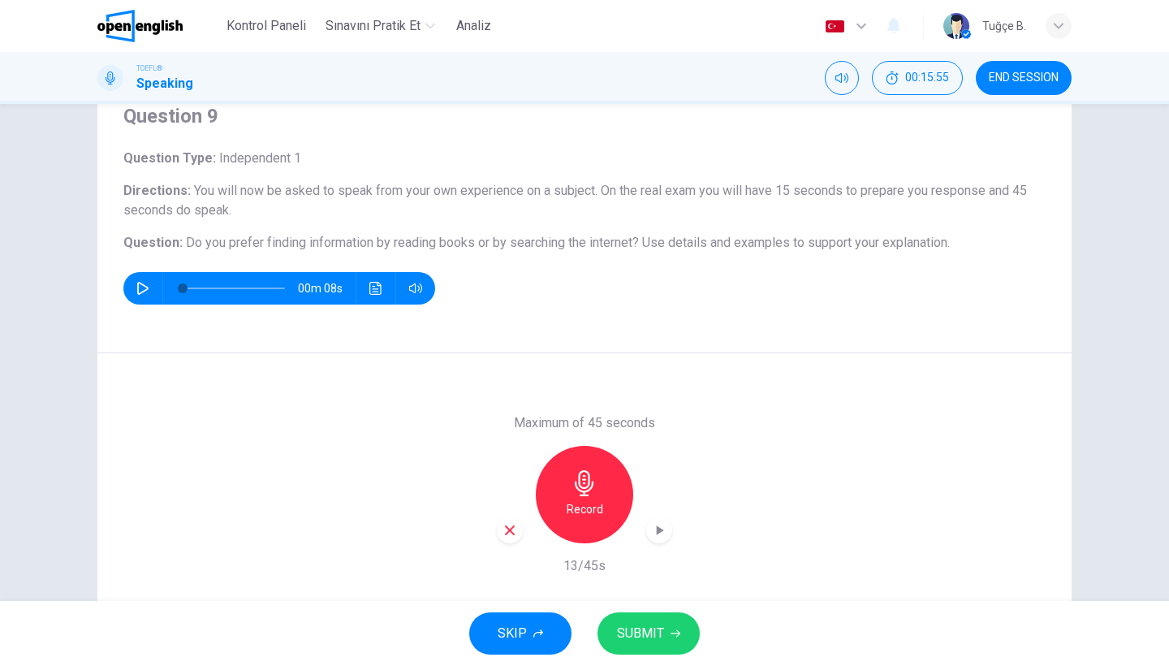
click at [508, 538] on div "button" at bounding box center [510, 530] width 26 height 26
click at [596, 507] on h6 "Record" at bounding box center [584, 508] width 37 height 19
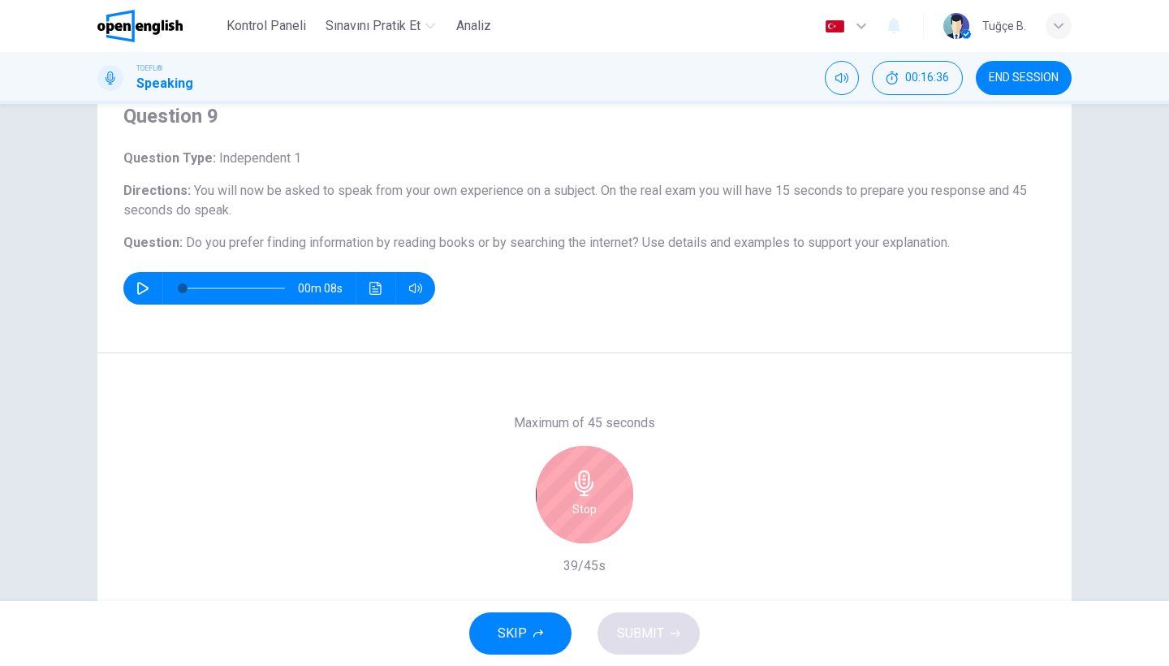
click at [596, 507] on h6 "Stop" at bounding box center [584, 508] width 24 height 19
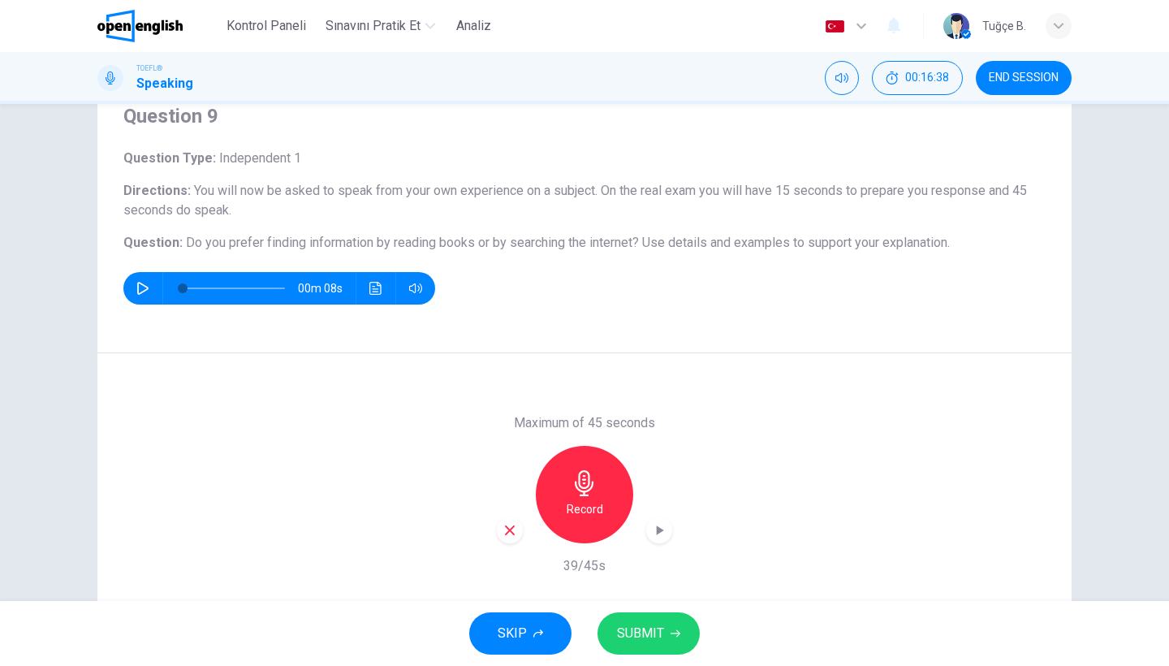
click at [672, 635] on icon "button" at bounding box center [675, 633] width 10 height 10
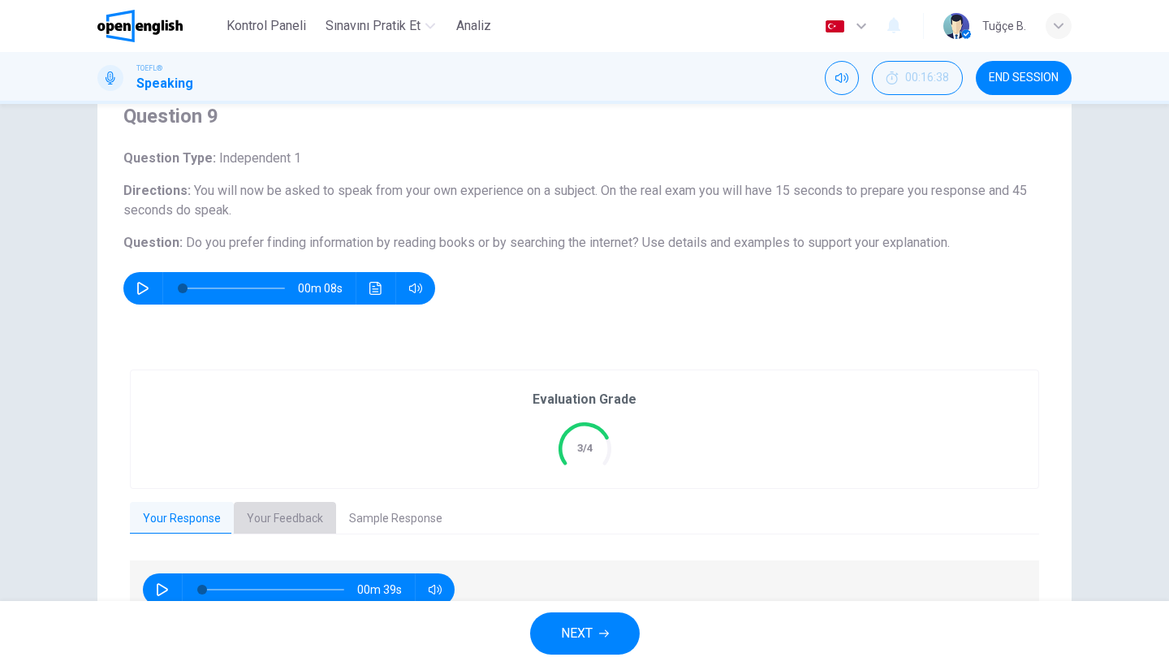
click at [320, 512] on button "Your Feedback" at bounding box center [285, 519] width 102 height 34
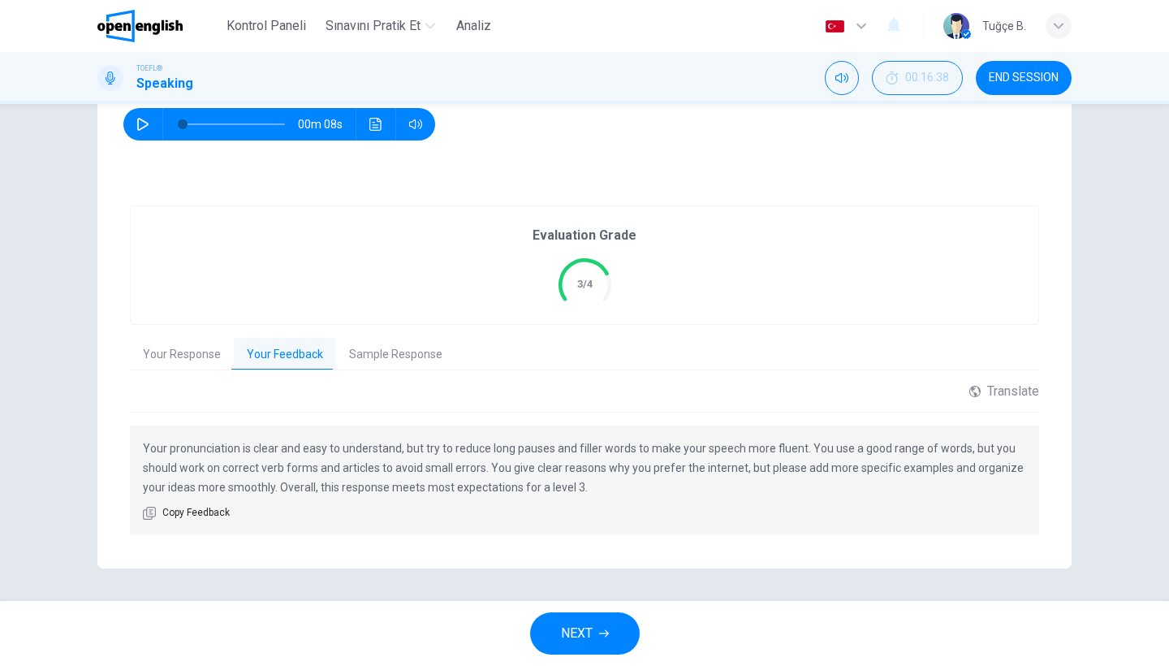
scroll to position [229, 0]
click at [582, 632] on span "NEXT" at bounding box center [577, 633] width 32 height 23
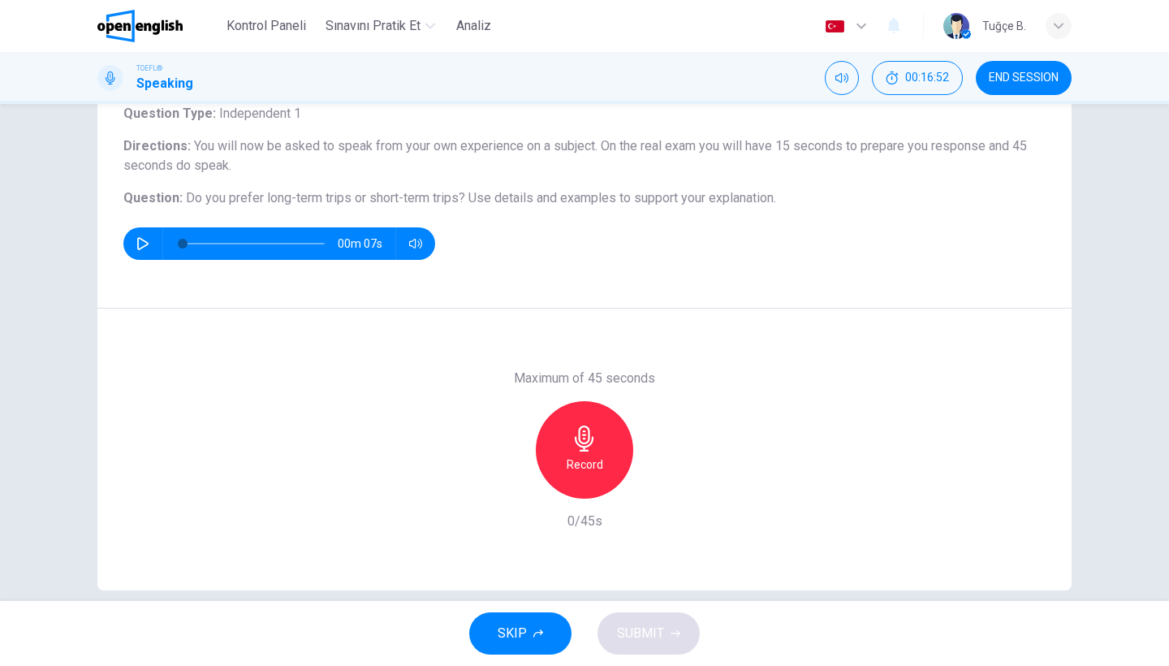
scroll to position [110, 0]
click at [575, 447] on icon "button" at bounding box center [584, 439] width 26 height 26
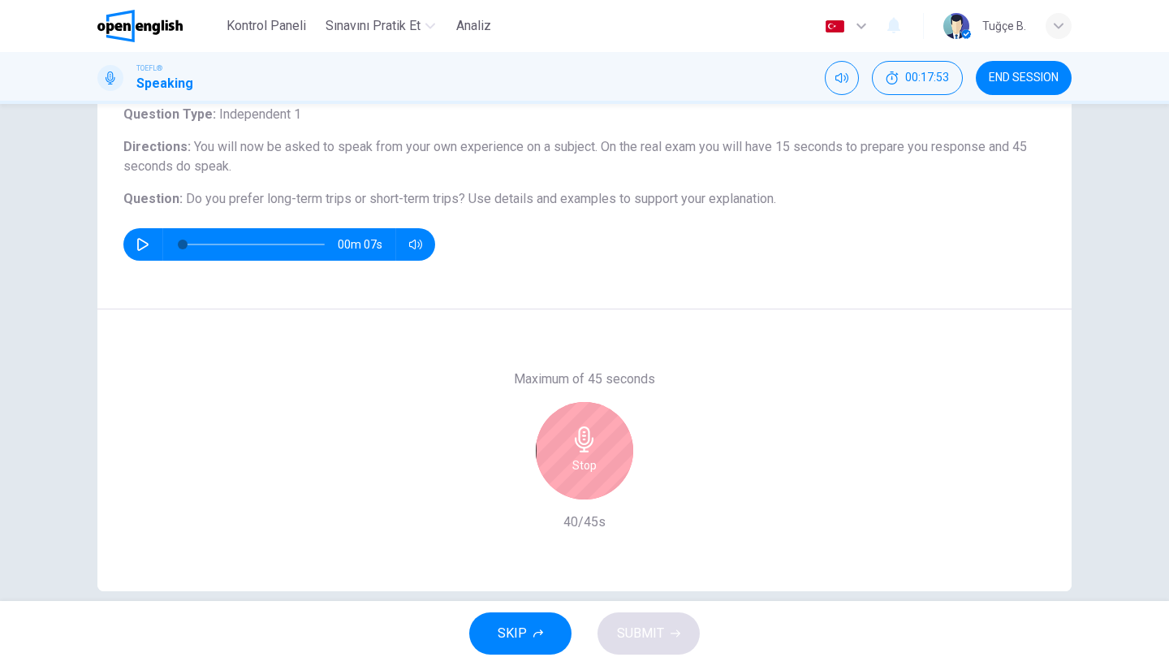
click at [575, 447] on icon "button" at bounding box center [584, 439] width 26 height 26
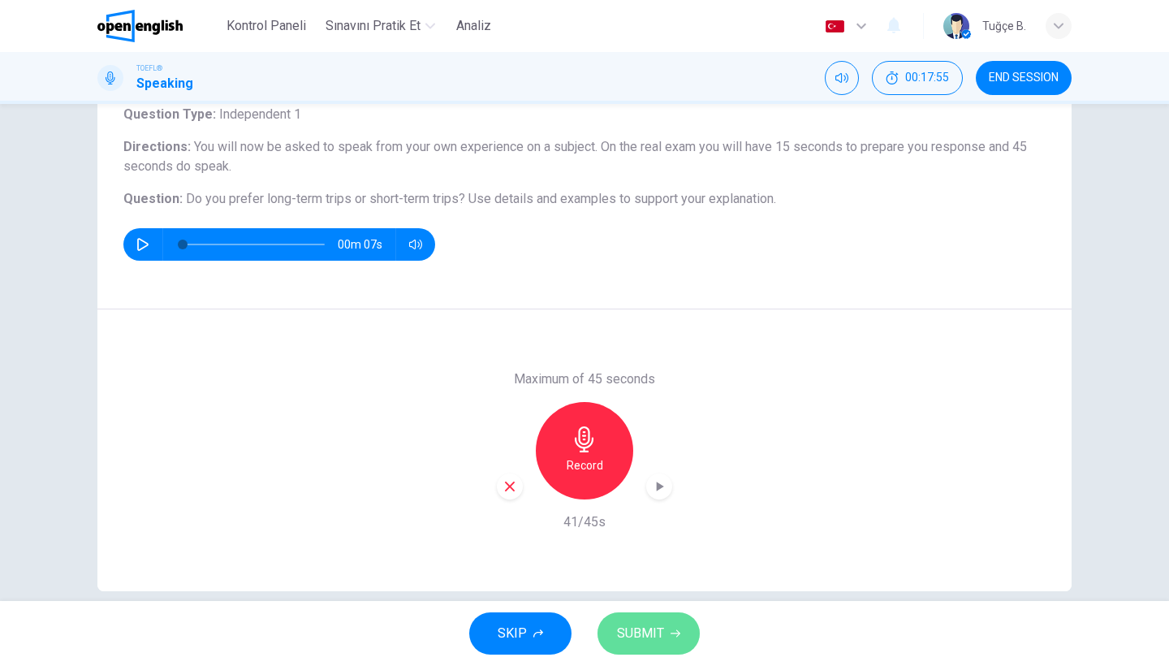
click at [641, 631] on span "SUBMIT" at bounding box center [640, 633] width 47 height 23
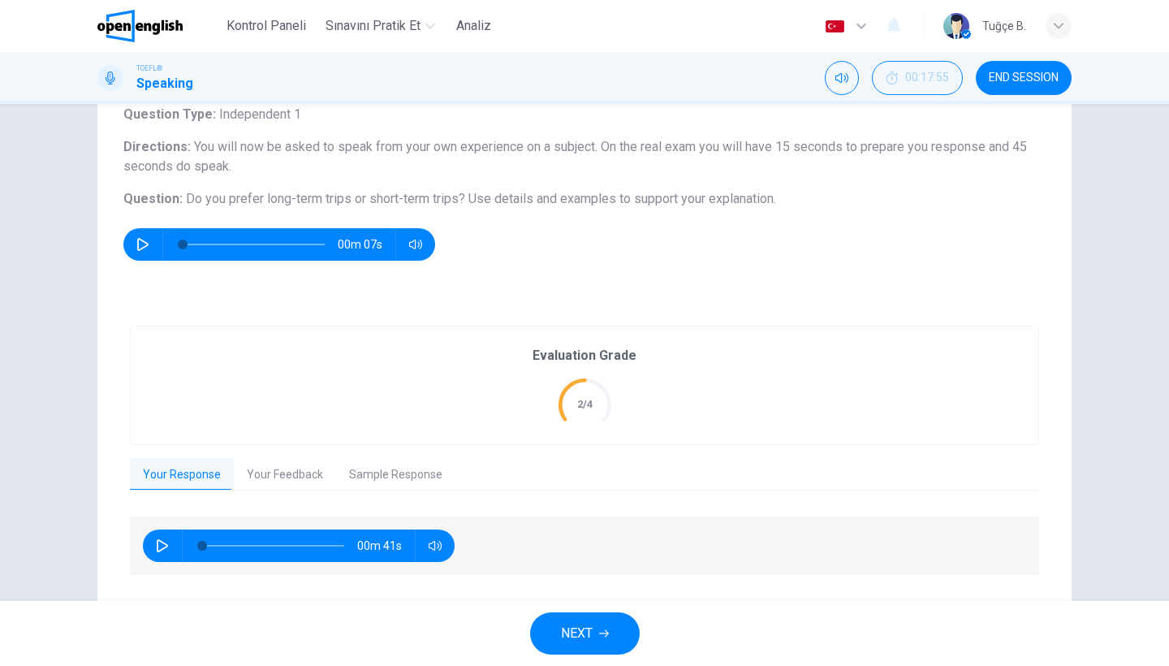
click at [275, 471] on button "Your Feedback" at bounding box center [285, 475] width 102 height 34
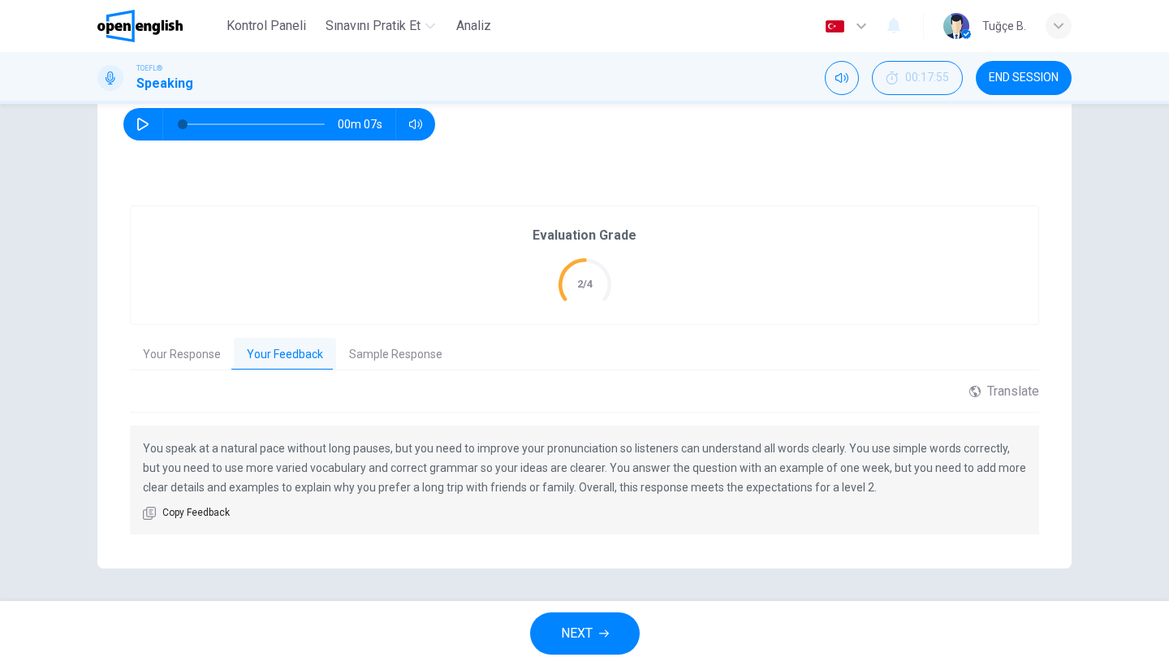
scroll to position [229, 0]
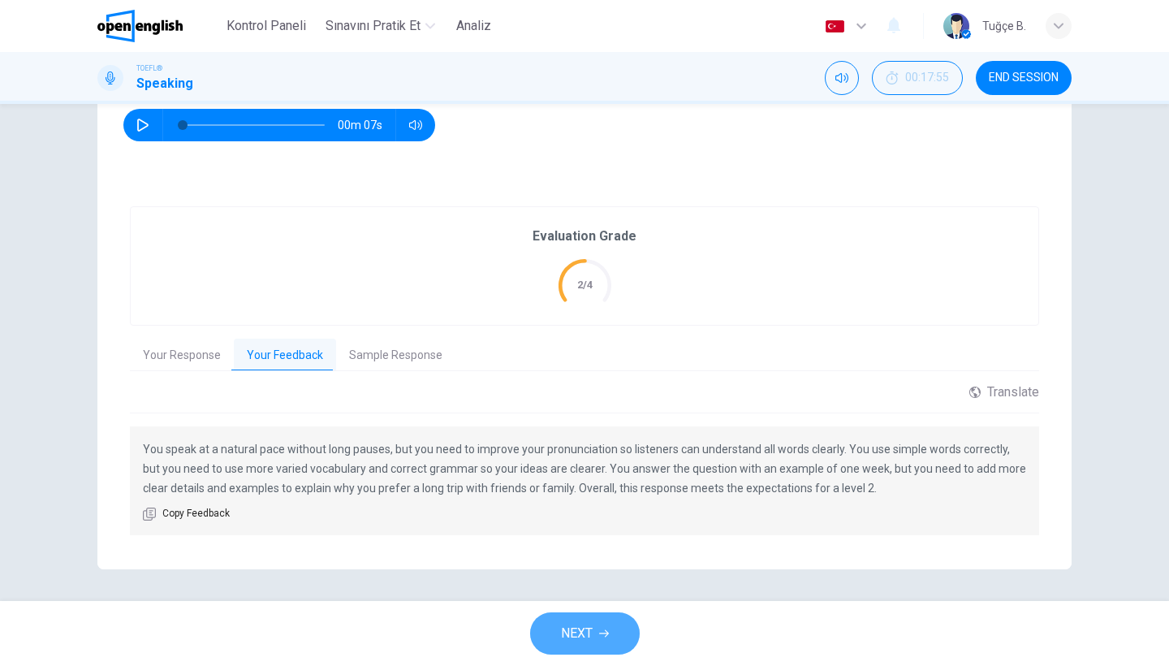
click at [594, 637] on button "NEXT" at bounding box center [585, 633] width 110 height 42
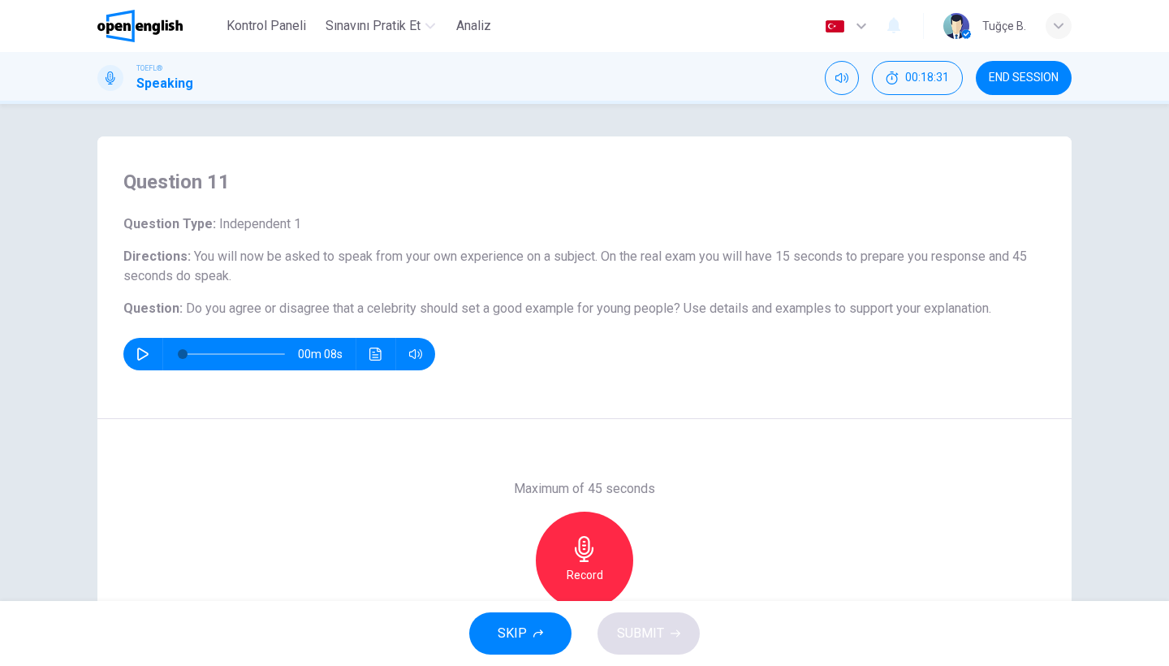
click at [606, 559] on div "Record" at bounding box center [584, 559] width 97 height 97
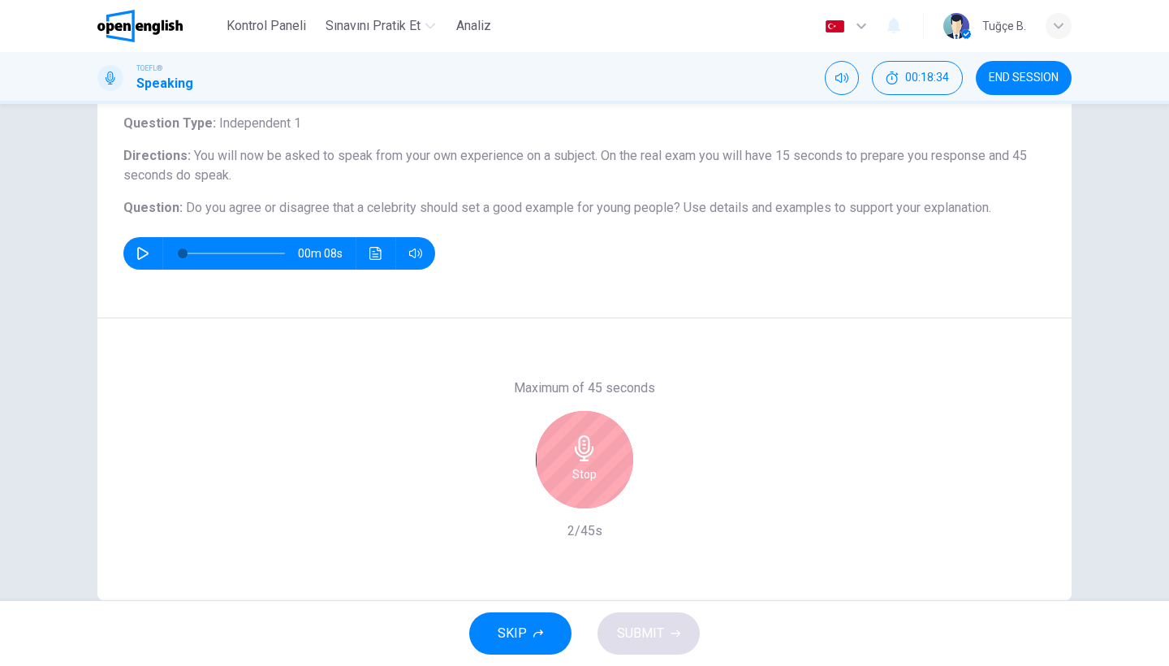
scroll to position [110, 0]
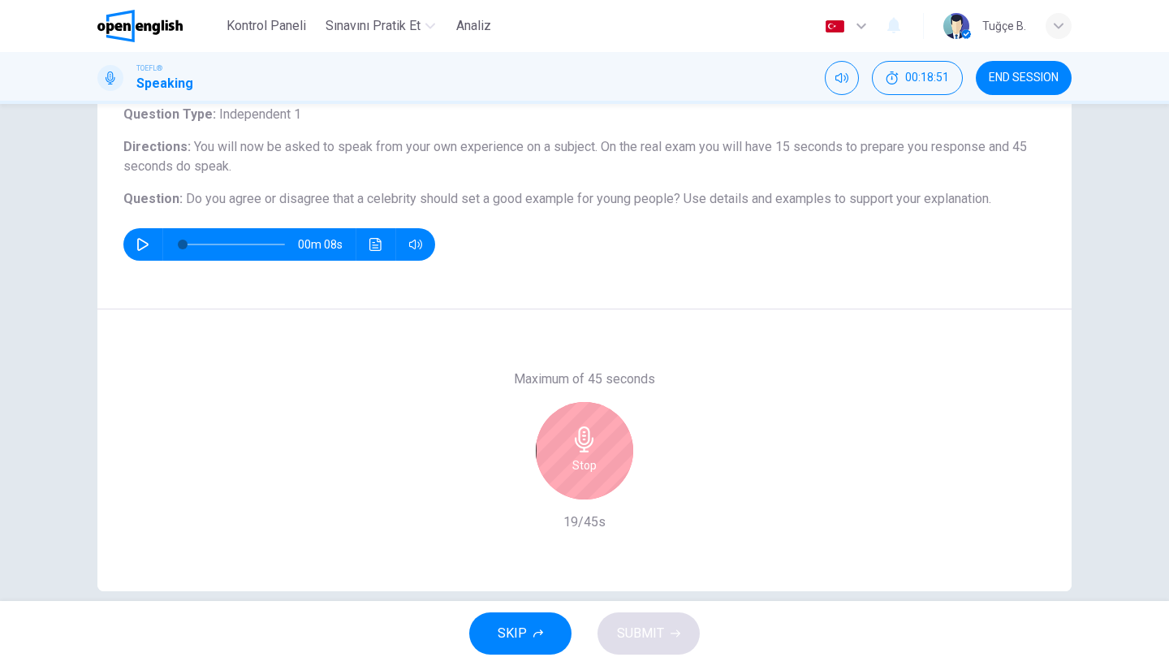
click at [594, 469] on h6 "Stop" at bounding box center [584, 464] width 24 height 19
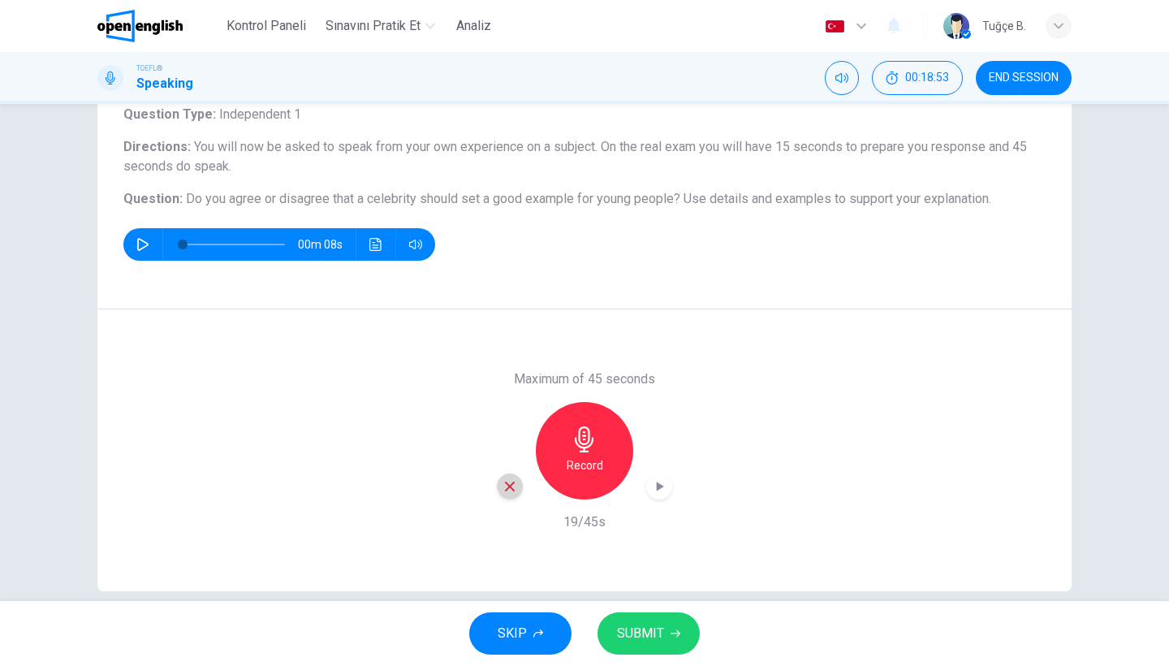
click at [510, 485] on icon "button" at bounding box center [509, 486] width 15 height 15
click at [617, 455] on div "Record" at bounding box center [584, 450] width 97 height 97
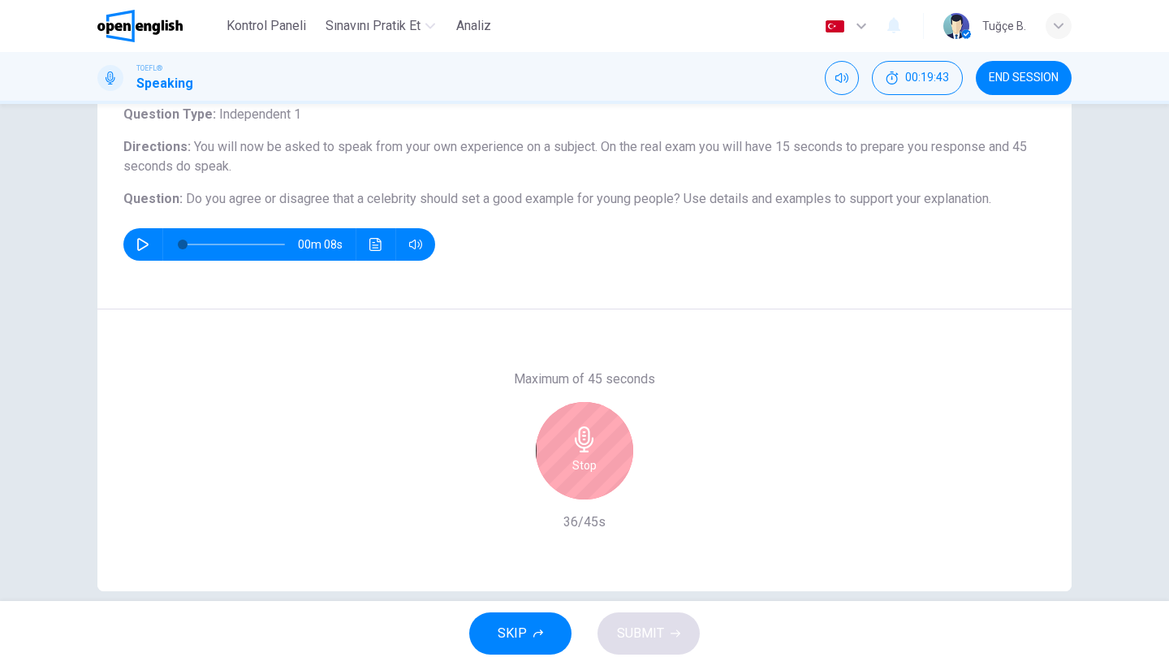
click at [617, 455] on div "Stop" at bounding box center [584, 450] width 97 height 97
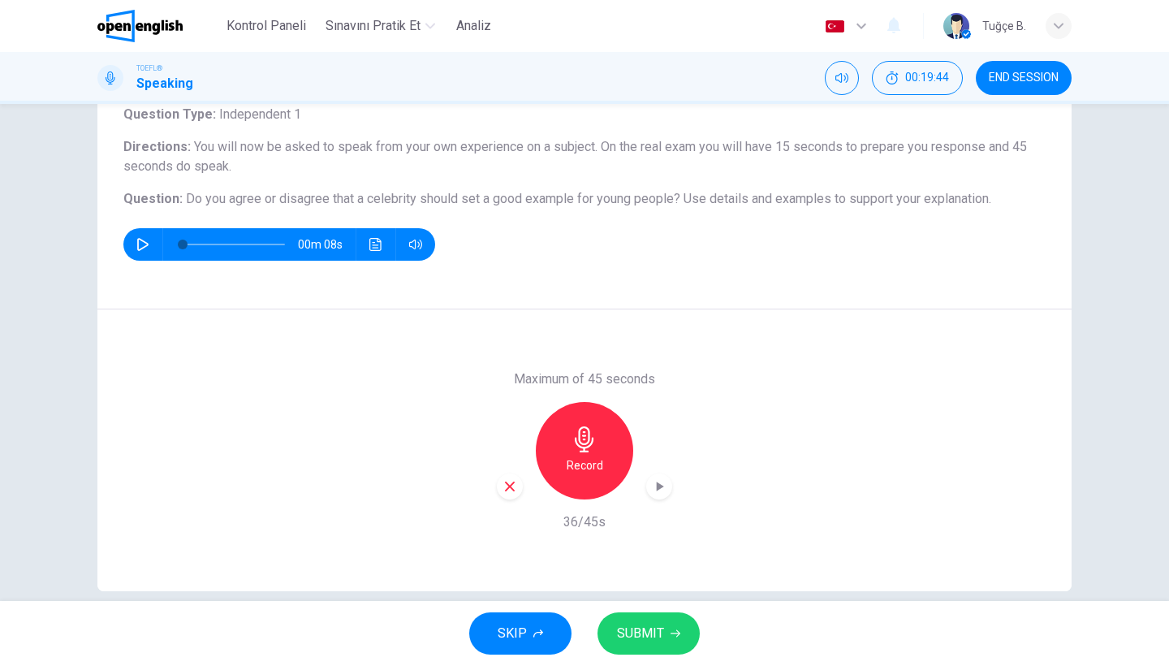
click at [653, 635] on span "SUBMIT" at bounding box center [640, 633] width 47 height 23
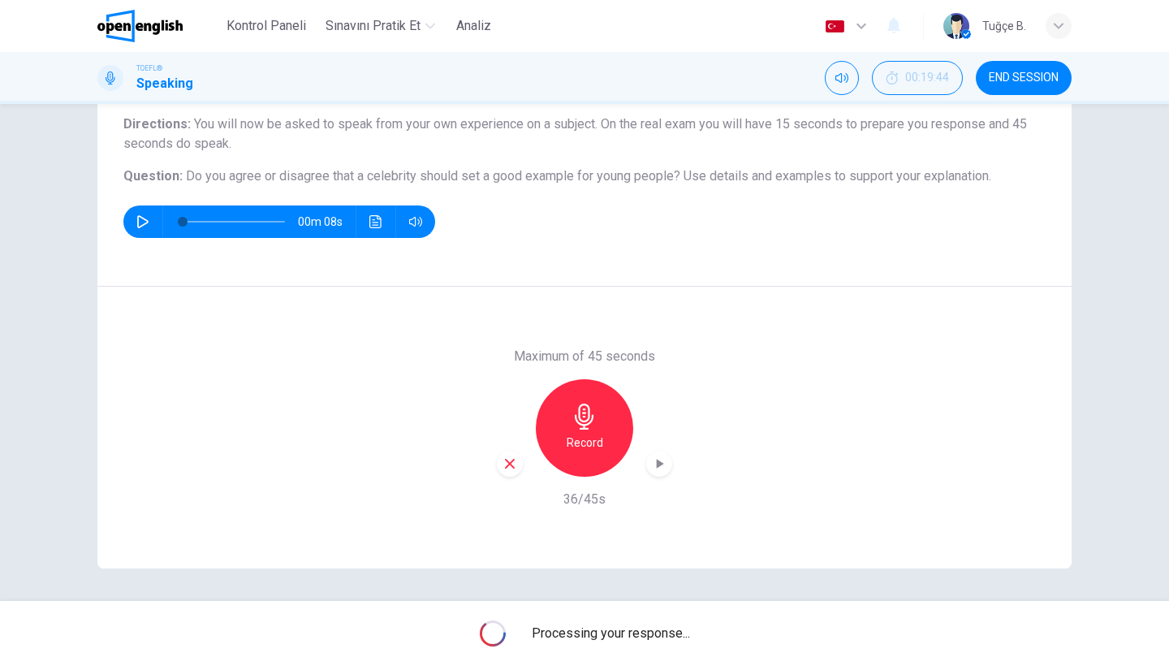
scroll to position [132, 0]
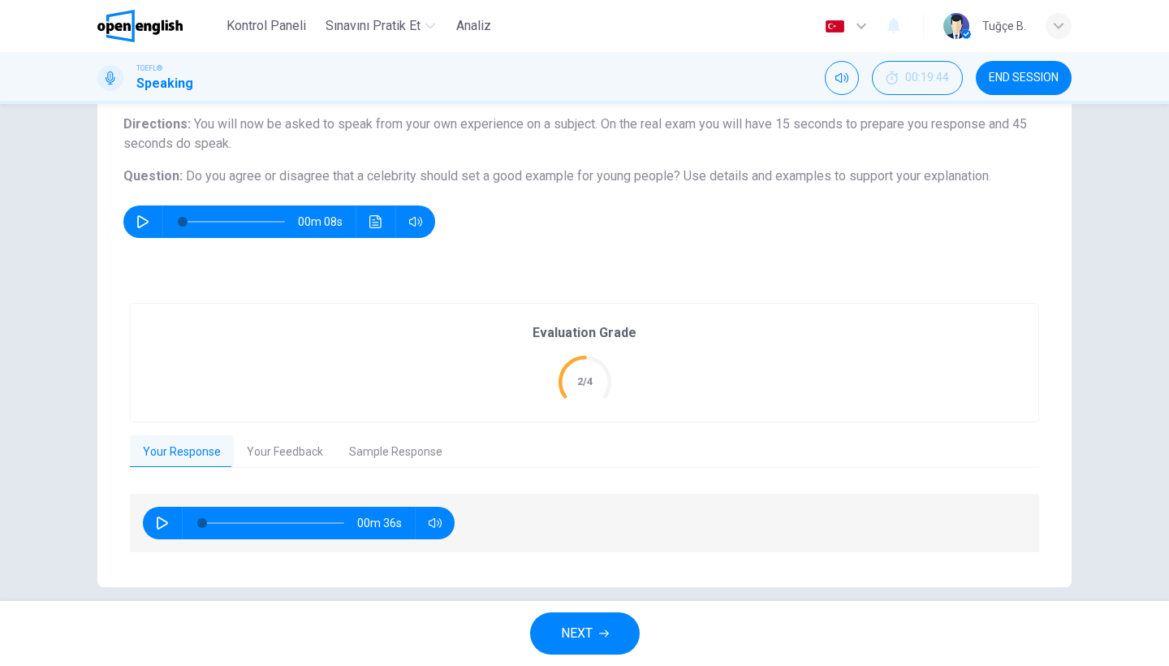
click at [304, 454] on button "Your Feedback" at bounding box center [285, 452] width 102 height 34
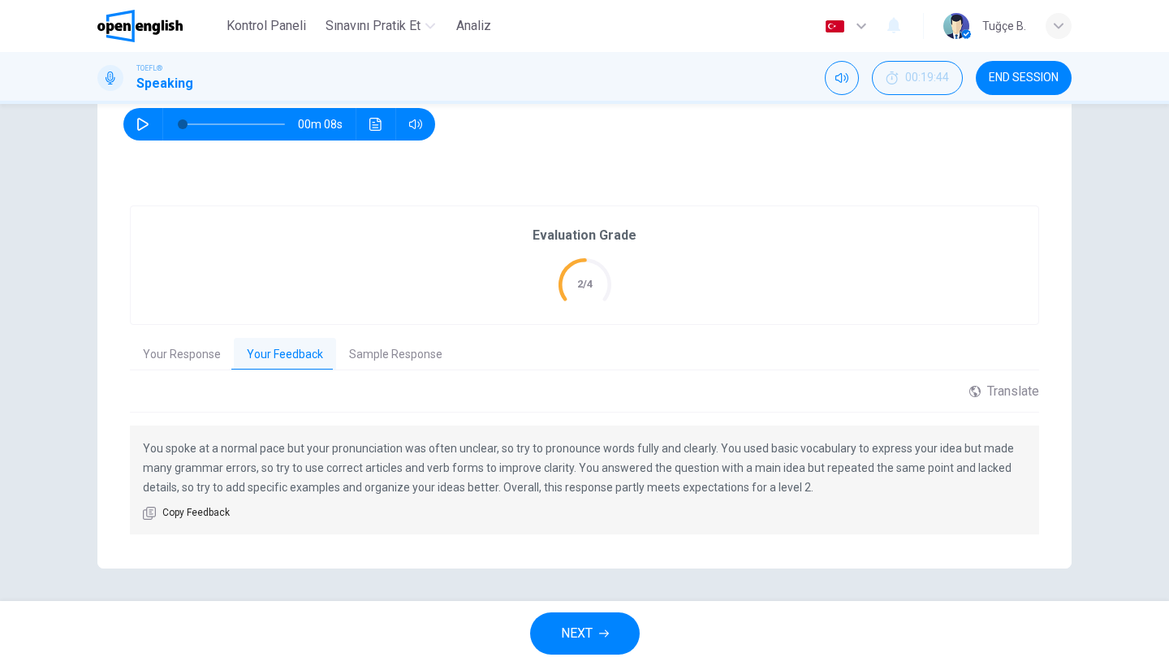
scroll to position [229, 0]
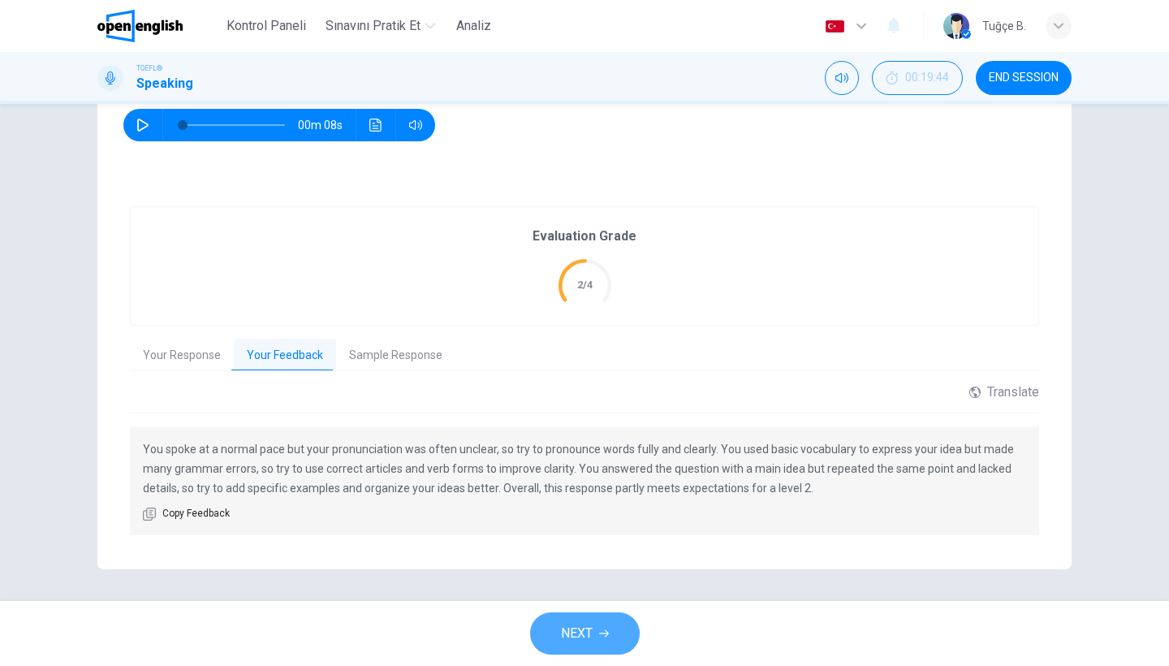
click at [579, 640] on span "NEXT" at bounding box center [577, 633] width 32 height 23
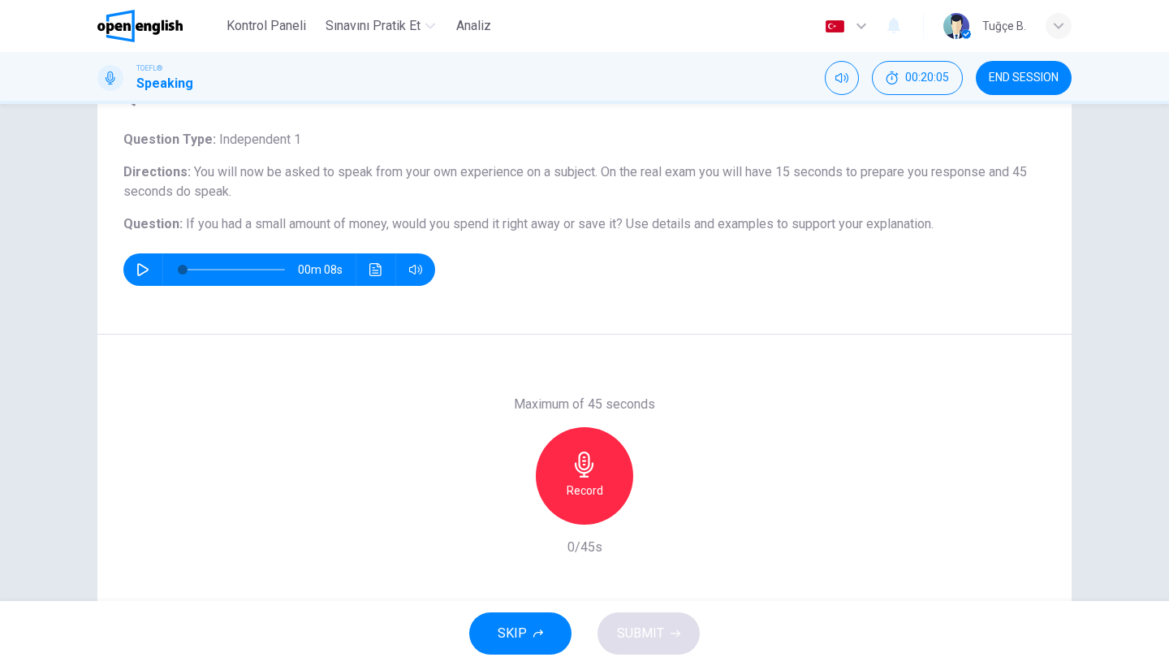
scroll to position [105, 0]
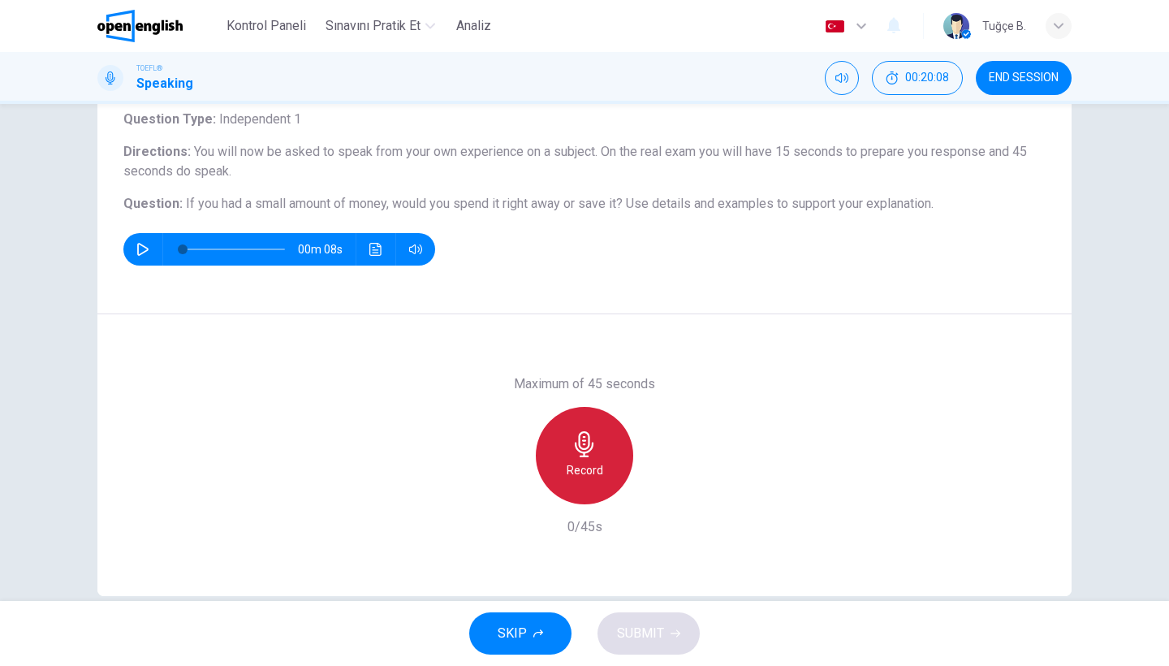
click at [603, 463] on div "Record" at bounding box center [584, 455] width 97 height 97
click at [603, 463] on div "Stop" at bounding box center [584, 455] width 97 height 97
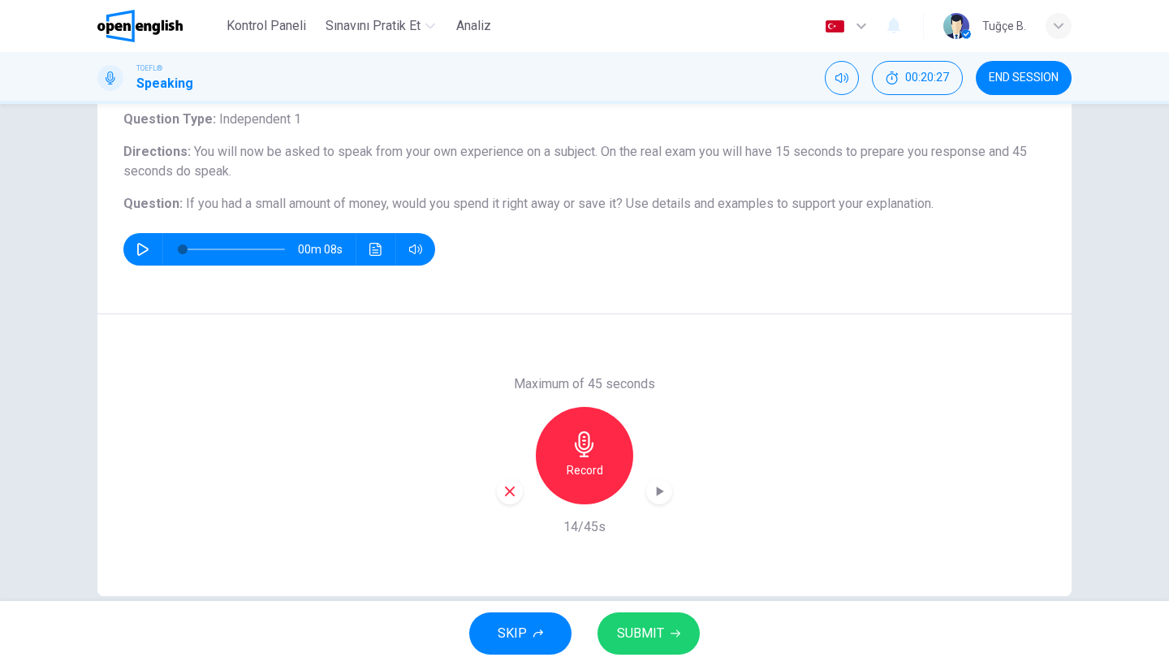
click at [507, 488] on icon "button" at bounding box center [510, 491] width 10 height 10
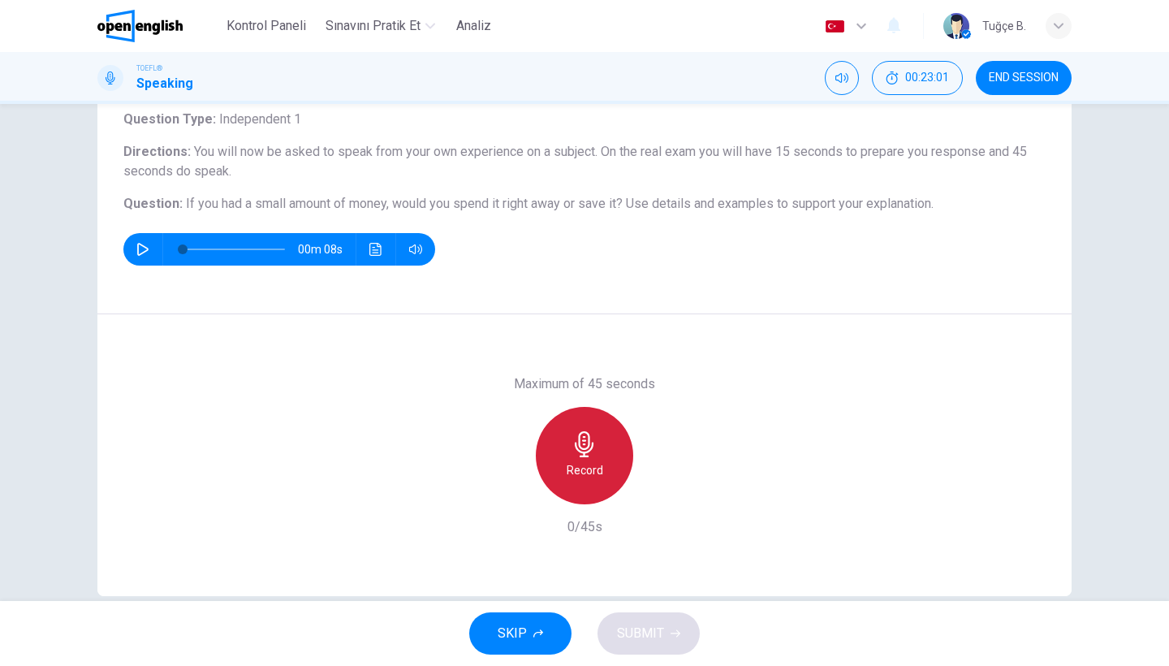
click at [570, 473] on h6 "Record" at bounding box center [584, 469] width 37 height 19
click at [570, 473] on div "Stop" at bounding box center [584, 455] width 97 height 97
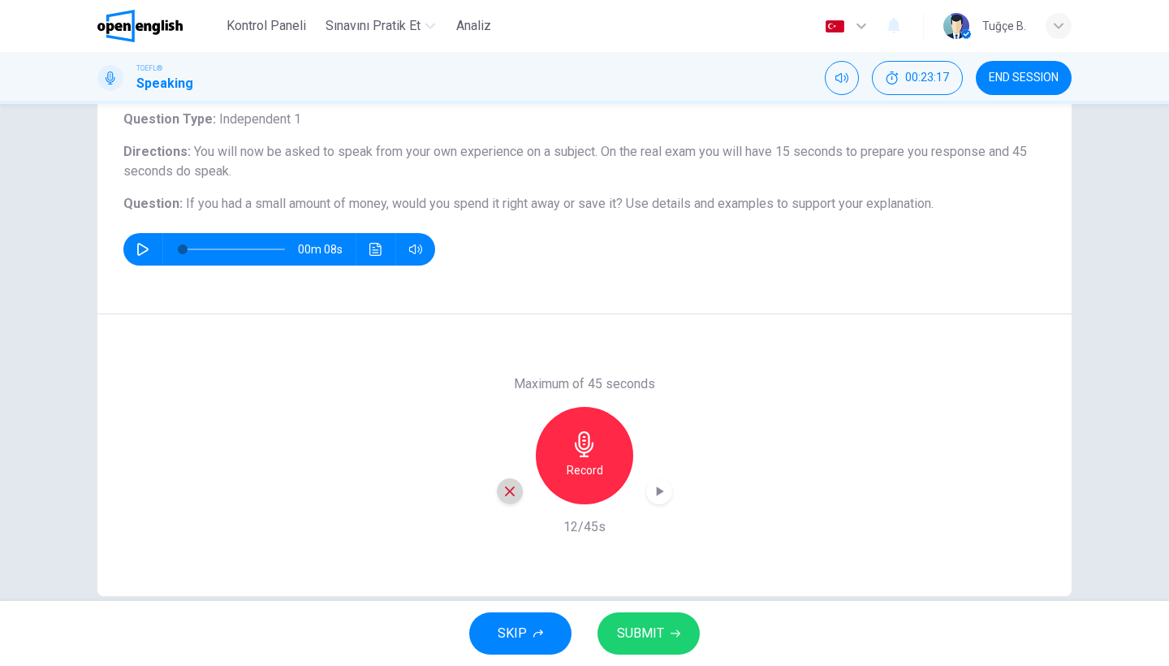
click at [508, 493] on icon "button" at bounding box center [509, 491] width 15 height 15
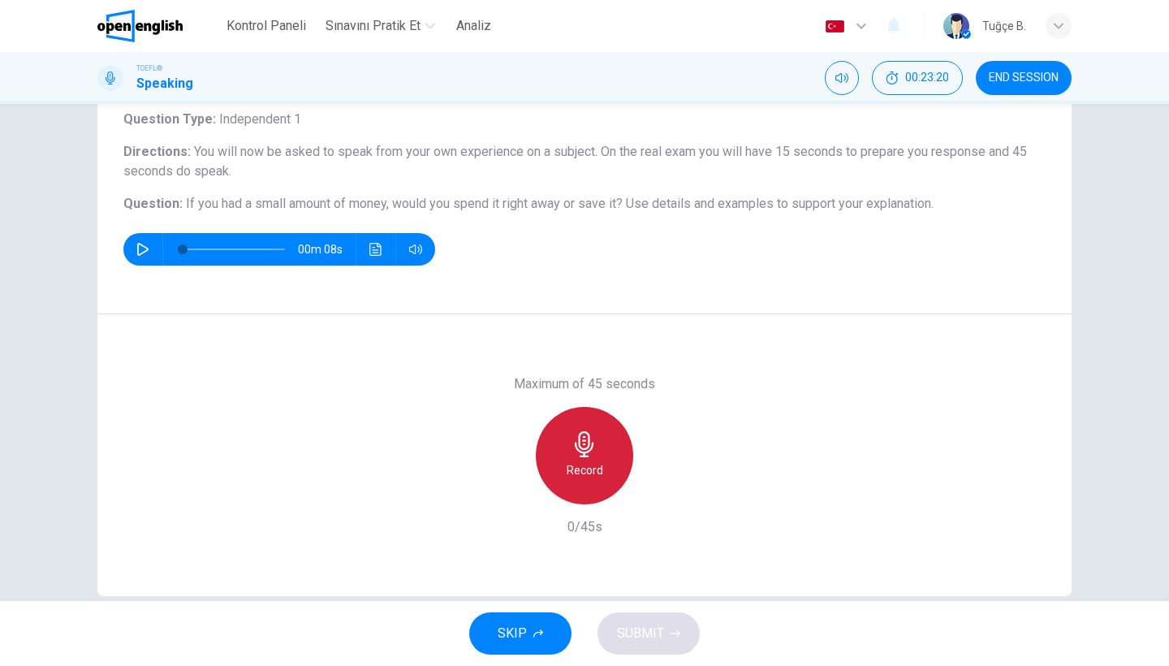
click at [576, 469] on h6 "Record" at bounding box center [584, 469] width 37 height 19
click at [579, 468] on h6 "Stop" at bounding box center [584, 469] width 24 height 19
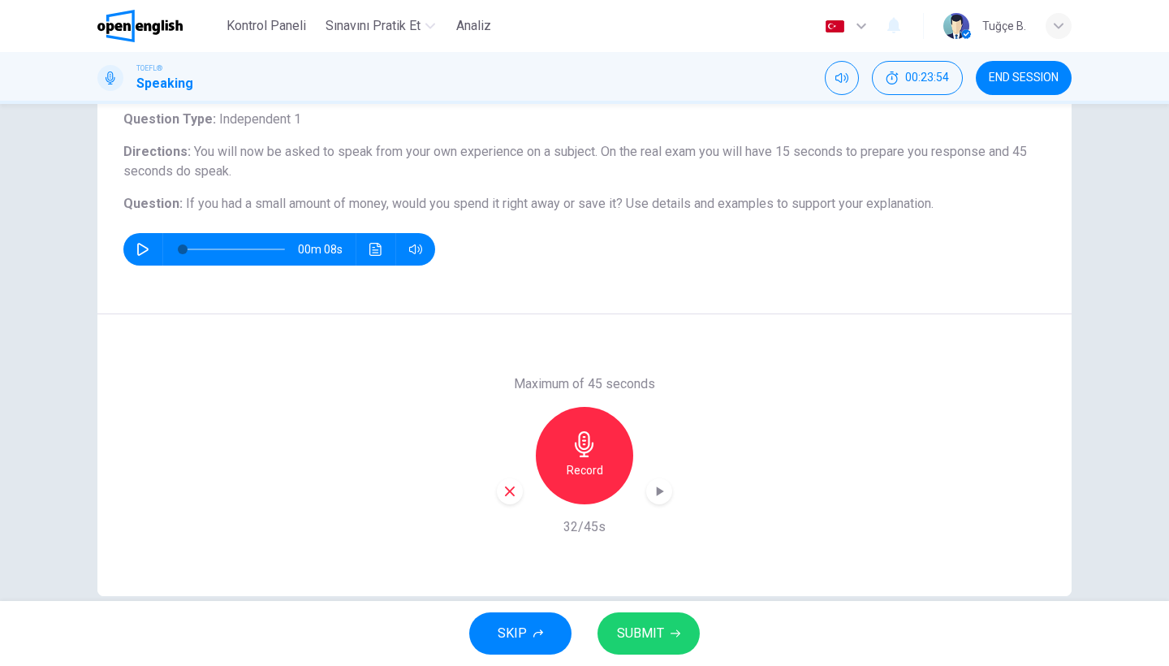
click at [656, 627] on span "SUBMIT" at bounding box center [640, 633] width 47 height 23
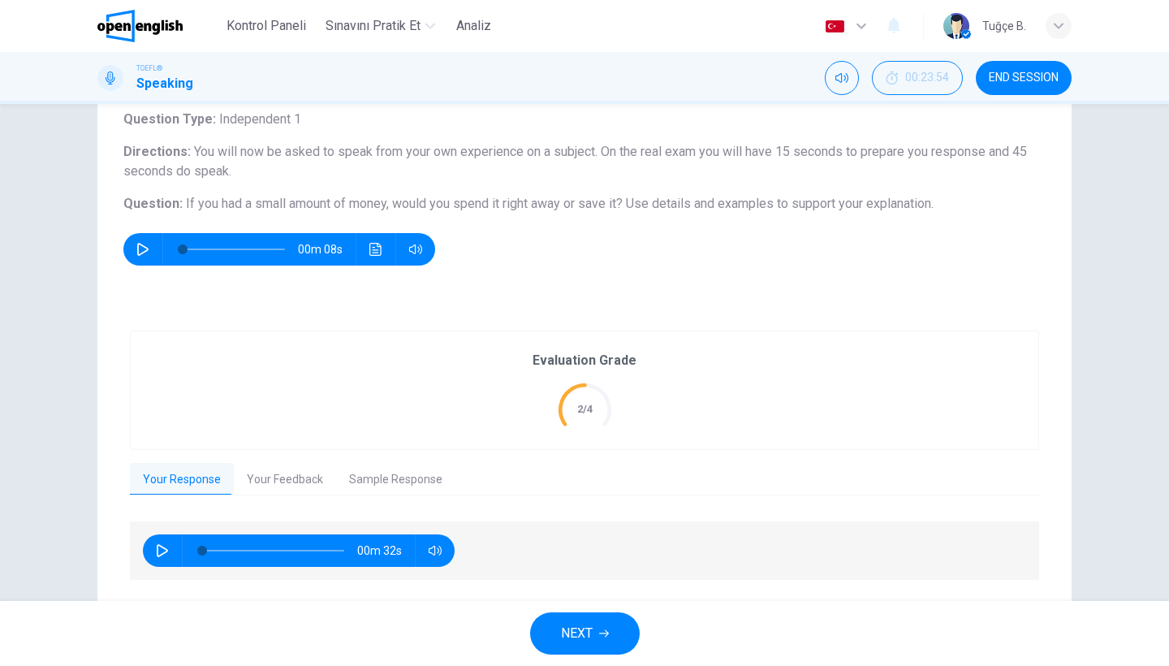
click at [274, 482] on button "Your Feedback" at bounding box center [285, 480] width 102 height 34
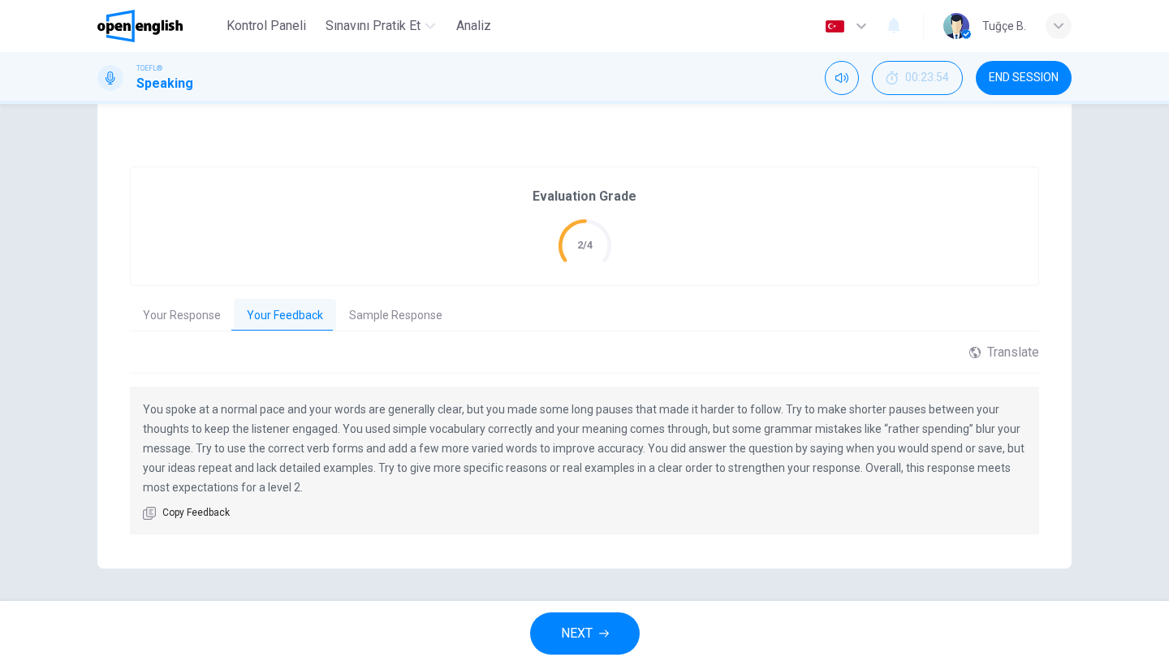
scroll to position [268, 0]
click at [1024, 355] on div "Translate" at bounding box center [1004, 352] width 70 height 15
click at [963, 489] on p "You spoke at a normal pace and your words are generally clear, but you made som…" at bounding box center [584, 448] width 883 height 97
click at [955, 515] on div "You spoke at a normal pace and your words are generally clear, but you made som…" at bounding box center [584, 461] width 909 height 148
click at [1021, 390] on body "Bu site, Gizlilik Politikamızda açıklandığı gibi çerezler kullanmaktadır. Çerez…" at bounding box center [584, 333] width 1169 height 666
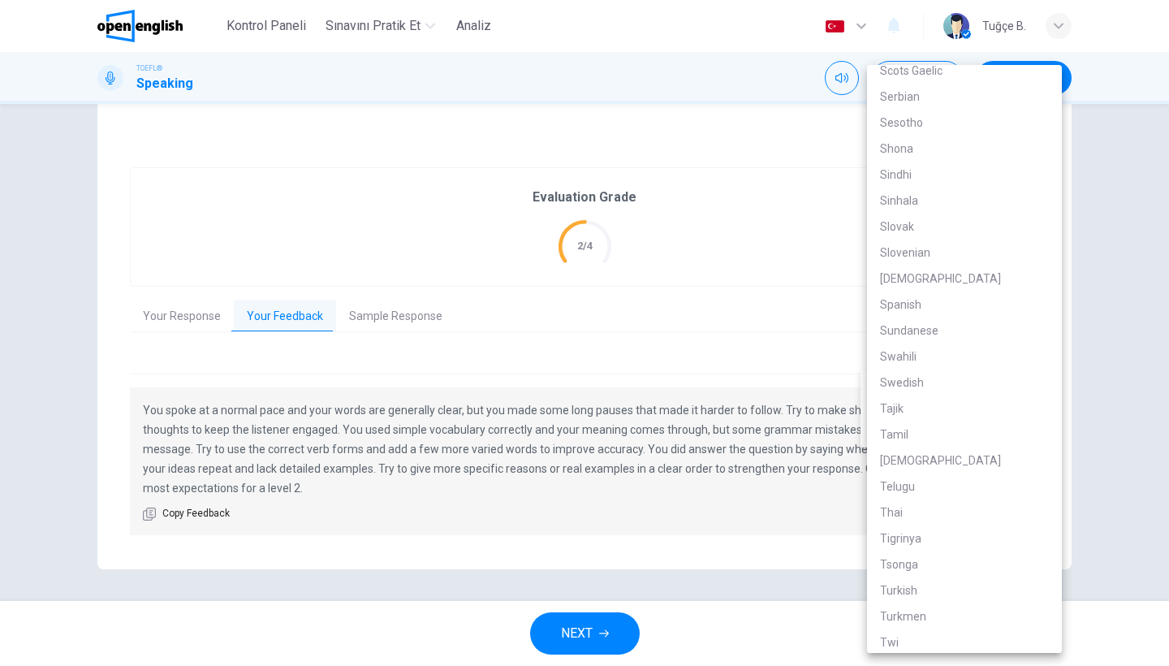
scroll to position [2748, 0]
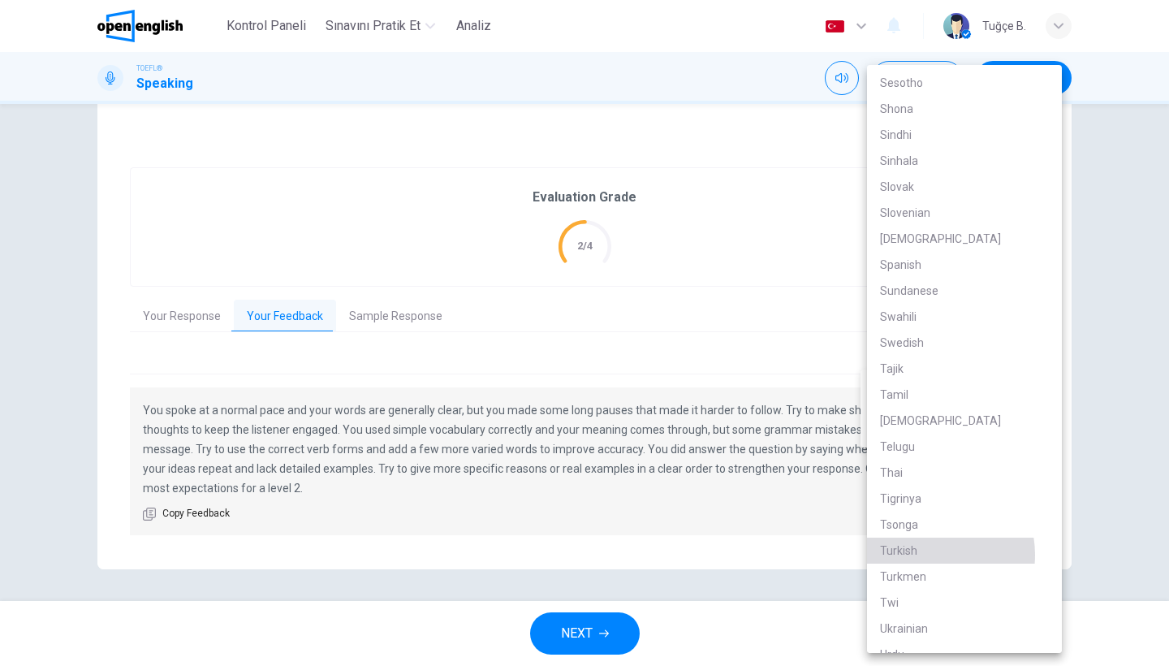
click at [929, 554] on li "Turkish" at bounding box center [964, 550] width 195 height 26
type input "**"
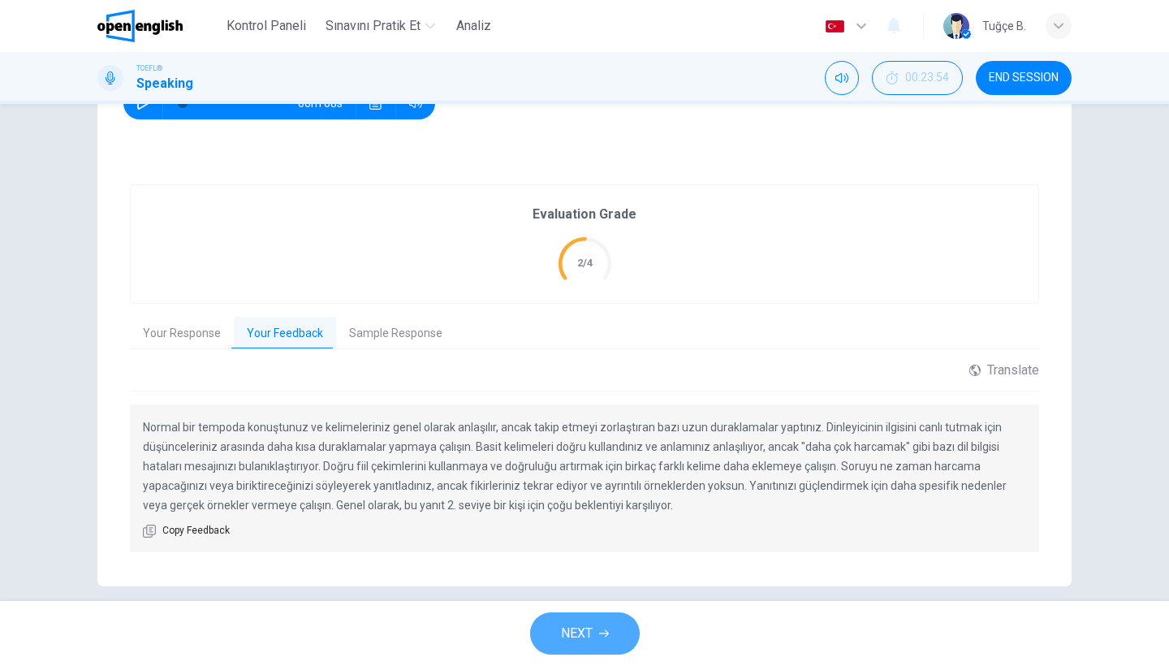
click at [586, 634] on span "NEXT" at bounding box center [577, 633] width 32 height 23
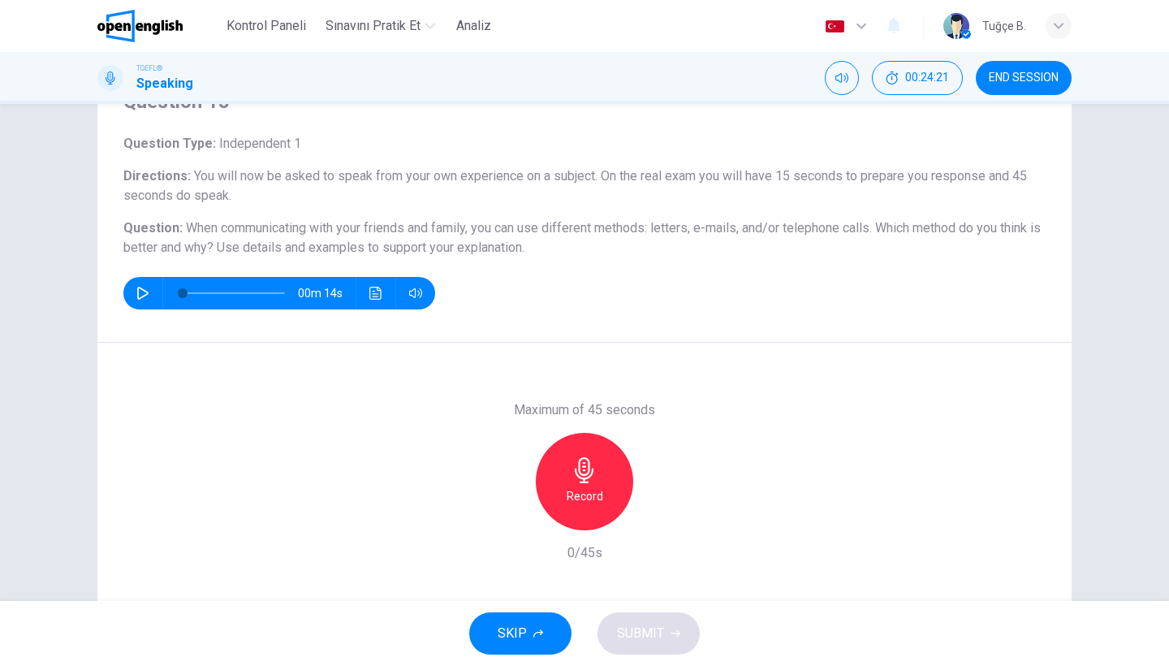
scroll to position [75, 0]
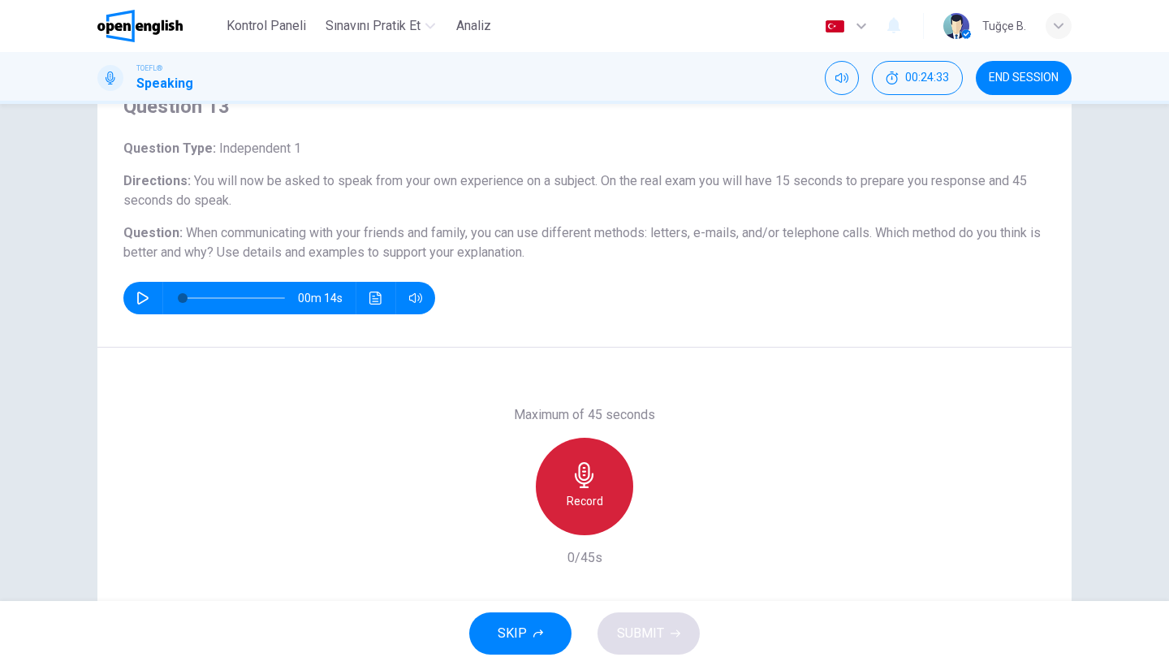
click at [607, 481] on div "Record" at bounding box center [584, 485] width 97 height 97
click at [607, 481] on div "Stop" at bounding box center [584, 485] width 97 height 97
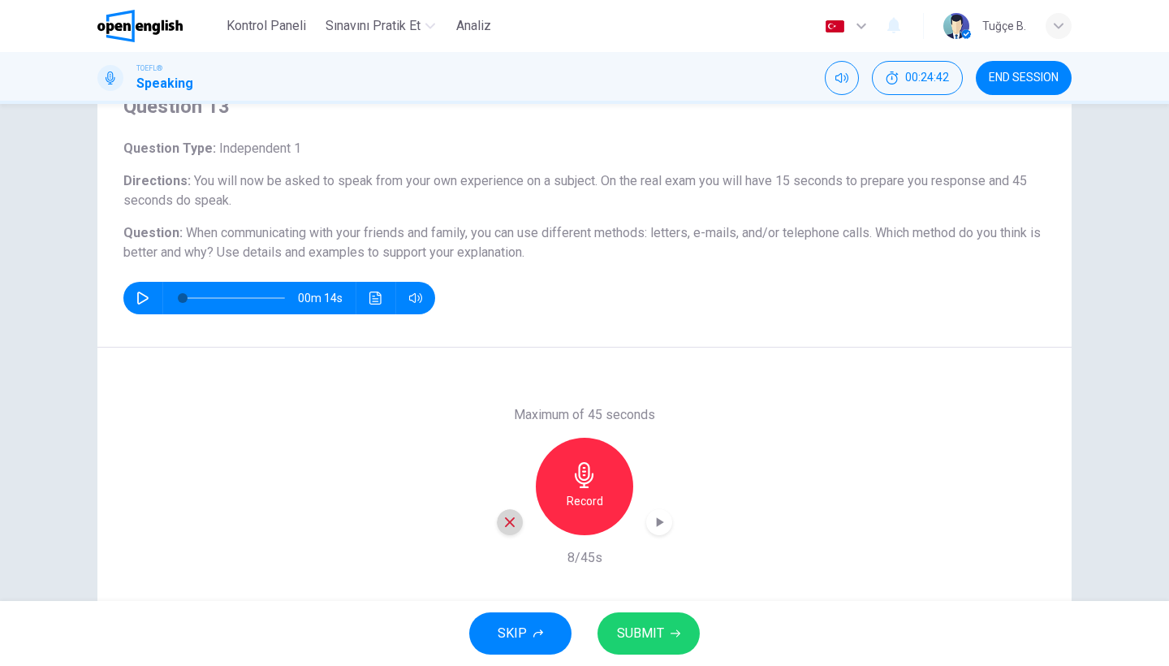
click at [507, 524] on icon "button" at bounding box center [510, 522] width 10 height 10
click at [590, 489] on div "Record" at bounding box center [584, 485] width 97 height 97
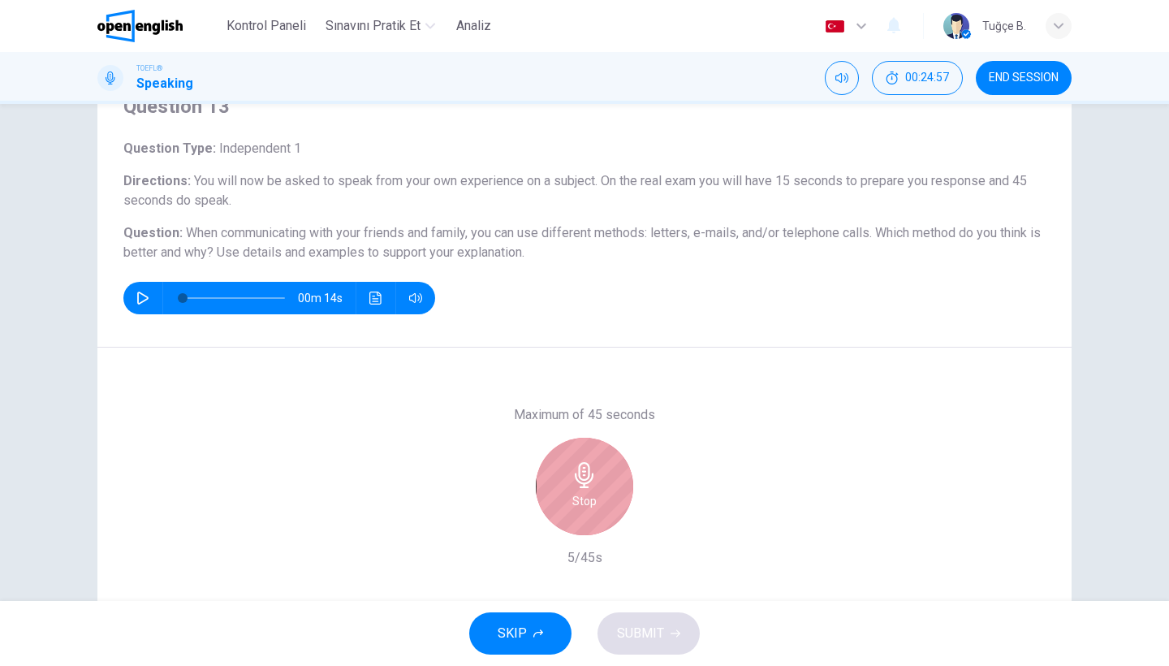
click at [590, 489] on div "Stop" at bounding box center [584, 485] width 97 height 97
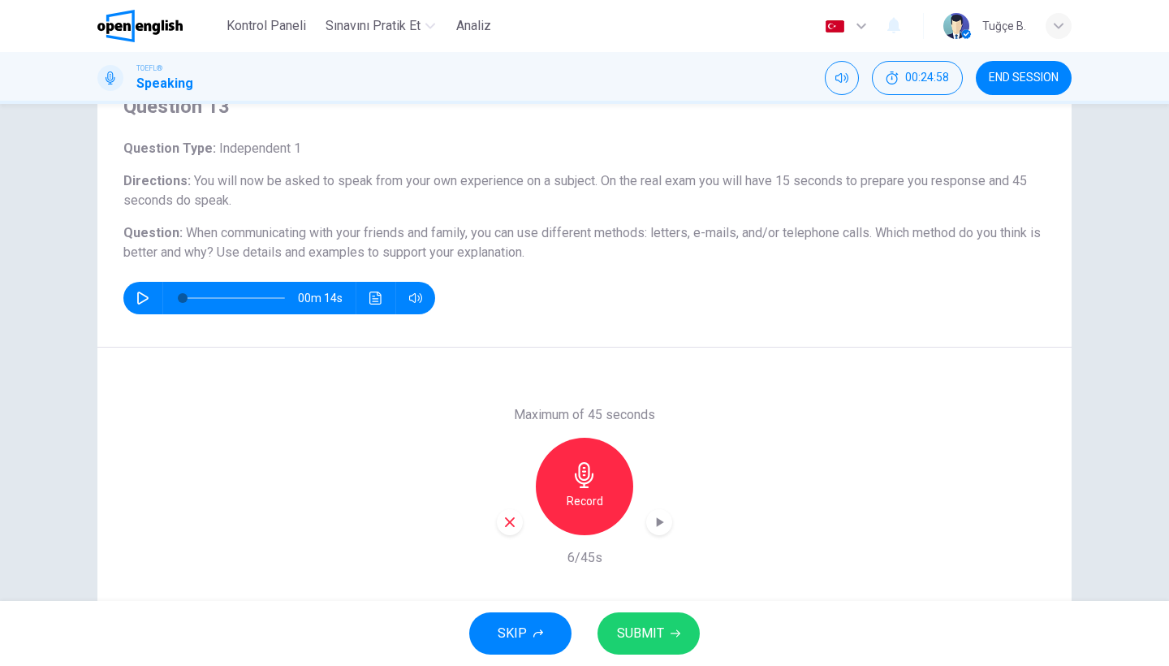
click at [502, 524] on div "button" at bounding box center [510, 522] width 26 height 26
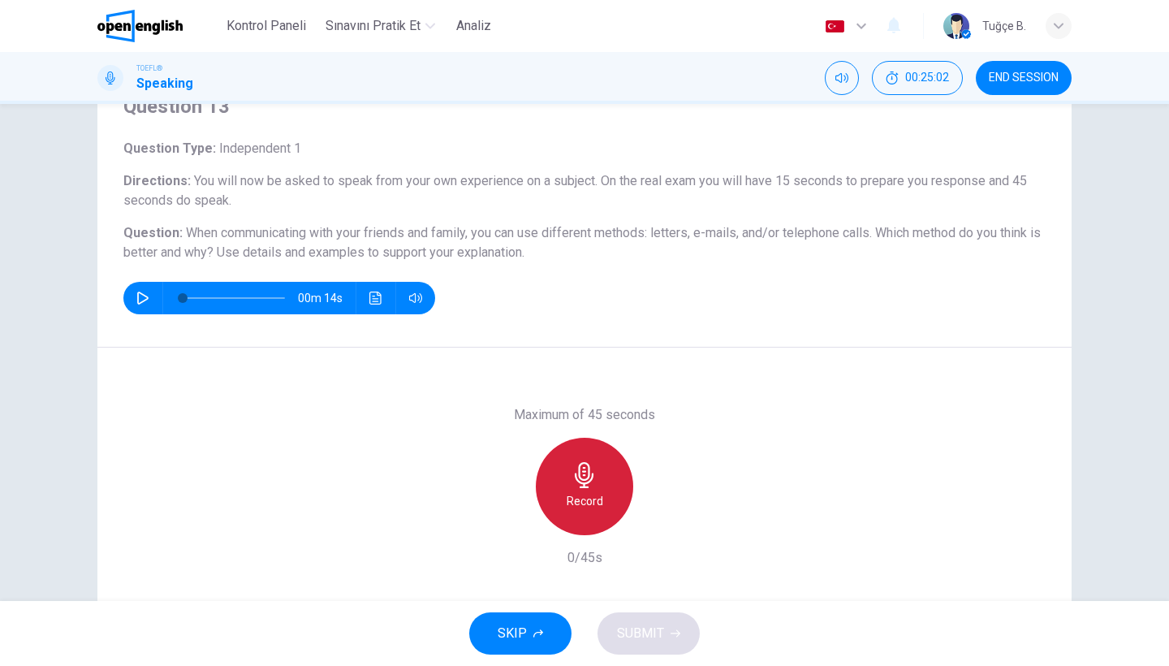
click at [602, 486] on div "Record" at bounding box center [584, 485] width 97 height 97
click at [602, 486] on div "Stop" at bounding box center [584, 485] width 97 height 97
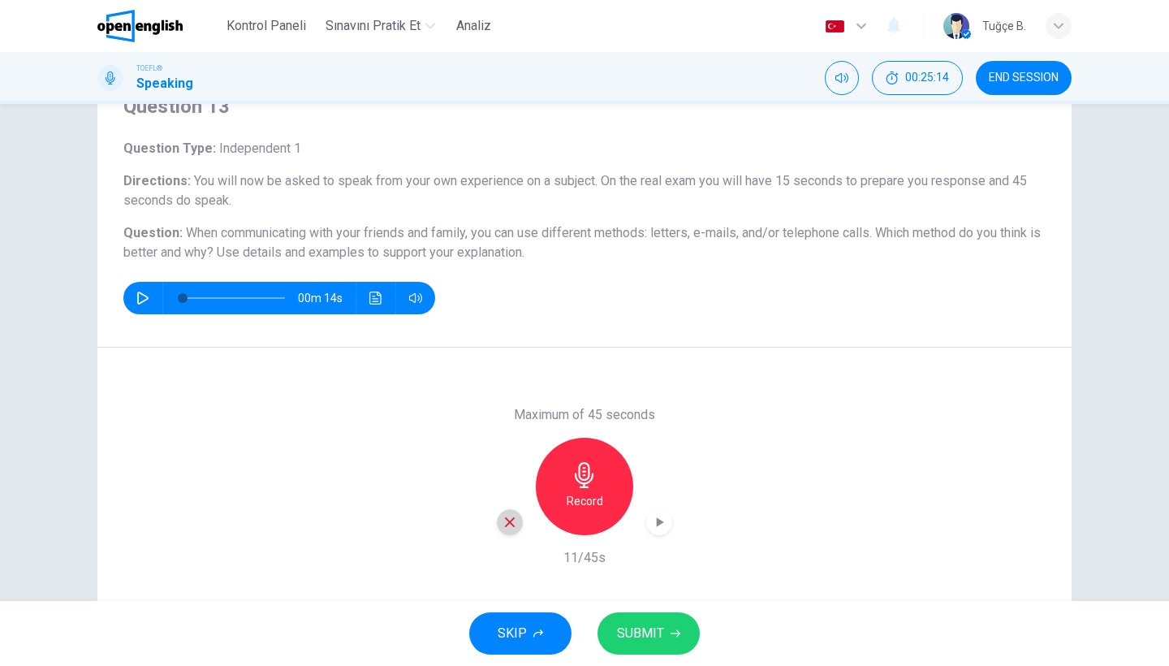
click at [510, 523] on icon "button" at bounding box center [510, 522] width 10 height 10
click at [581, 498] on h6 "Record" at bounding box center [584, 500] width 37 height 19
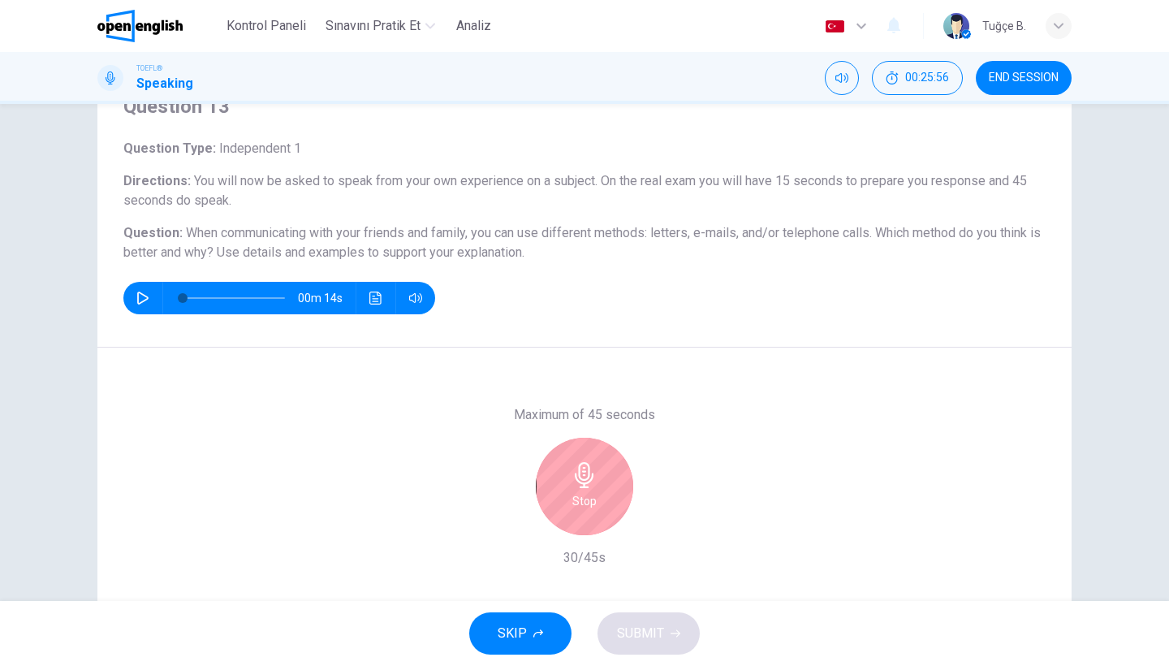
click at [624, 503] on div "Stop" at bounding box center [584, 485] width 97 height 97
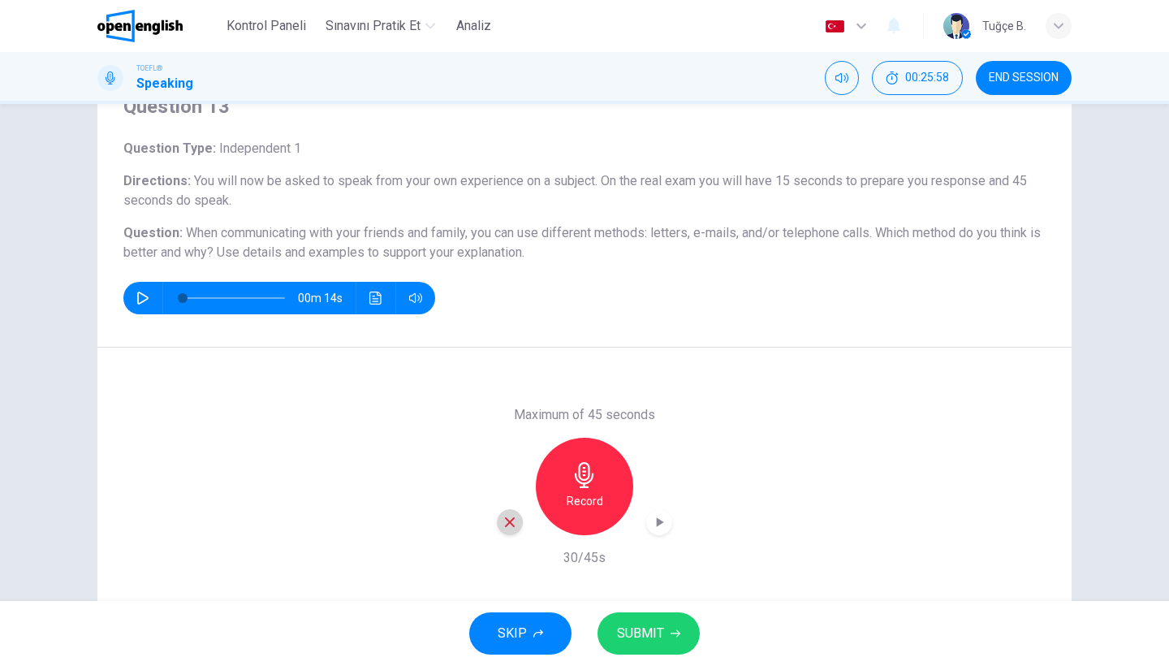
click at [503, 523] on icon "button" at bounding box center [509, 522] width 15 height 15
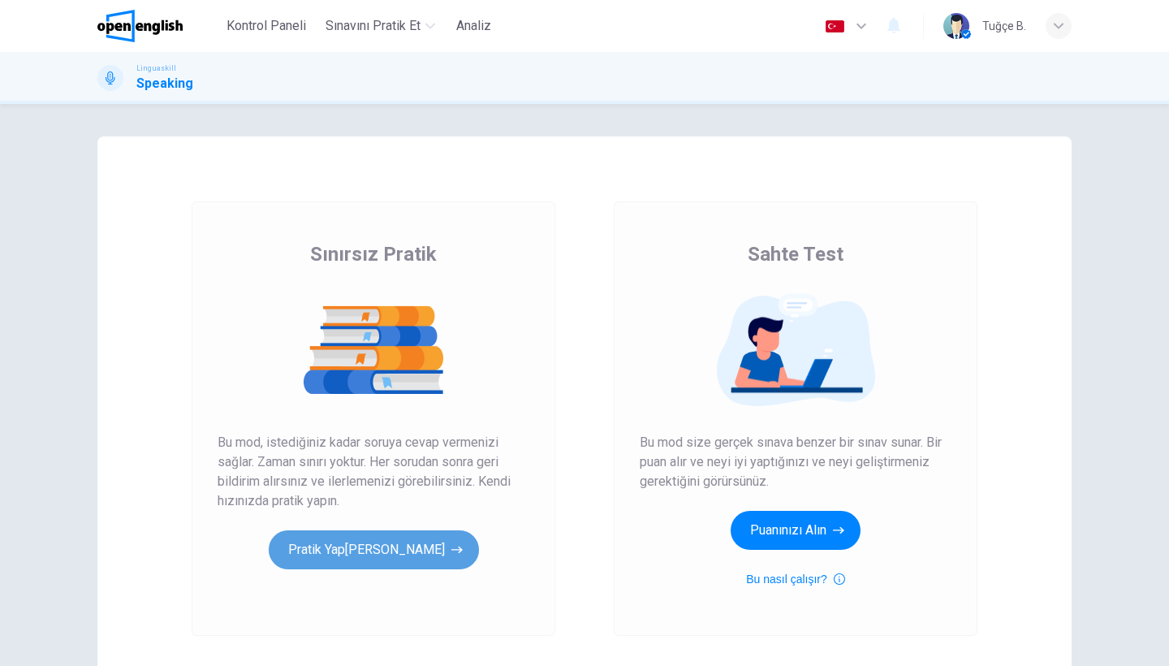
click at [431, 555] on button "Pratik Yap[PERSON_NAME]" at bounding box center [374, 549] width 210 height 39
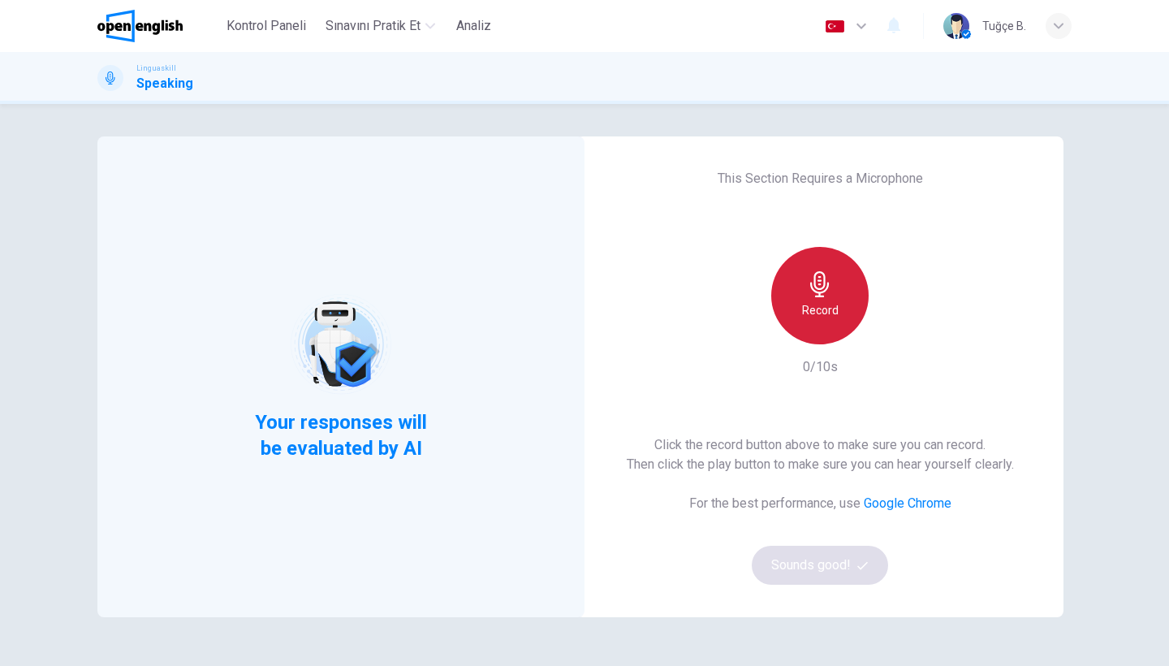
click at [809, 304] on h6 "Record" at bounding box center [820, 309] width 37 height 19
click at [807, 304] on div "Stop" at bounding box center [819, 295] width 97 height 97
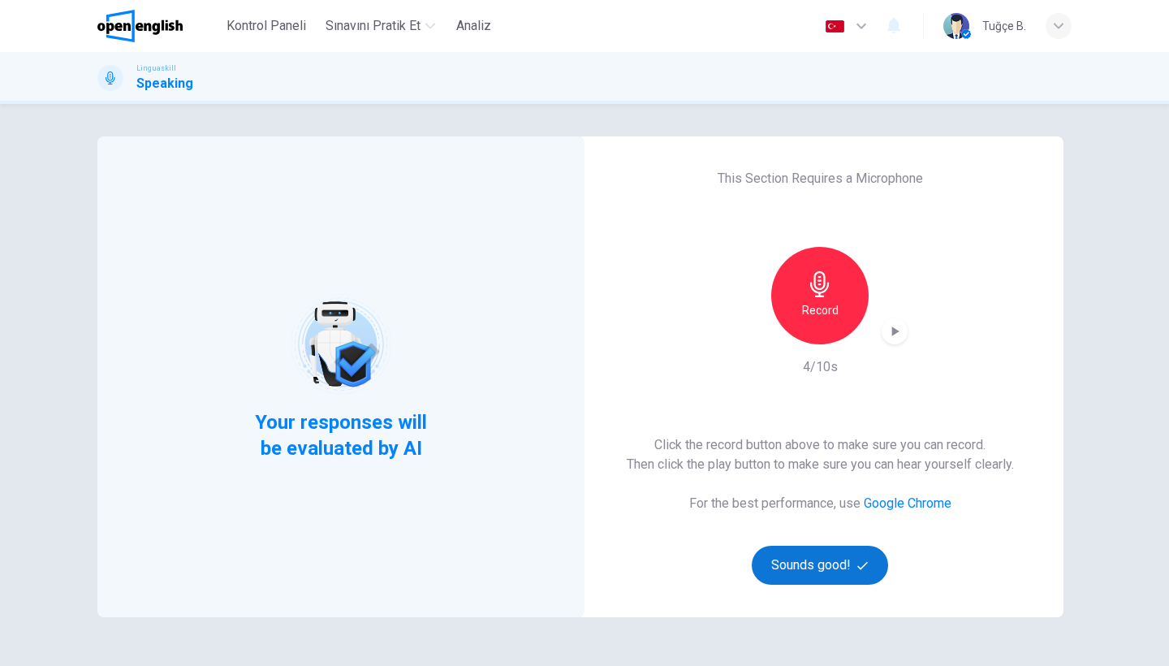
click at [812, 562] on button "Sounds good!" at bounding box center [820, 564] width 136 height 39
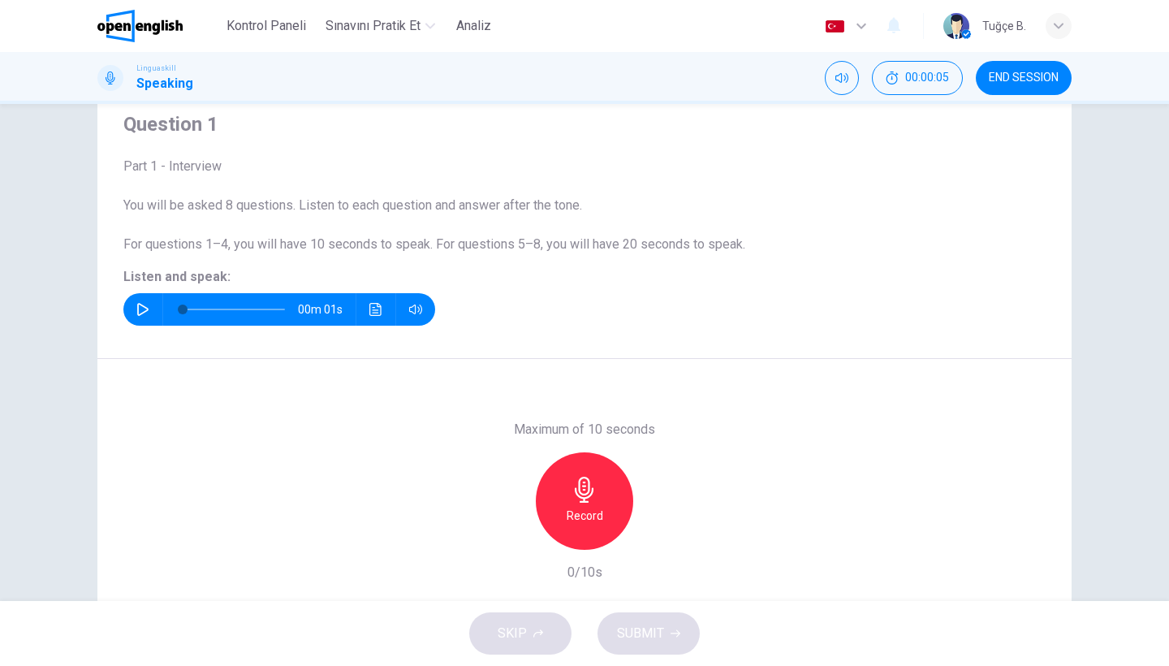
scroll to position [85, 0]
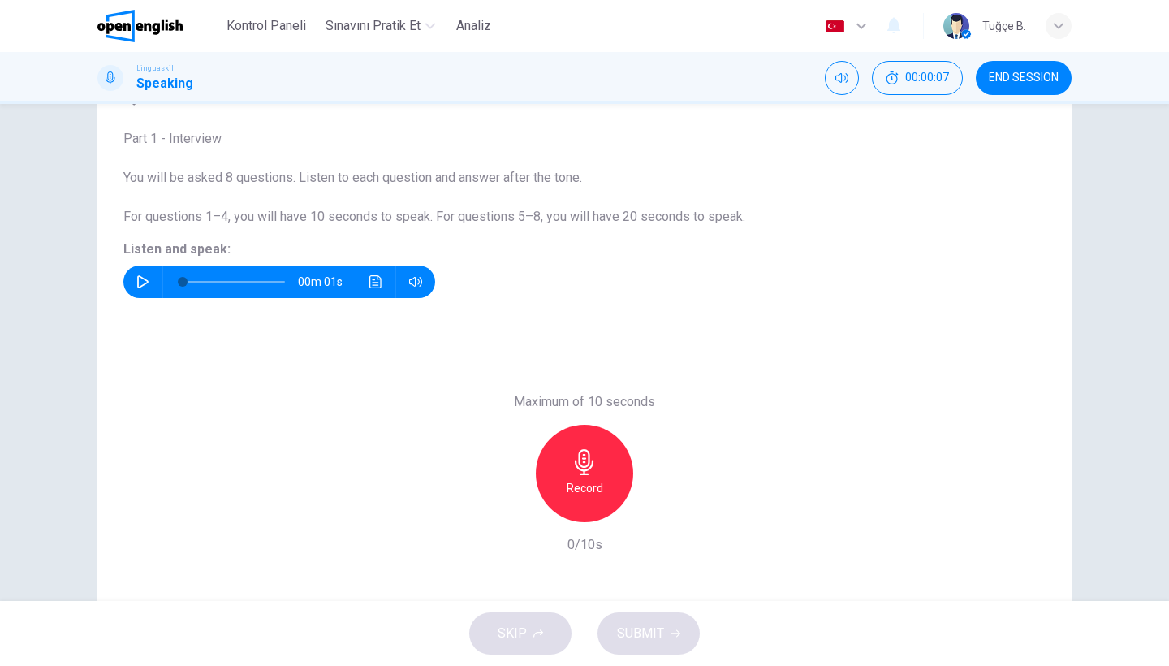
click at [137, 271] on button "button" at bounding box center [143, 281] width 26 height 32
click at [582, 474] on icon "button" at bounding box center [584, 462] width 19 height 26
click at [673, 635] on icon "button" at bounding box center [675, 633] width 10 height 10
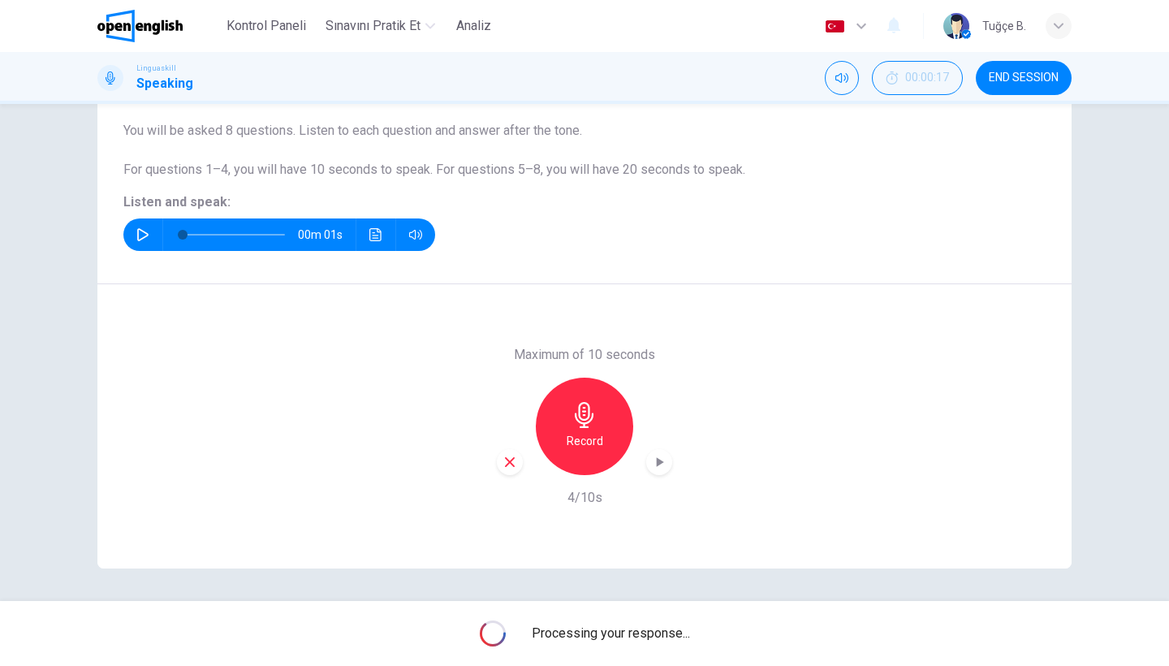
scroll to position [132, 0]
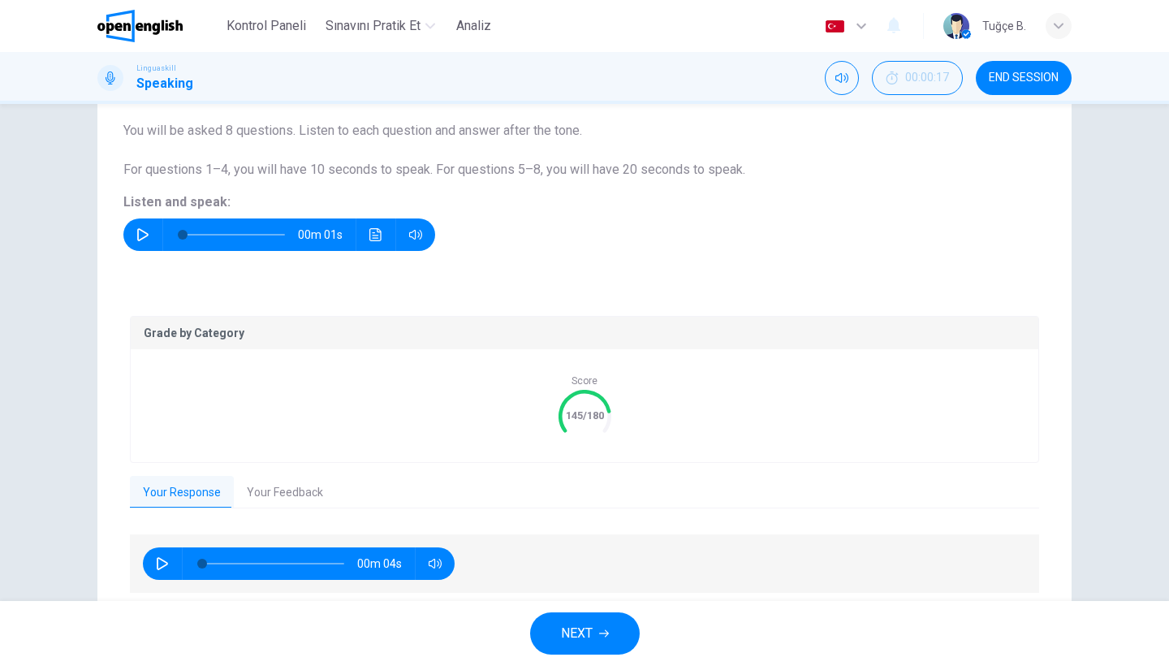
click at [293, 491] on button "Your Feedback" at bounding box center [285, 493] width 102 height 34
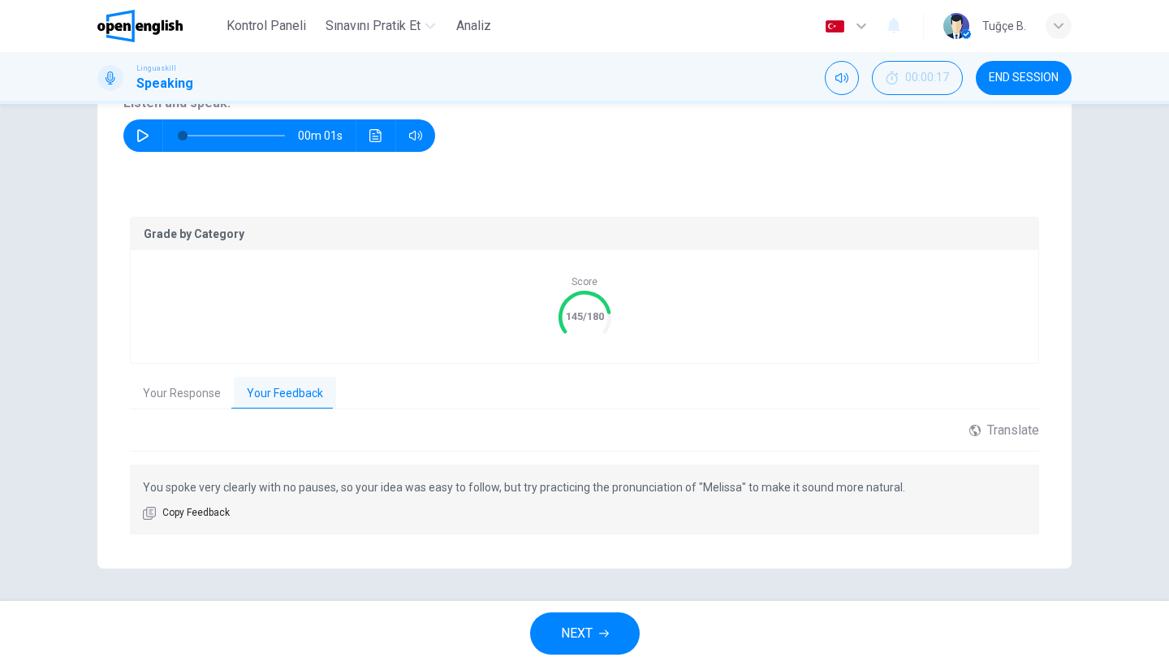
scroll to position [230, 0]
click at [604, 623] on button "NEXT" at bounding box center [585, 633] width 110 height 42
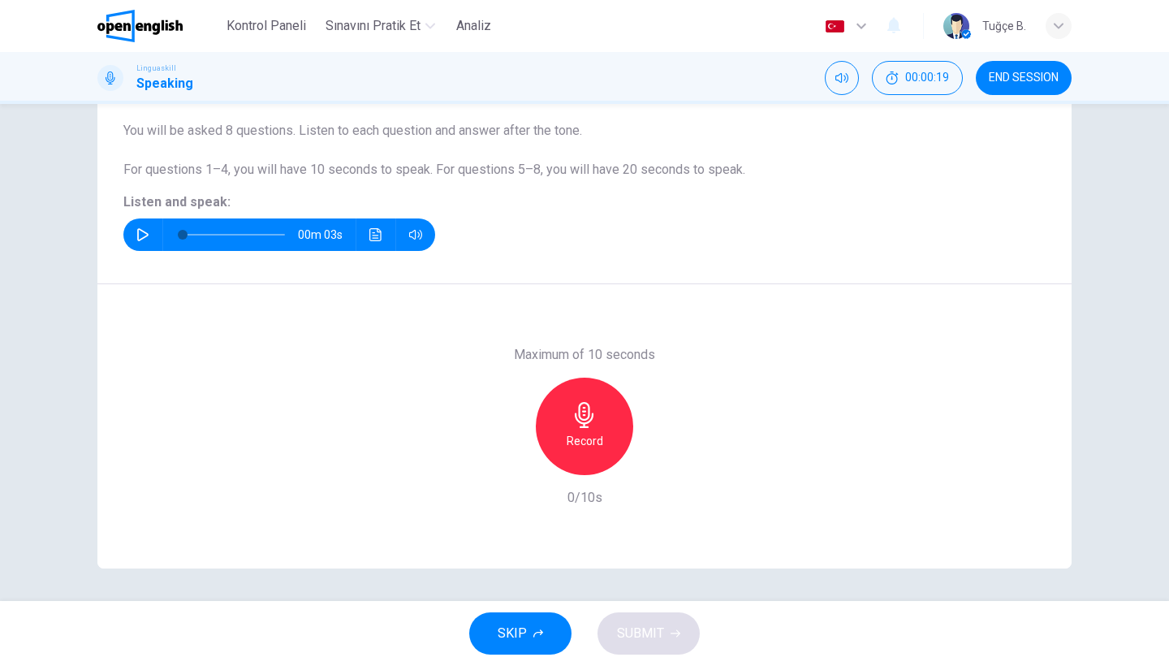
click at [138, 233] on icon "button" at bounding box center [142, 234] width 11 height 13
type input "*"
